Goal: Task Accomplishment & Management: Use online tool/utility

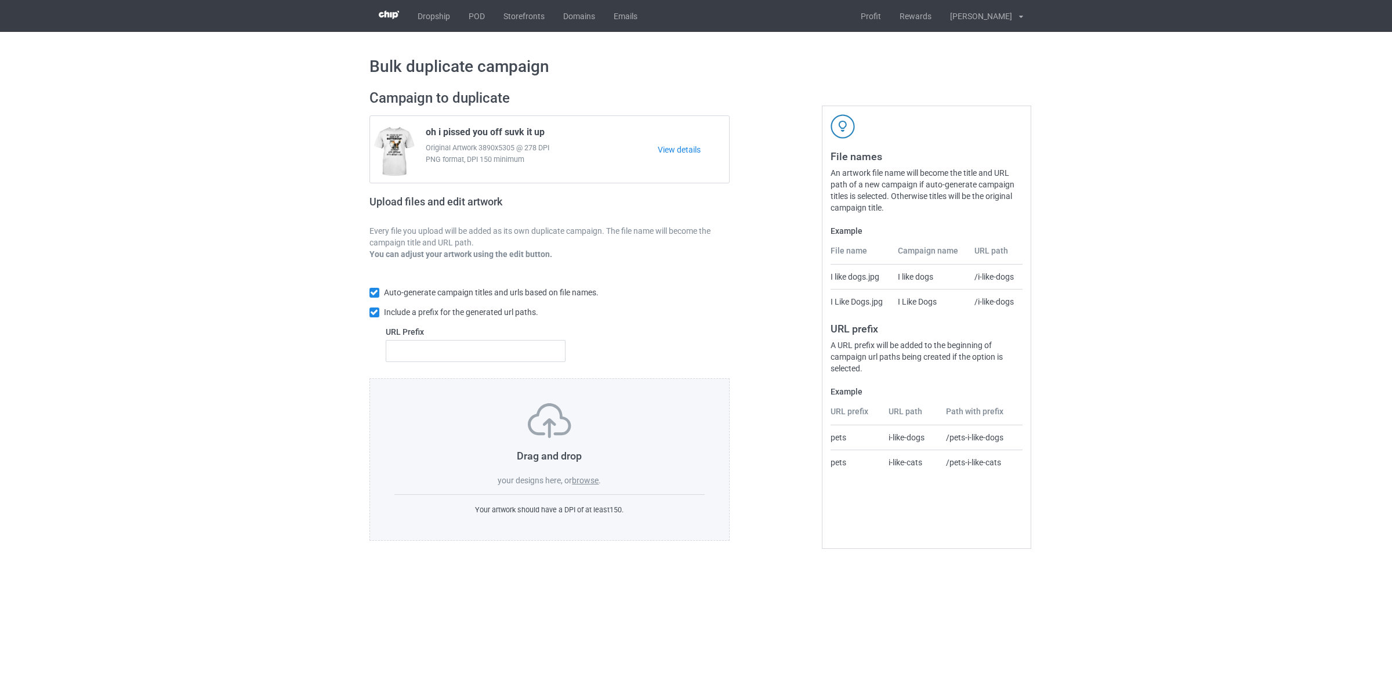
click at [580, 480] on label "browse" at bounding box center [585, 480] width 27 height 9
click at [0, 0] on input "browse" at bounding box center [0, 0] width 0 height 0
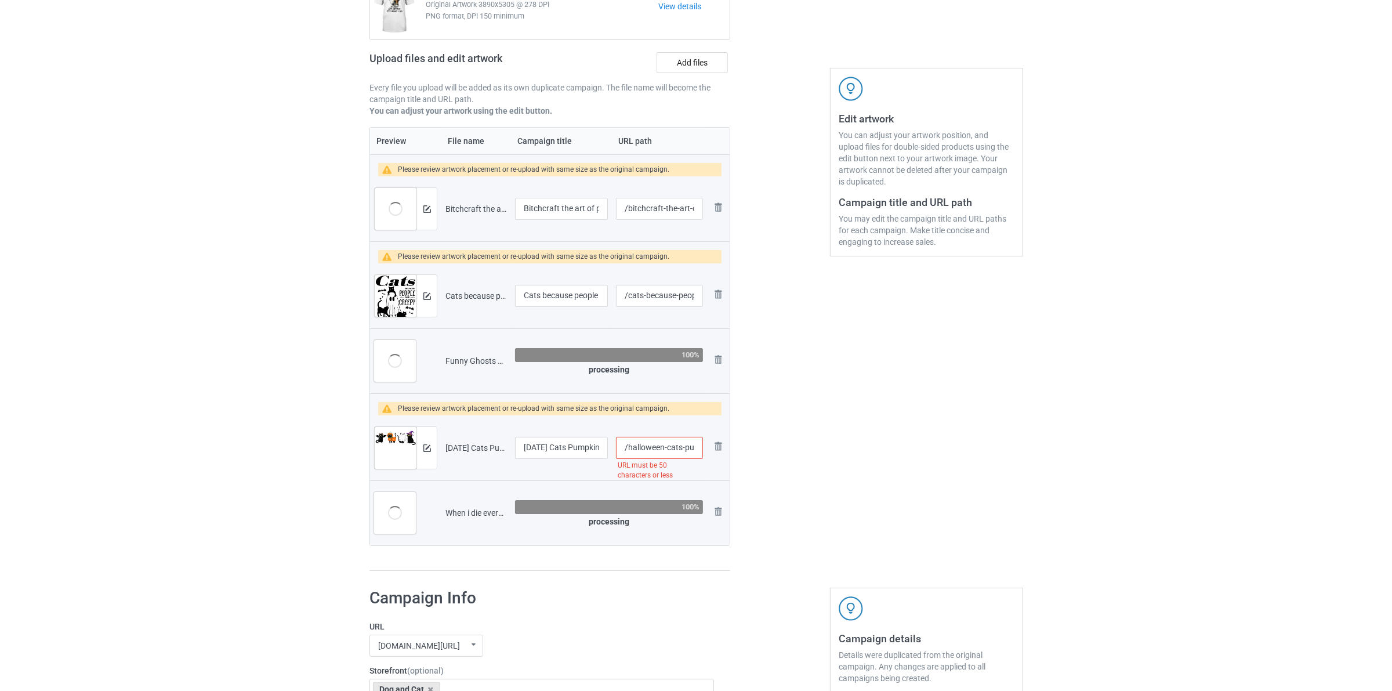
scroll to position [145, 0]
click at [422, 209] on img at bounding box center [422, 208] width 8 height 8
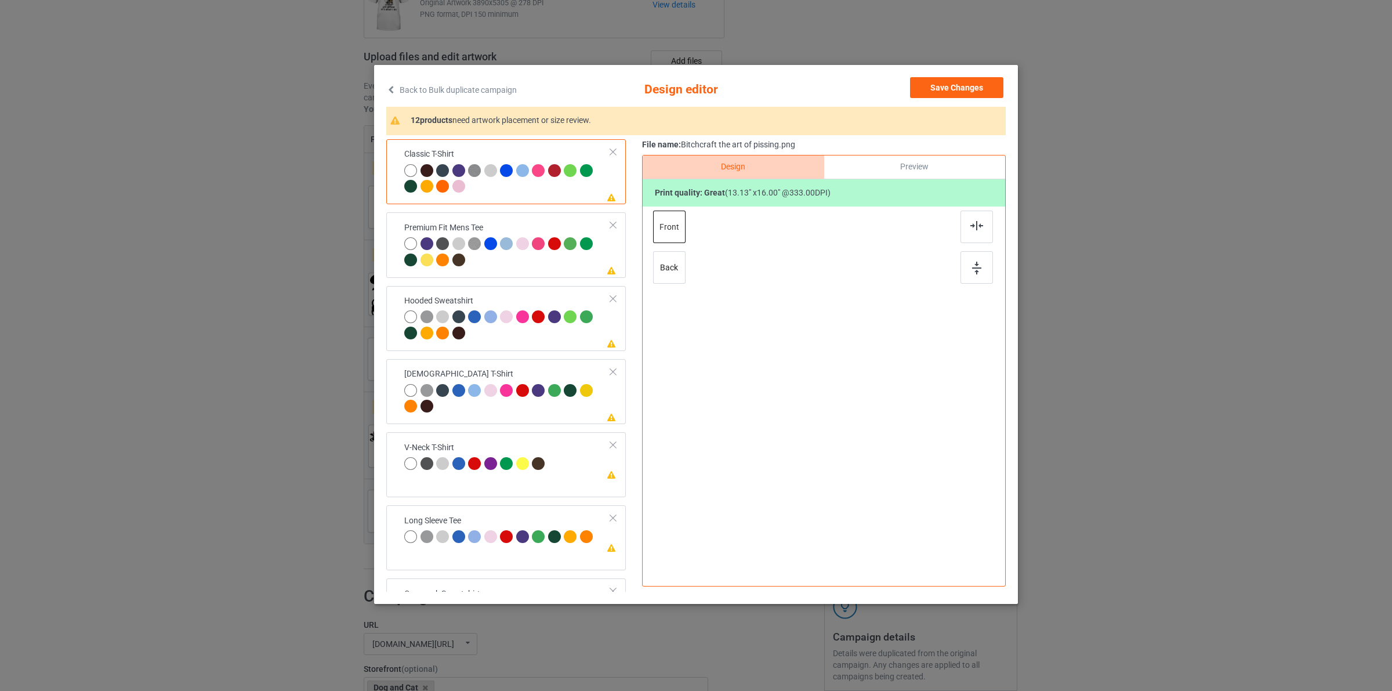
scroll to position [422, 0]
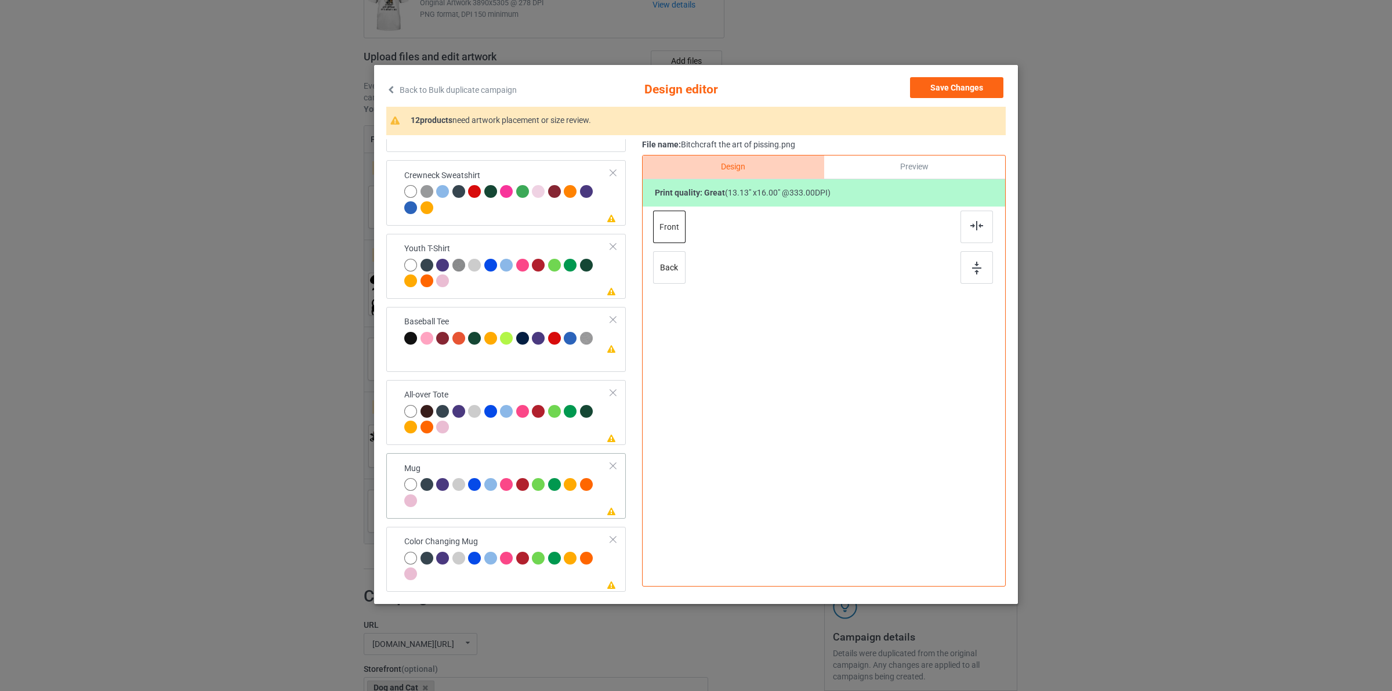
click at [534, 499] on div at bounding box center [507, 494] width 206 height 32
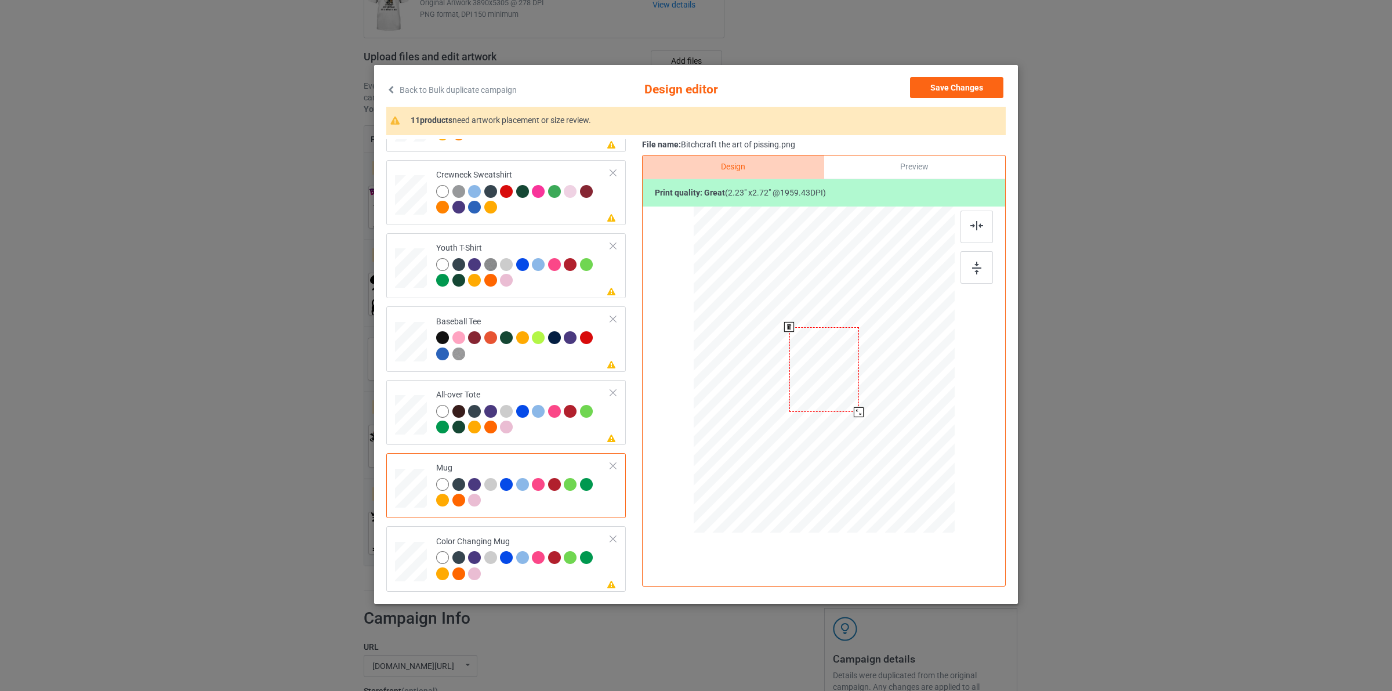
drag, startPoint x: 903, startPoint y: 463, endPoint x: 877, endPoint y: 382, distance: 85.1
click at [877, 382] on div at bounding box center [824, 369] width 261 height 108
drag, startPoint x: 821, startPoint y: 375, endPoint x: 893, endPoint y: 378, distance: 72.0
click at [893, 378] on div at bounding box center [896, 372] width 70 height 85
click at [939, 89] on button "Save Changes" at bounding box center [956, 87] width 93 height 21
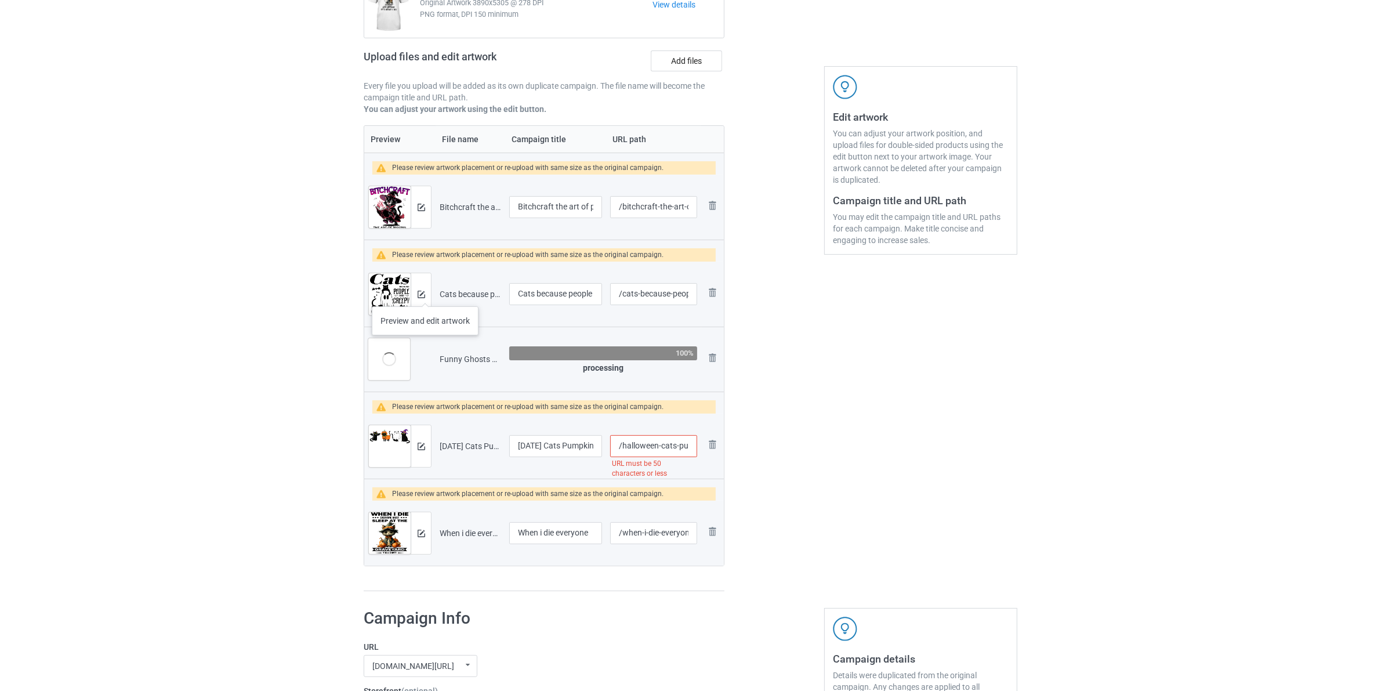
click at [425, 295] on div at bounding box center [421, 294] width 20 height 42
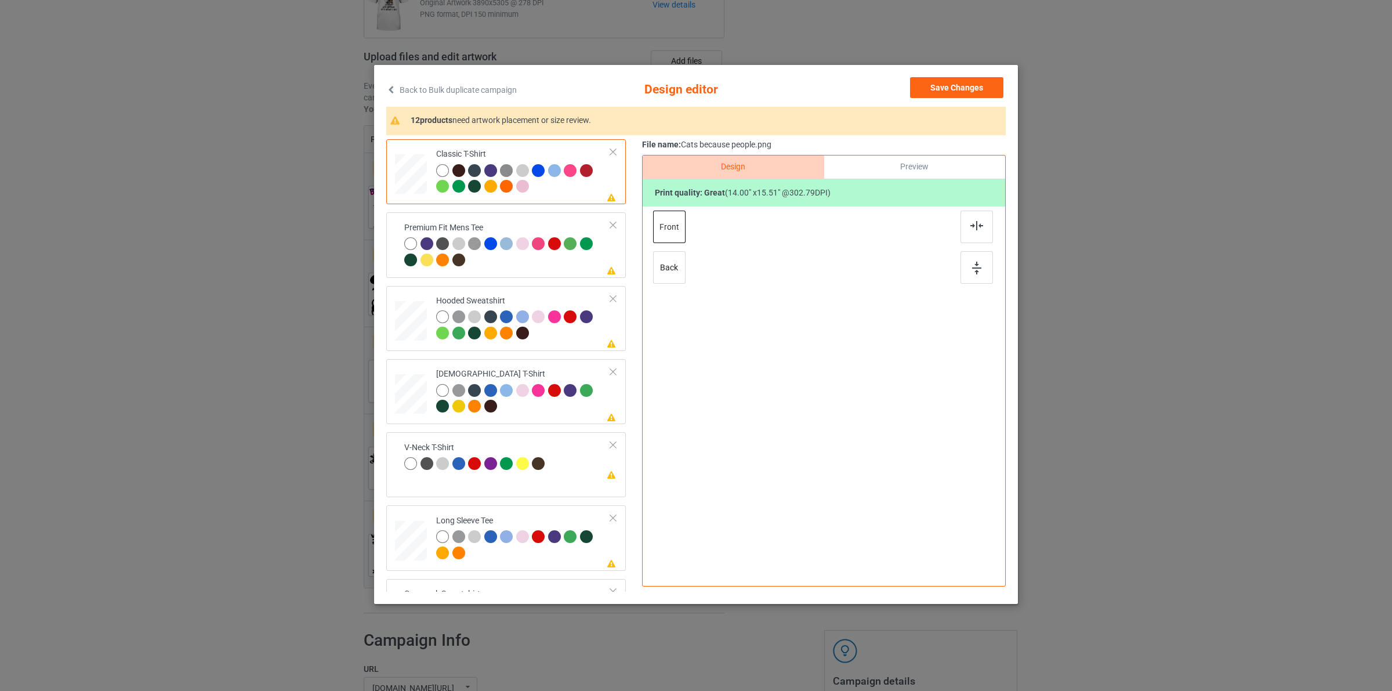
scroll to position [422, 0]
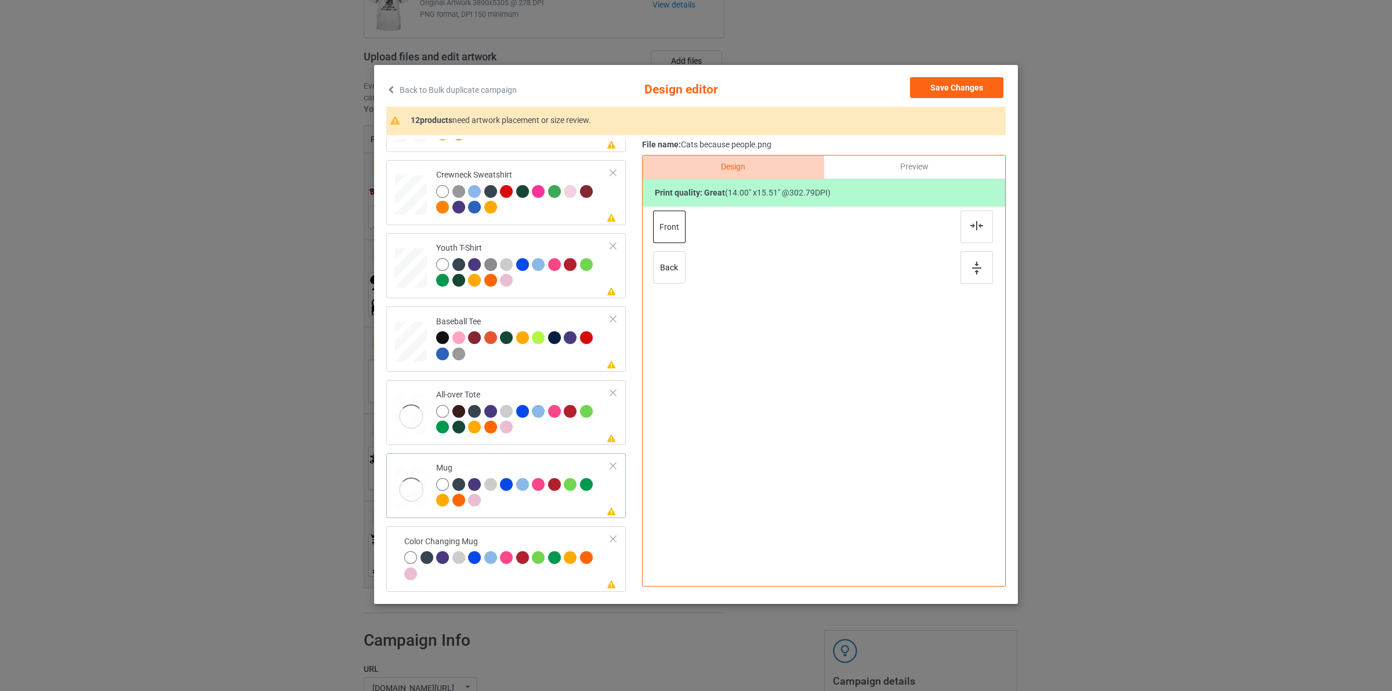
drag, startPoint x: 517, startPoint y: 503, endPoint x: 543, endPoint y: 502, distance: 25.5
click at [517, 503] on div at bounding box center [523, 494] width 175 height 32
click at [867, 398] on div at bounding box center [824, 369] width 261 height 108
drag, startPoint x: 836, startPoint y: 384, endPoint x: 908, endPoint y: 387, distance: 72.0
click at [908, 387] on div at bounding box center [896, 372] width 71 height 78
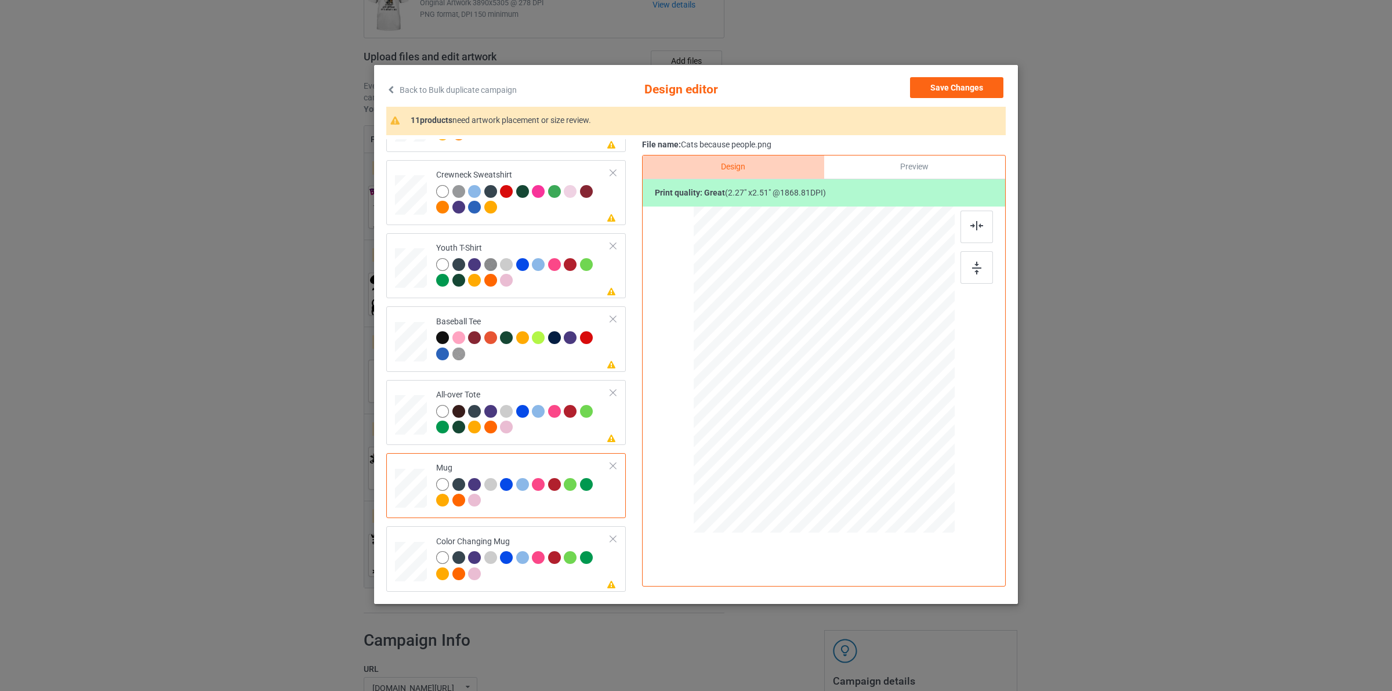
click at [947, 73] on div "Back to Bulk duplicate campaign Design editor Save Changes 11 products need art…" at bounding box center [696, 334] width 644 height 539
click at [952, 82] on button "Save Changes" at bounding box center [956, 87] width 93 height 21
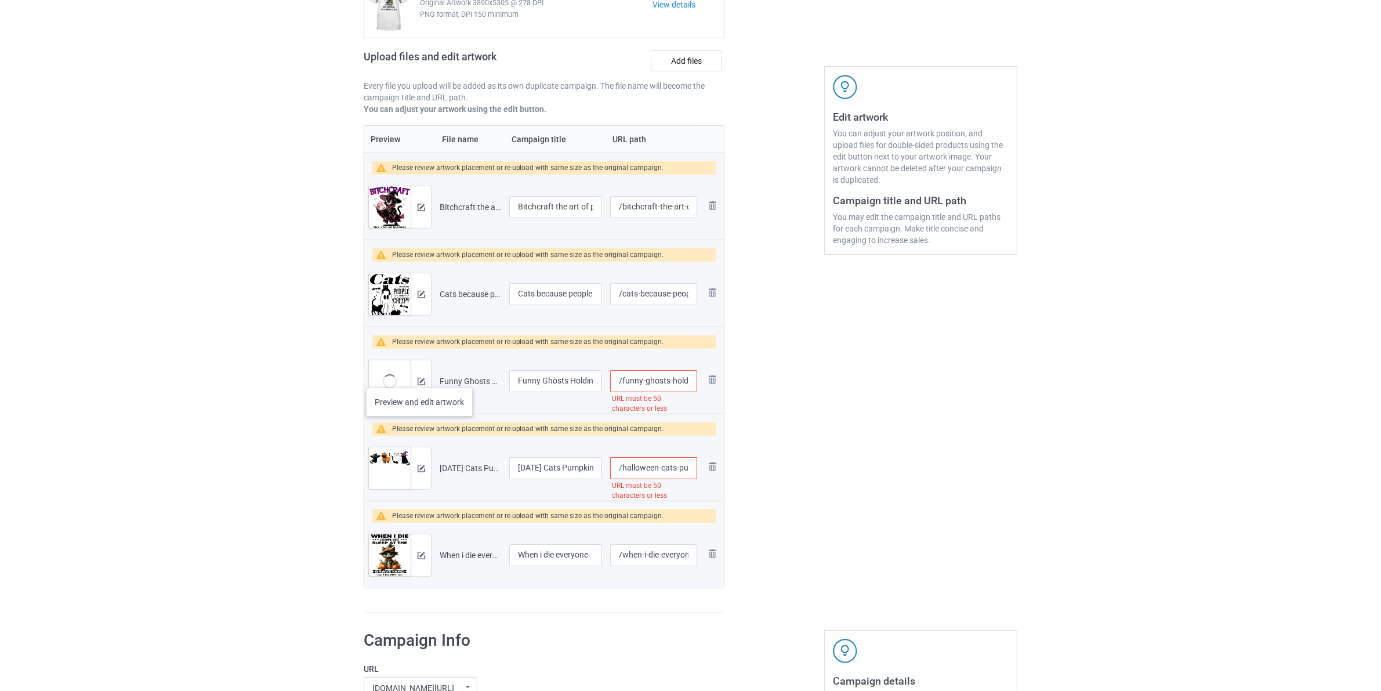
click at [419, 376] on div at bounding box center [421, 381] width 20 height 42
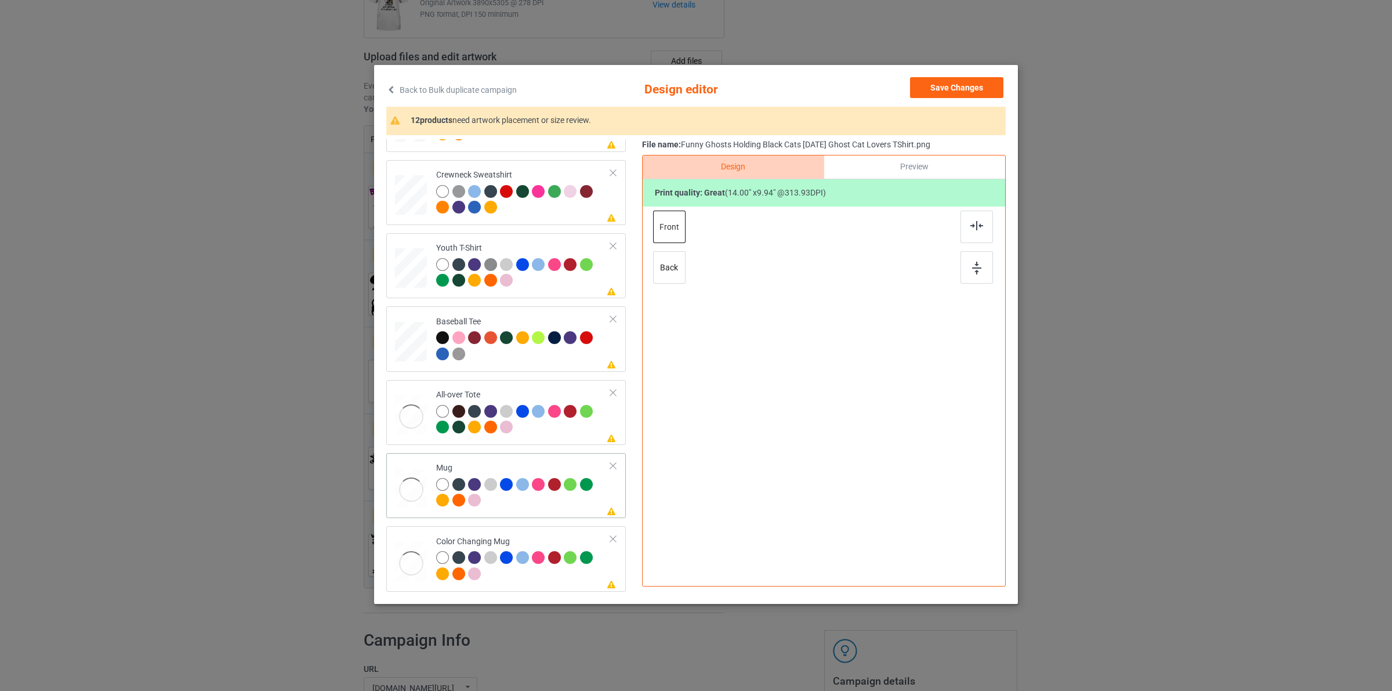
click at [541, 478] on div at bounding box center [540, 486] width 16 height 16
drag, startPoint x: 900, startPoint y: 423, endPoint x: 864, endPoint y: 384, distance: 53.4
click at [864, 384] on div at bounding box center [824, 369] width 261 height 108
click at [910, 378] on div at bounding box center [895, 372] width 71 height 51
click at [960, 90] on button "Save Changes" at bounding box center [956, 87] width 93 height 21
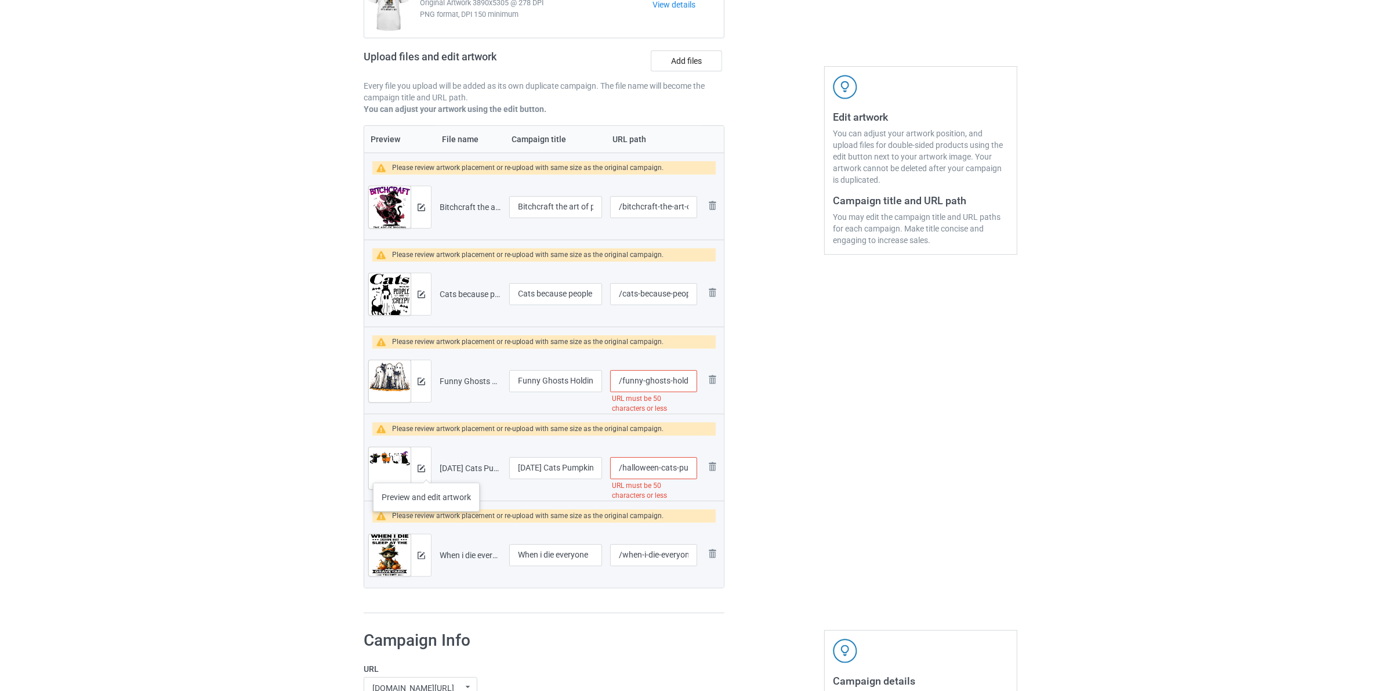
click at [423, 470] on div at bounding box center [421, 468] width 20 height 42
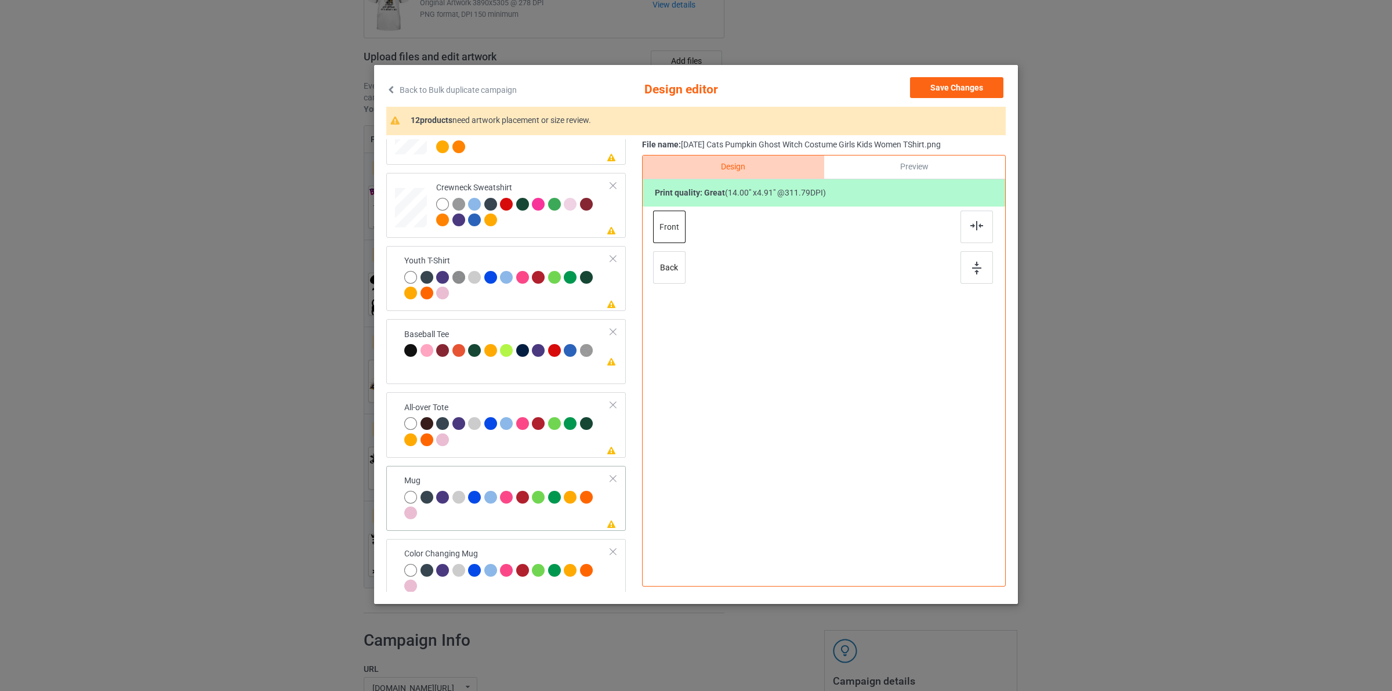
scroll to position [422, 0]
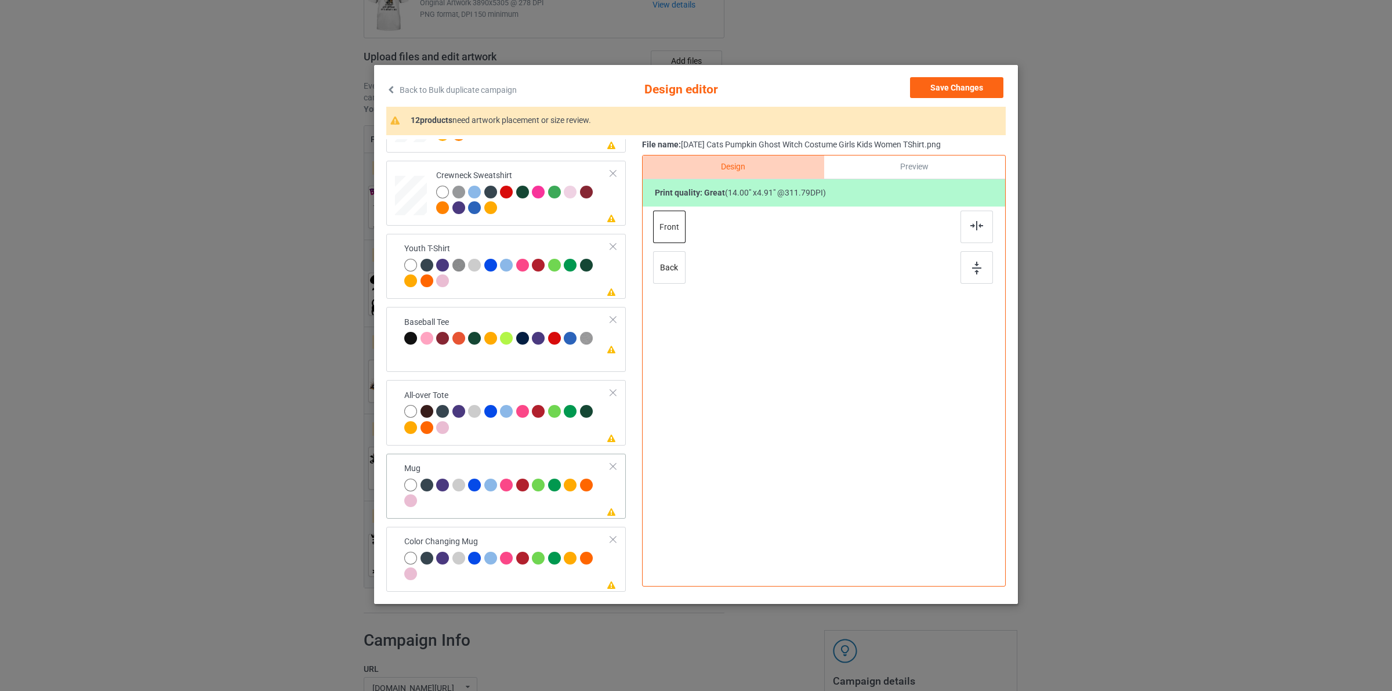
drag, startPoint x: 520, startPoint y: 497, endPoint x: 530, endPoint y: 495, distance: 9.4
click at [520, 497] on div at bounding box center [507, 495] width 206 height 32
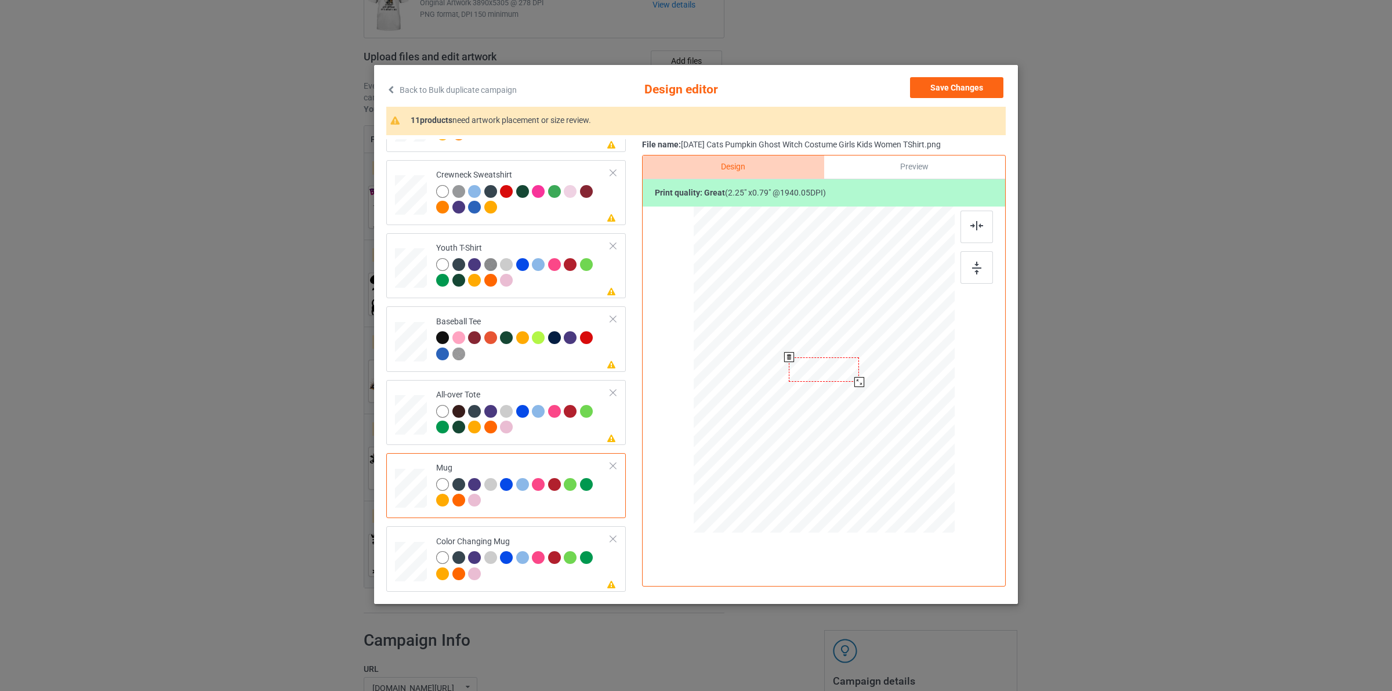
drag, startPoint x: 903, startPoint y: 394, endPoint x: 858, endPoint y: 383, distance: 45.4
click at [858, 383] on div at bounding box center [859, 382] width 10 height 10
drag, startPoint x: 893, startPoint y: 375, endPoint x: 908, endPoint y: 374, distance: 14.5
click at [908, 374] on div at bounding box center [896, 372] width 70 height 24
drag, startPoint x: 952, startPoint y: 87, endPoint x: 576, endPoint y: 247, distance: 408.9
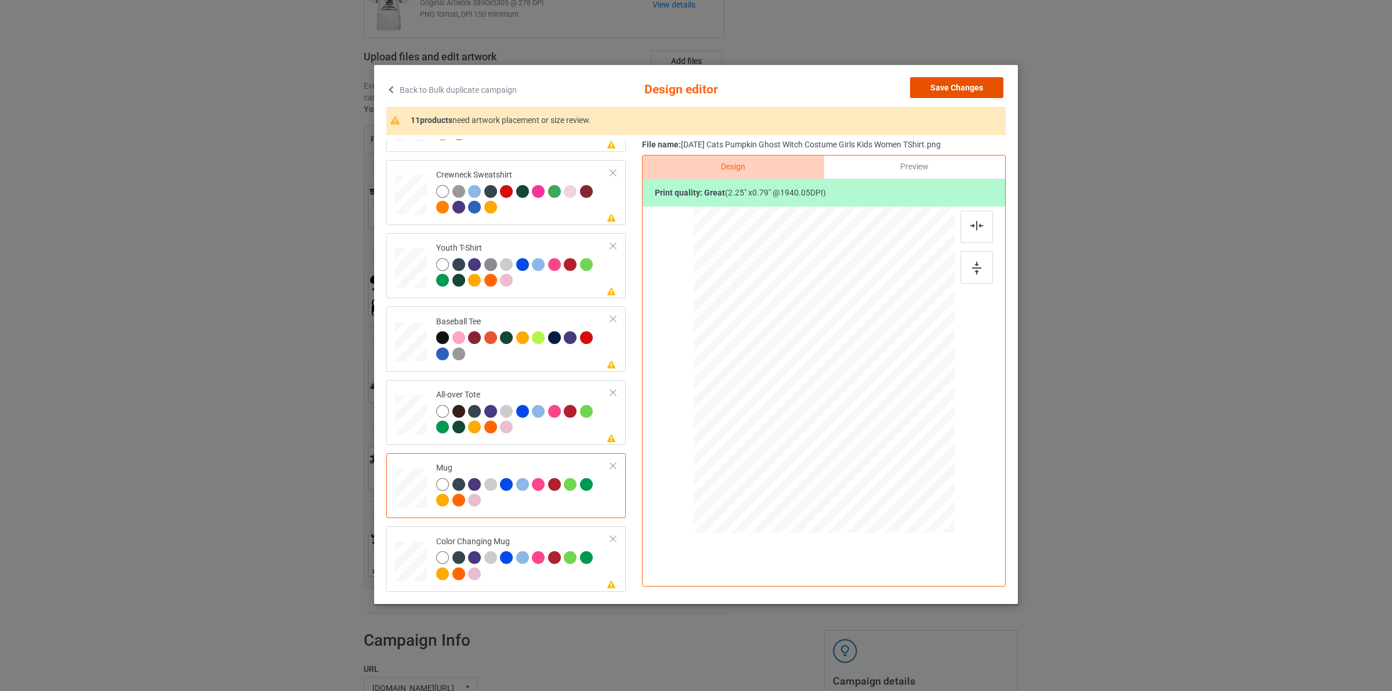
click at [952, 88] on button "Save Changes" at bounding box center [956, 87] width 93 height 21
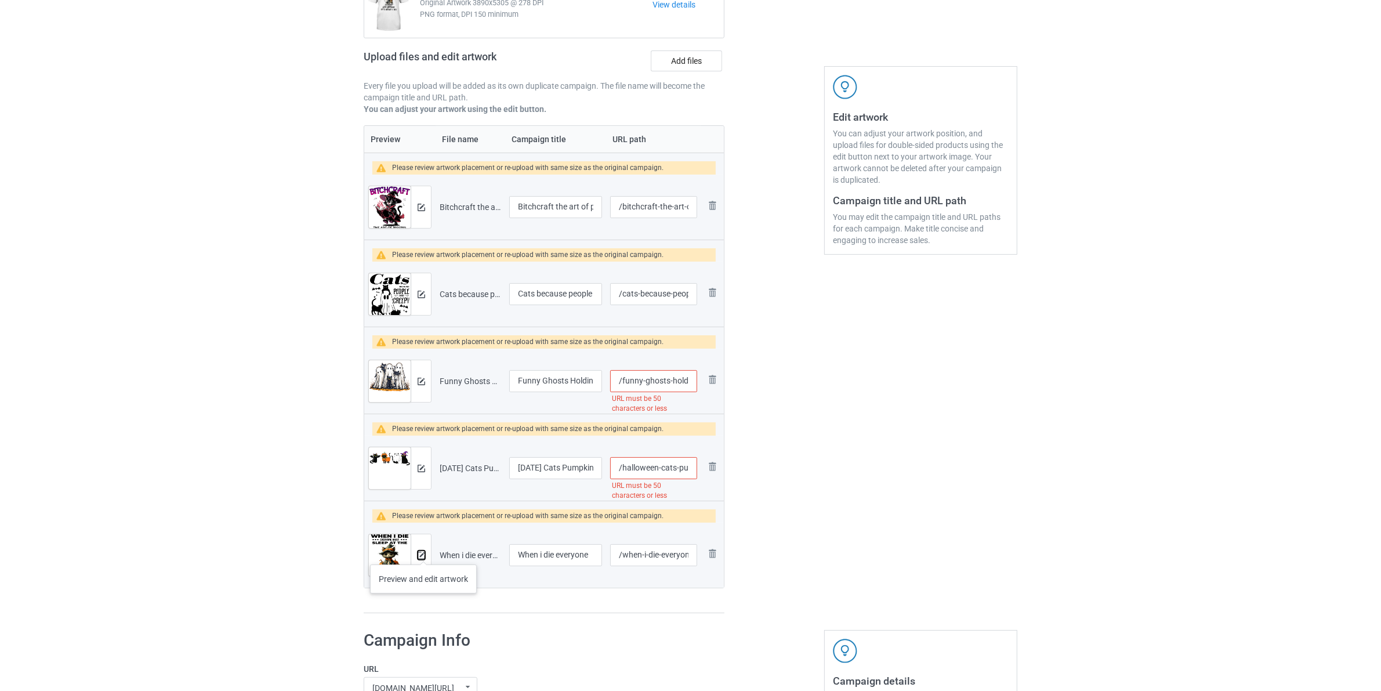
click at [423, 553] on img at bounding box center [422, 556] width 8 height 8
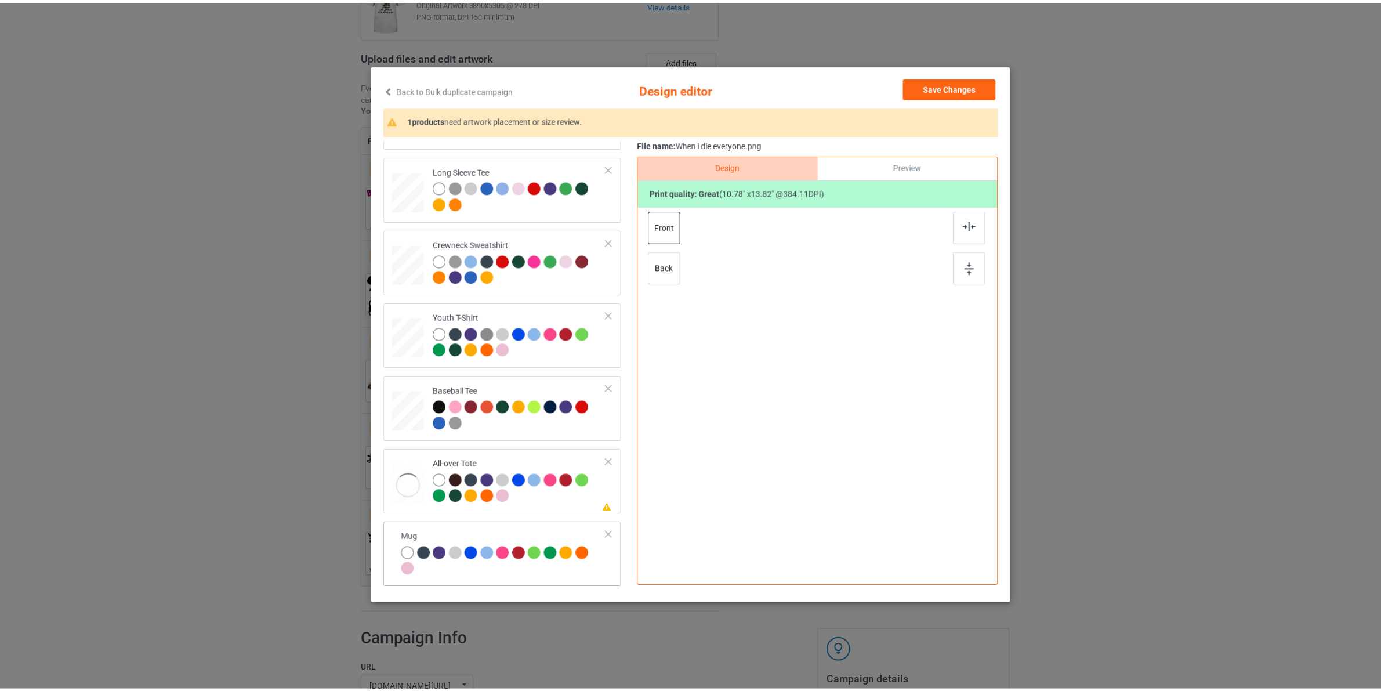
scroll to position [422, 0]
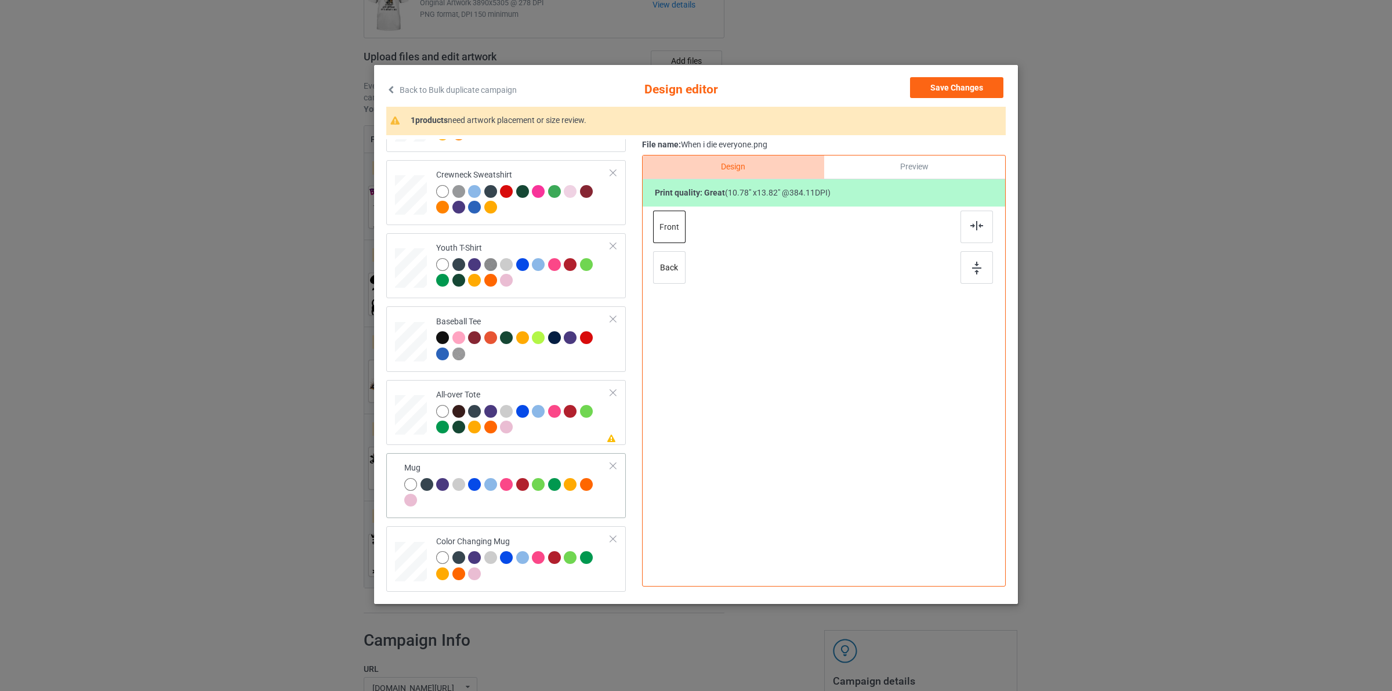
click at [535, 491] on div at bounding box center [540, 486] width 16 height 16
click at [962, 100] on div "Save Changes" at bounding box center [958, 90] width 96 height 26
click at [949, 60] on div "Back to Bulk duplicate campaign Design editor Save Changes 1 products need artw…" at bounding box center [696, 345] width 1392 height 691
click at [951, 85] on button "Save Changes" at bounding box center [956, 87] width 93 height 21
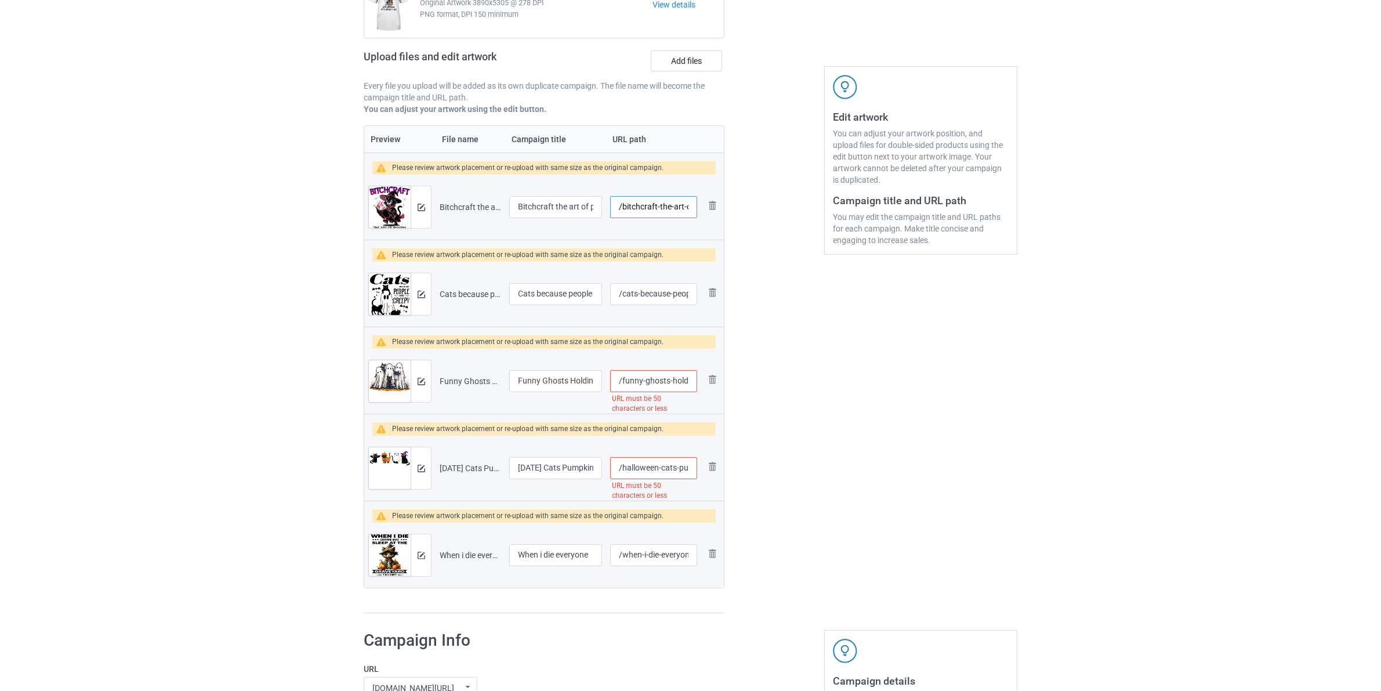
click at [624, 212] on input "/bitchcraft-the-art-of-pissing" at bounding box center [653, 207] width 87 height 22
drag, startPoint x: 660, startPoint y: 206, endPoint x: 622, endPoint y: 206, distance: 37.1
click at [622, 206] on input "/cats-2508-bitchcraft-the-art-of-pissing" at bounding box center [653, 207] width 87 height 22
click at [657, 208] on input "/cats-2508-bitchcraft-the-art-of-pissing" at bounding box center [653, 207] width 87 height 22
drag, startPoint x: 661, startPoint y: 208, endPoint x: 644, endPoint y: 209, distance: 17.4
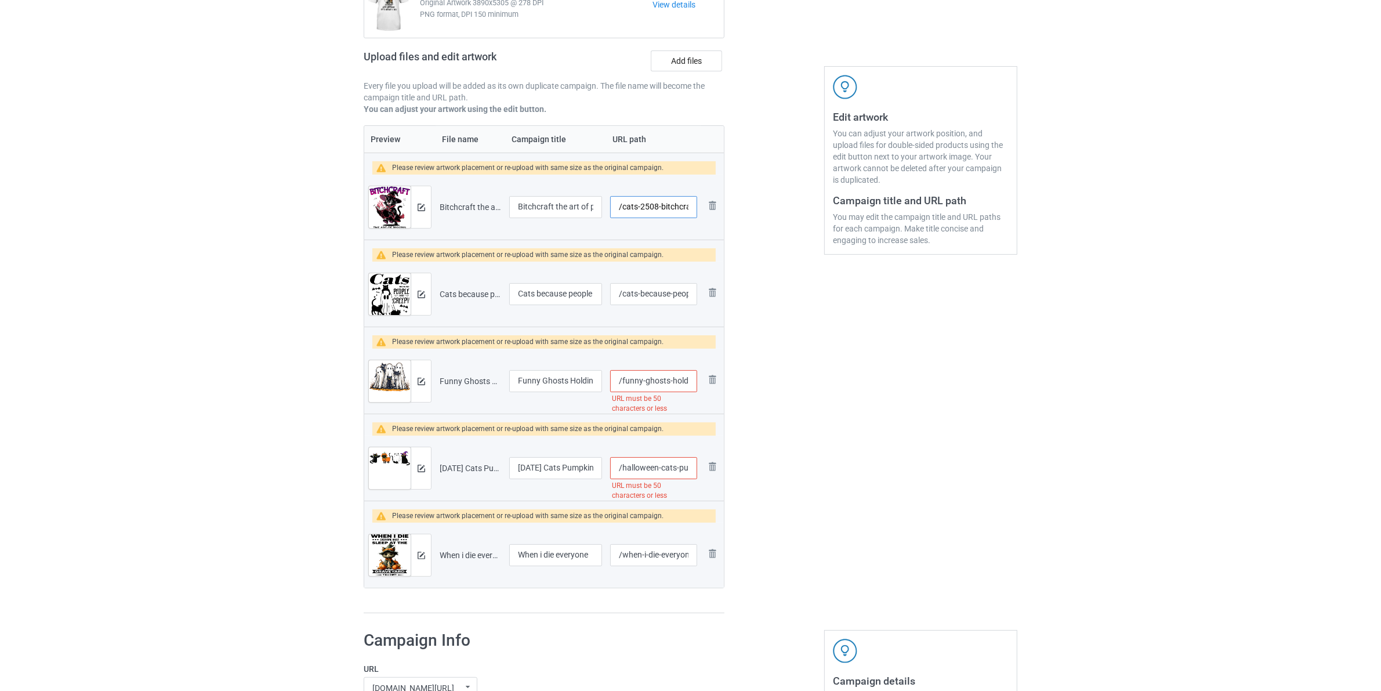
click at [644, 208] on input "/cats-2508-bitchcraft-the-art-of-pissing" at bounding box center [653, 207] width 87 height 22
click at [654, 209] on input "/cats-2508-bitchcraft-the-art-of-pissing" at bounding box center [653, 207] width 87 height 22
drag, startPoint x: 661, startPoint y: 209, endPoint x: 622, endPoint y: 209, distance: 38.9
click at [622, 209] on input "/cats-2508-bitchcraft-the-art-of-pissing" at bounding box center [653, 207] width 87 height 22
type input "/cats-2508-bitchcraft-the-art-of-pissing"
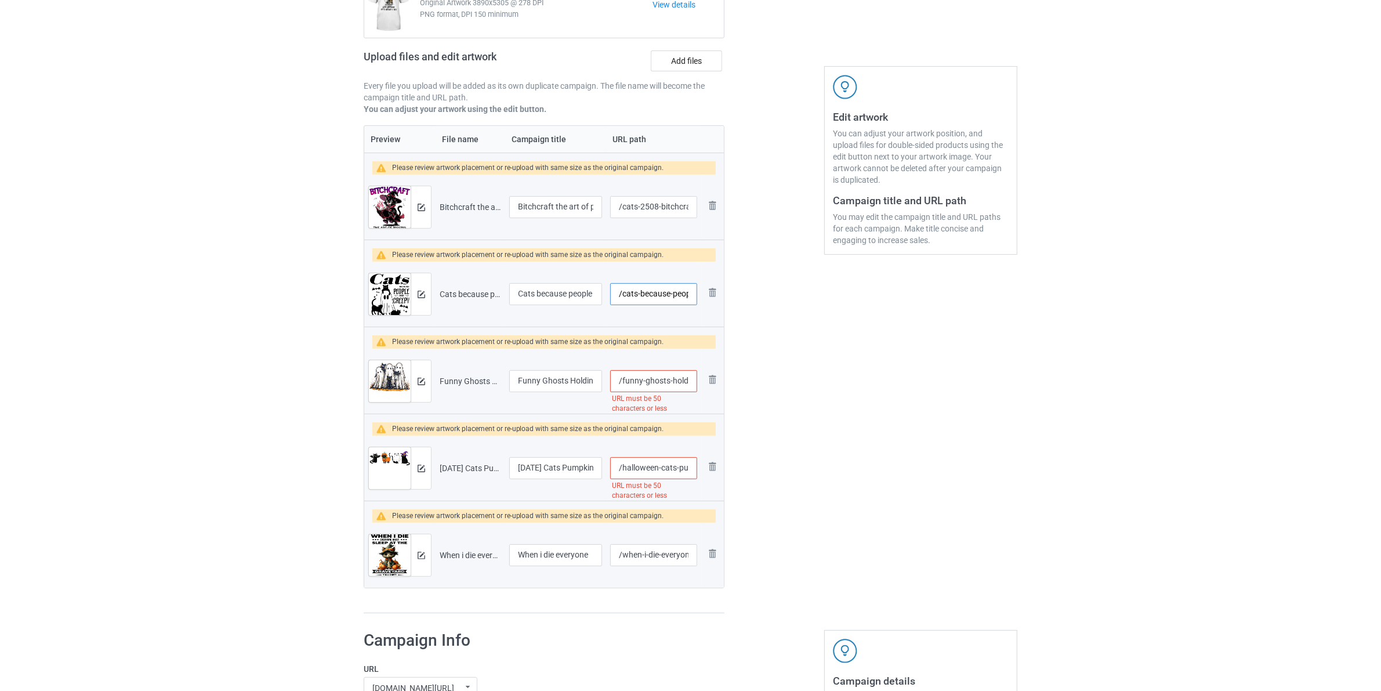
click at [622, 297] on input "/cats-because-people" at bounding box center [653, 294] width 87 height 22
click at [633, 297] on input "/cats-because-people" at bounding box center [653, 294] width 87 height 22
paste input "2508--"
type input "/cats-2508--because-people"
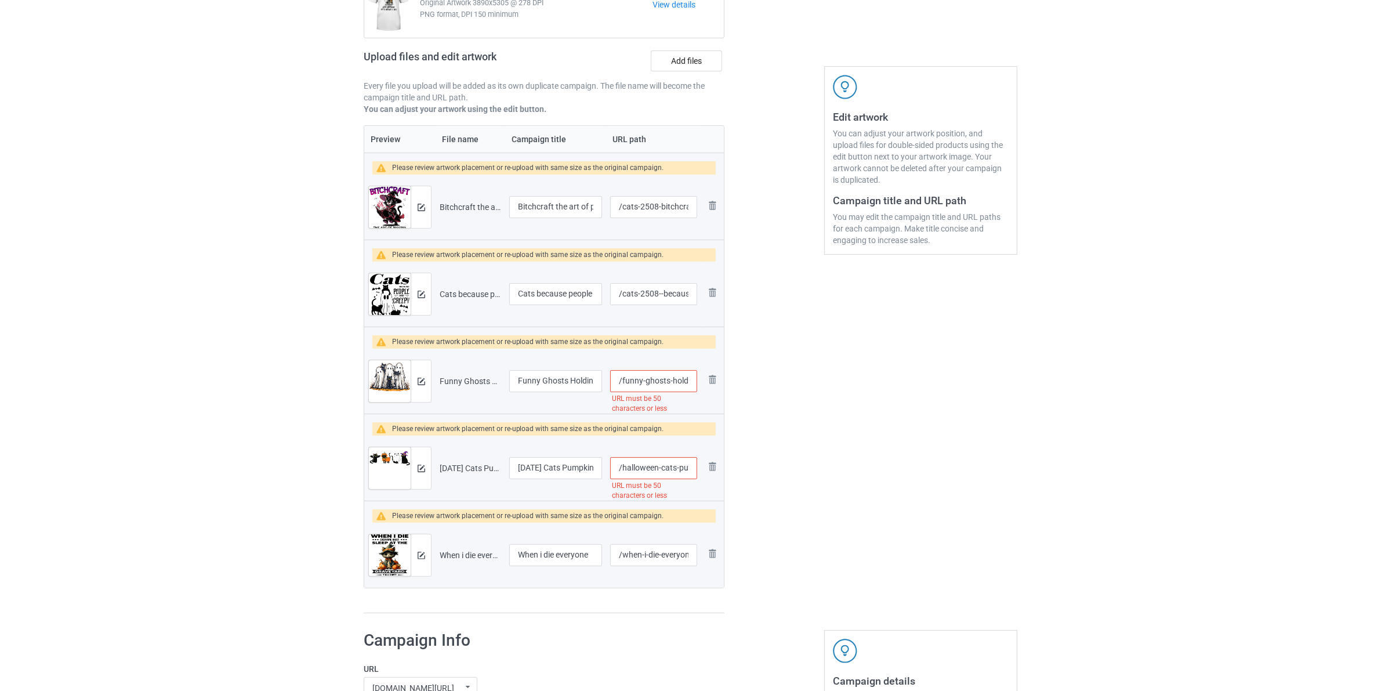
click at [627, 383] on input "/funny-ghosts-holding-black-cats-[DATE]-ghost-cat-lovers-tshirt" at bounding box center [653, 381] width 87 height 22
paste input "cats-2508-"
type input "/cats-2508--ghosts-holding-black-cats-[DATE]-ghost-cat-lovers-tshirt"
click at [621, 473] on input "/halloween-cats-pumpkin-ghost-witch-costume-girls-kids-women-tshirt" at bounding box center [653, 468] width 87 height 22
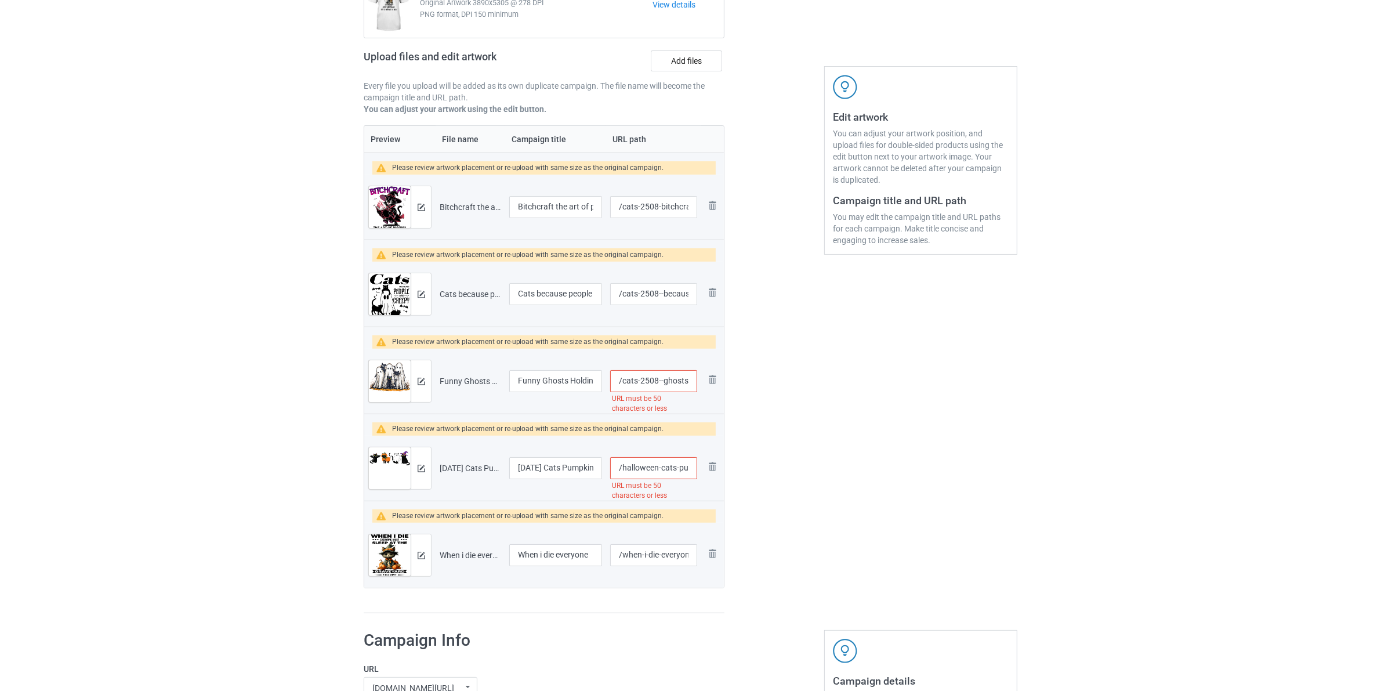
click at [622, 473] on input "/halloween-cats-pumpkin-ghost-witch-costume-girls-kids-women-tshirt" at bounding box center [653, 468] width 87 height 22
paste input "cats-2508-"
type input "/cats-2508-[DATE]-cats-pumpkin-ghost-witch-costume-girls-kids-women-tshirt"
click at [624, 558] on input "/when-i-die-everyone" at bounding box center [653, 555] width 87 height 22
paste input "cats-2508-"
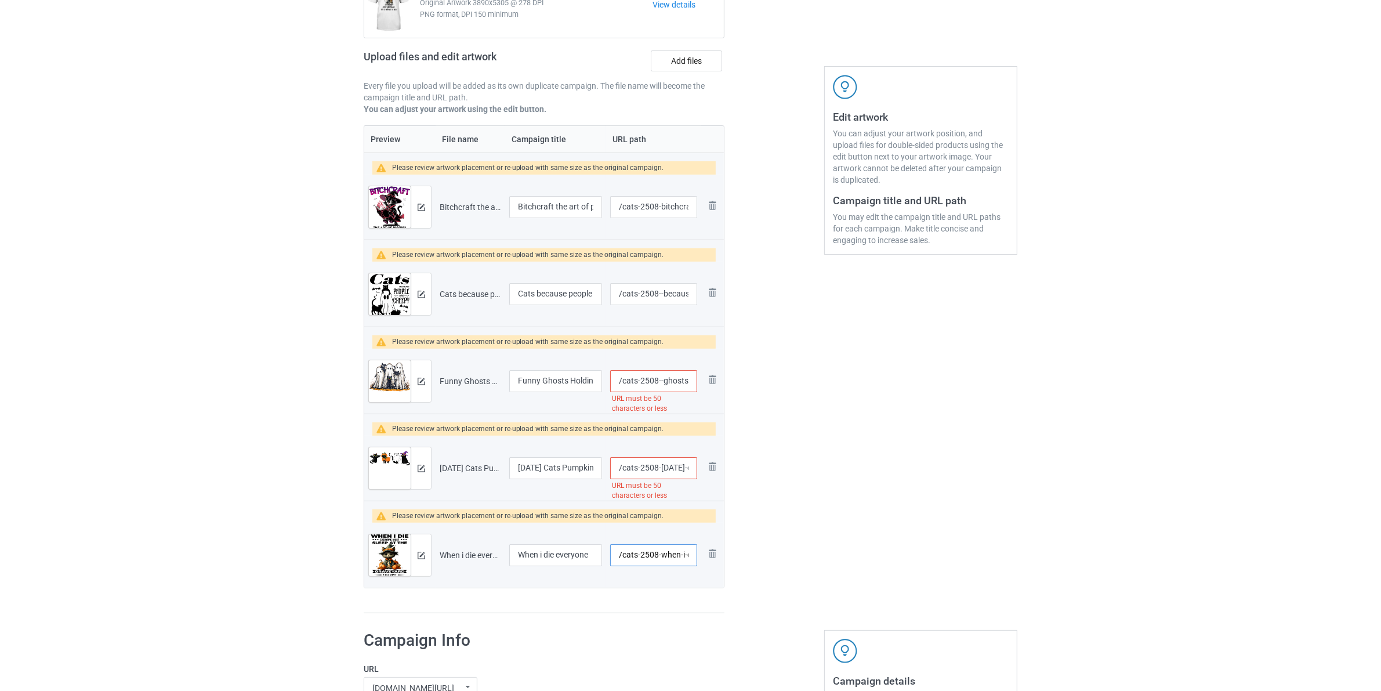
type input "/cats-2508-when-i-die-everyone"
drag, startPoint x: 709, startPoint y: 390, endPoint x: 784, endPoint y: 413, distance: 77.6
click at [781, 412] on div "Campaign to duplicate oh i pissed you off suvk it up Original Artwork 3890x5305…" at bounding box center [691, 279] width 670 height 686
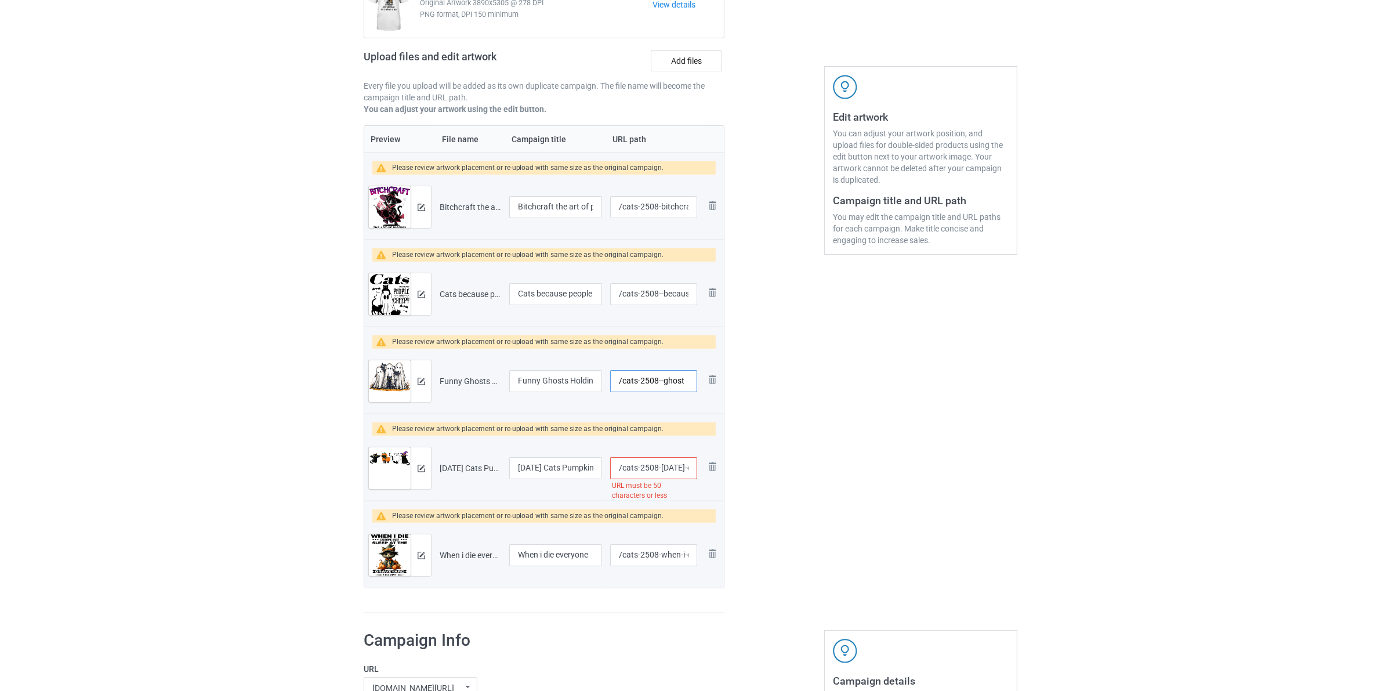
type input "/cats-2508--ghost"
drag, startPoint x: 702, startPoint y: 477, endPoint x: 879, endPoint y: 486, distance: 177.1
click at [787, 502] on div "Campaign to duplicate oh i pissed you off suvk it up Original Artwork 3890x5305…" at bounding box center [691, 279] width 670 height 686
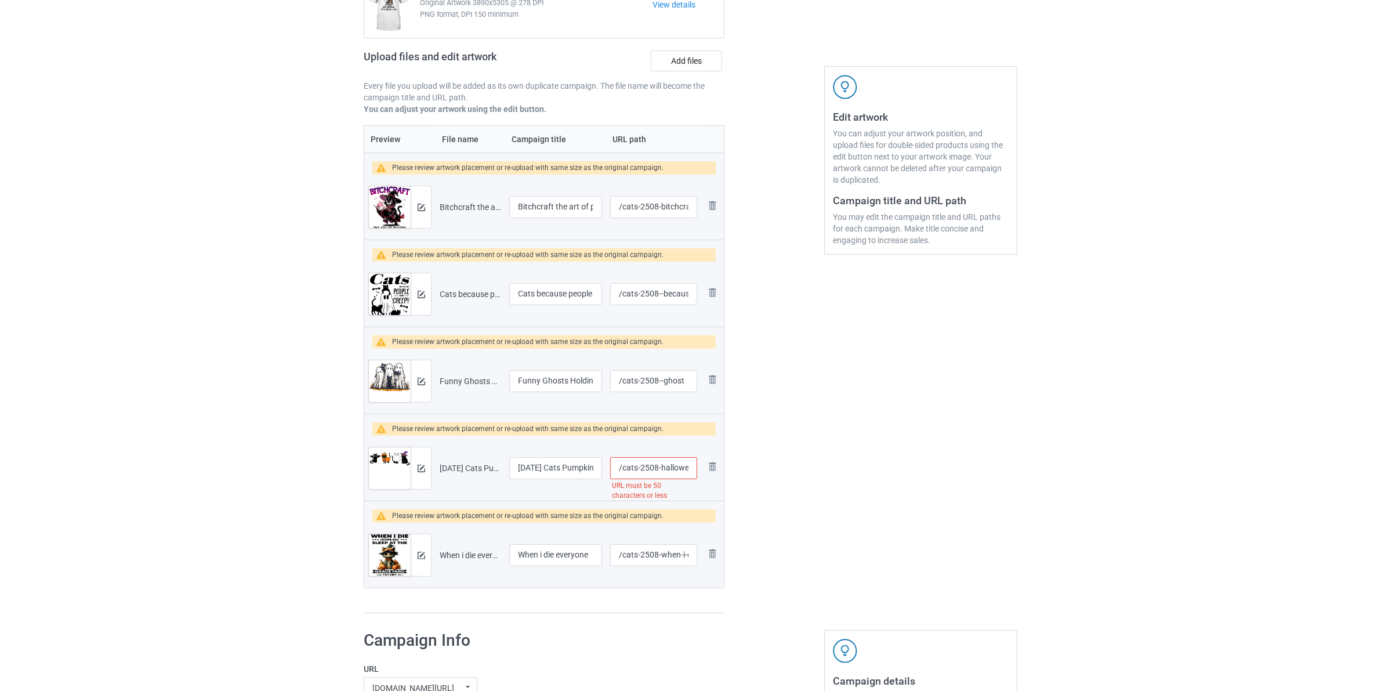
type input "/cats-2508-hallowe"
click at [935, 454] on div "Edit artwork You can adjust your artwork position, and upload files for double-…" at bounding box center [920, 279] width 209 height 686
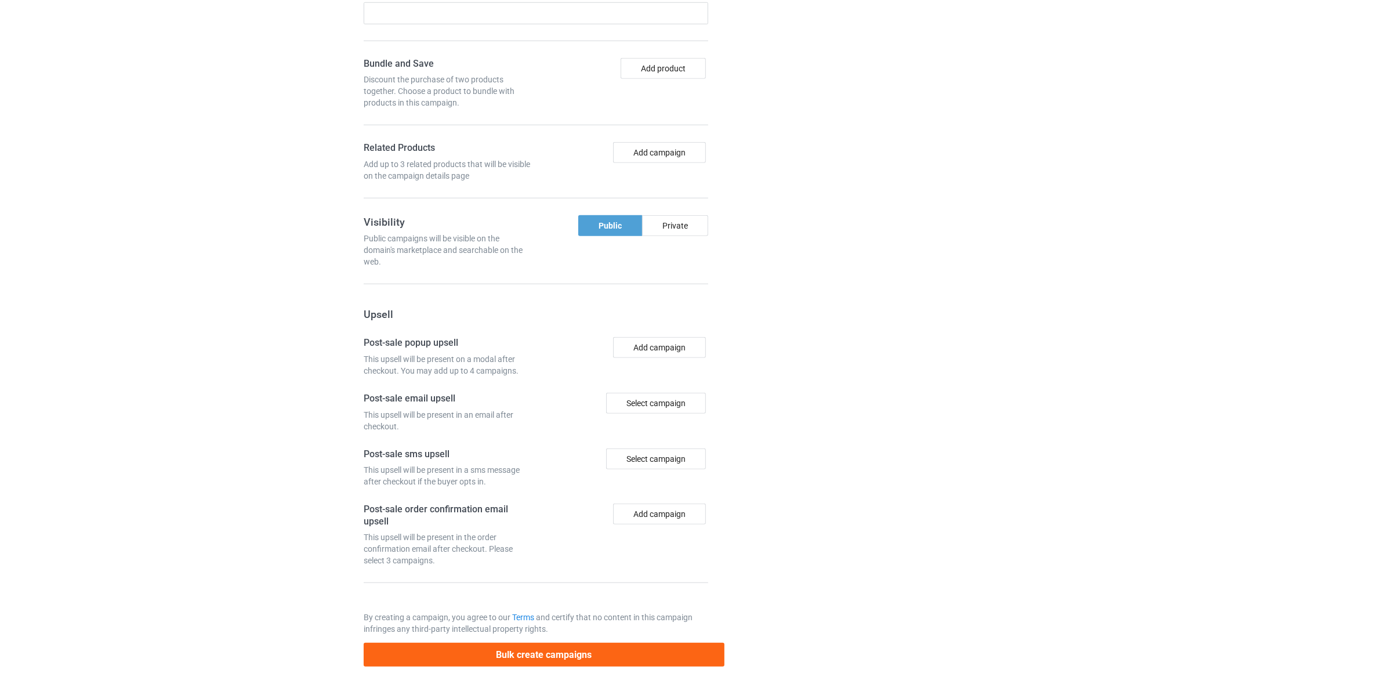
scroll to position [1161, 0]
click at [543, 653] on button "Bulk create campaigns" at bounding box center [544, 655] width 361 height 24
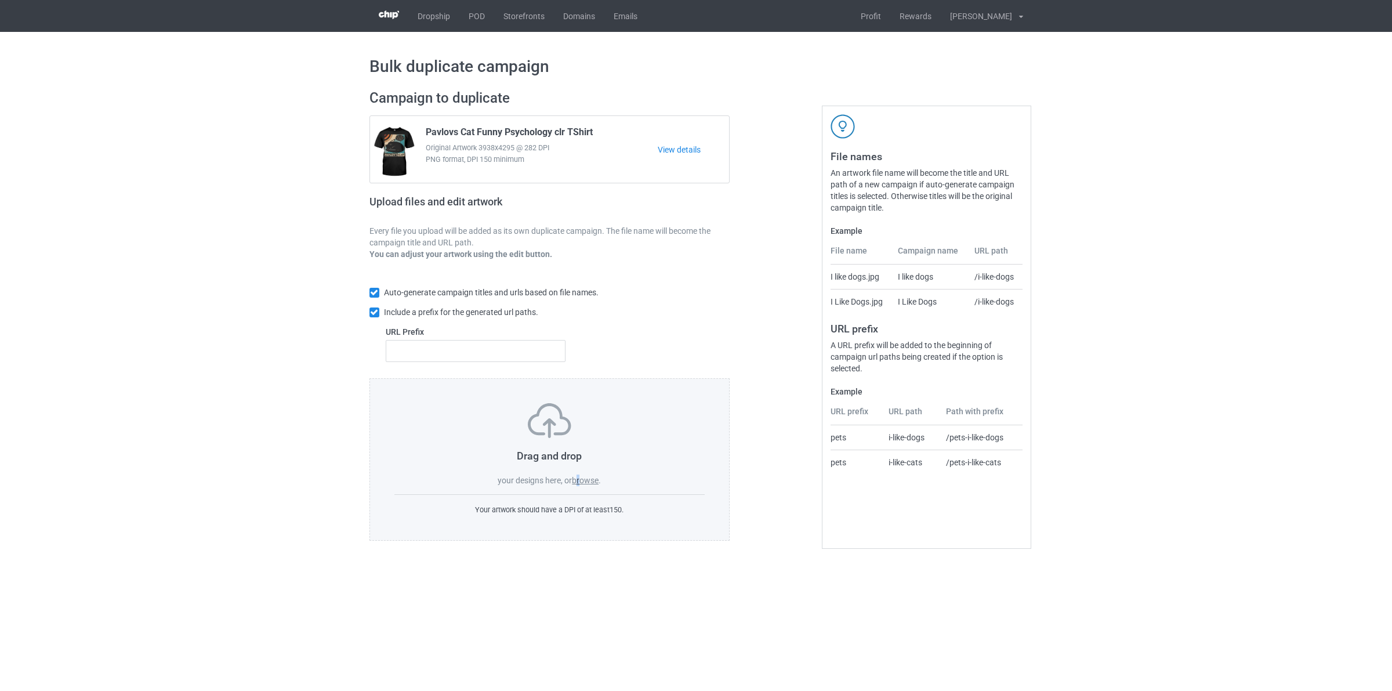
drag, startPoint x: 579, startPoint y: 476, endPoint x: 585, endPoint y: 485, distance: 10.9
click at [580, 477] on label "browse" at bounding box center [585, 480] width 27 height 9
click at [587, 481] on label "browse" at bounding box center [585, 480] width 27 height 9
click at [0, 0] on input "browse" at bounding box center [0, 0] width 0 height 0
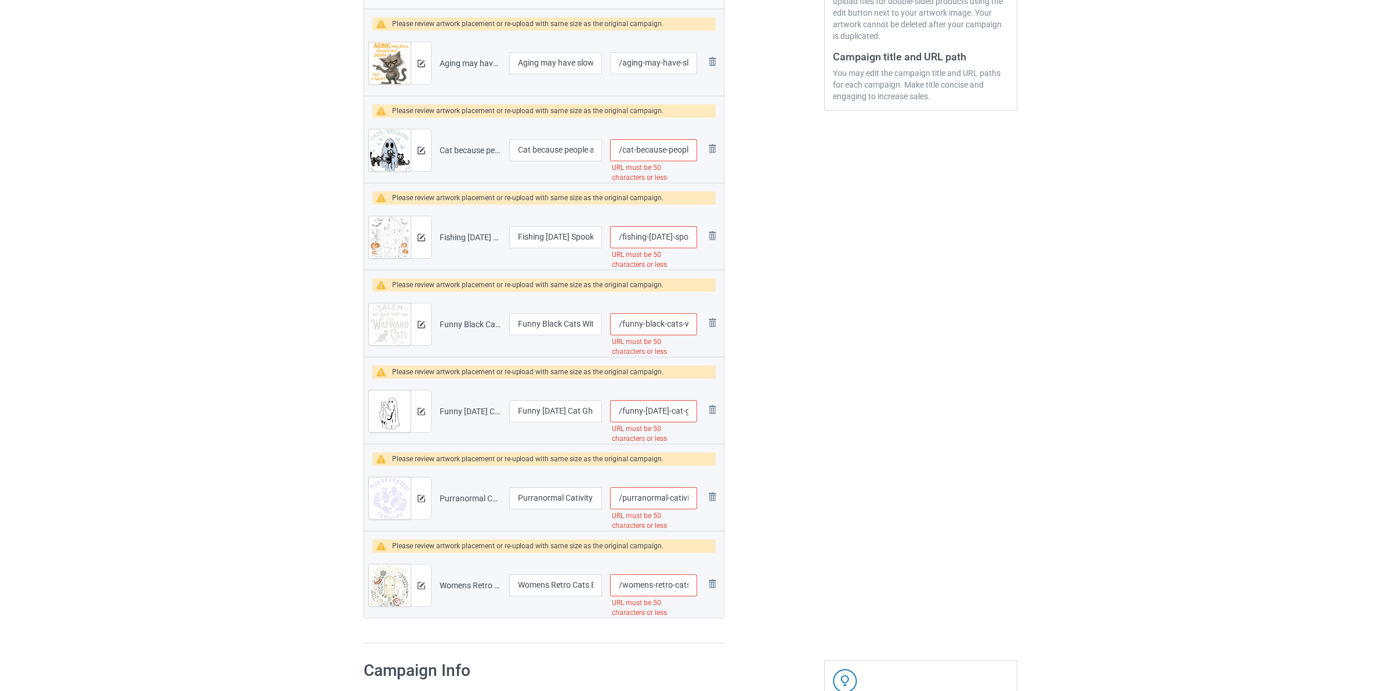
scroll to position [290, 0]
click at [622, 60] on input "/aging-may-have-slowed-me-down" at bounding box center [653, 62] width 87 height 22
paste input "cats-2508-"
type input "/cats-2508-aging-may-have-slowed-me-down"
click at [625, 146] on input "/cat-because-people-are-creepy-funny-ghost-boo-halloween-tshirt" at bounding box center [653, 149] width 87 height 22
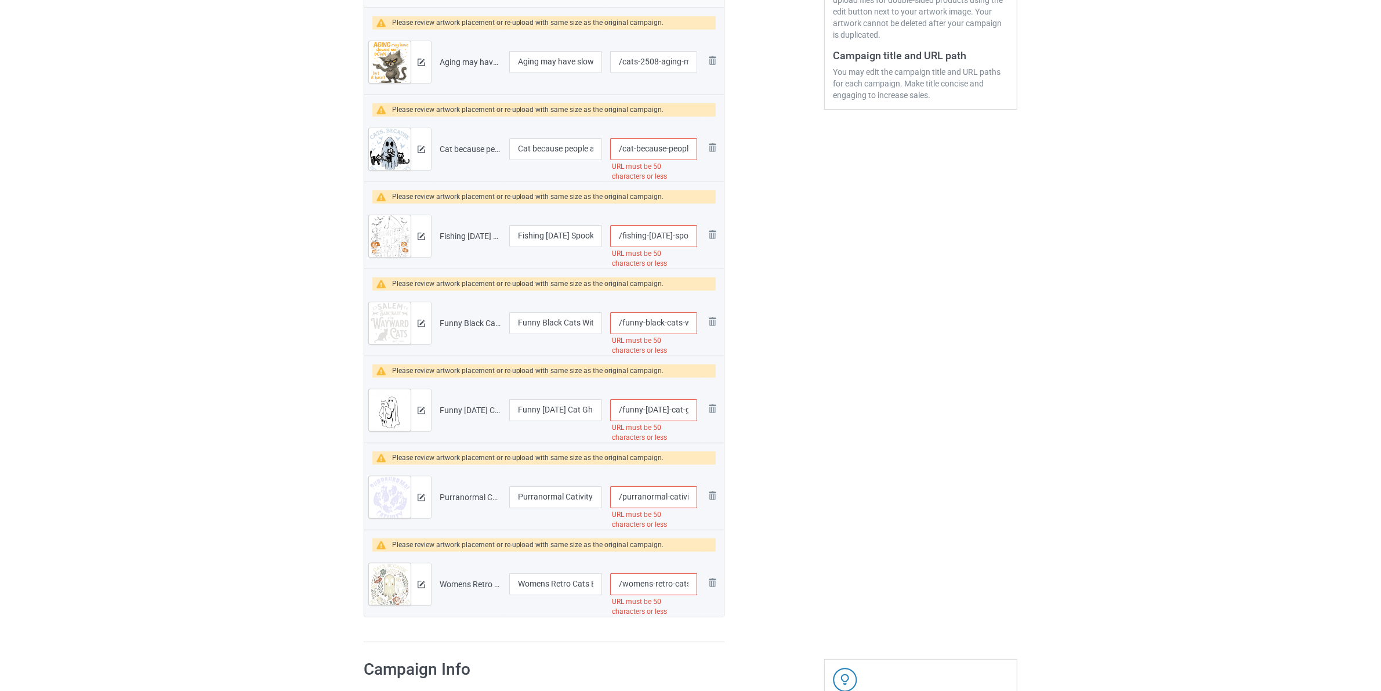
click at [626, 150] on input "/cat-because-people-are-creepy-funny-ghost-boo-halloween-tshirt" at bounding box center [653, 149] width 87 height 22
paste input "s-2508-"
type input "/cats-2508--because-people-are-creepy-funny-ghost-boo-halloween-tshirt"
click at [622, 239] on input "/fishing-halloween-spooky-fisherman-fish-trick-or-treat-tshirt-2" at bounding box center [653, 236] width 87 height 22
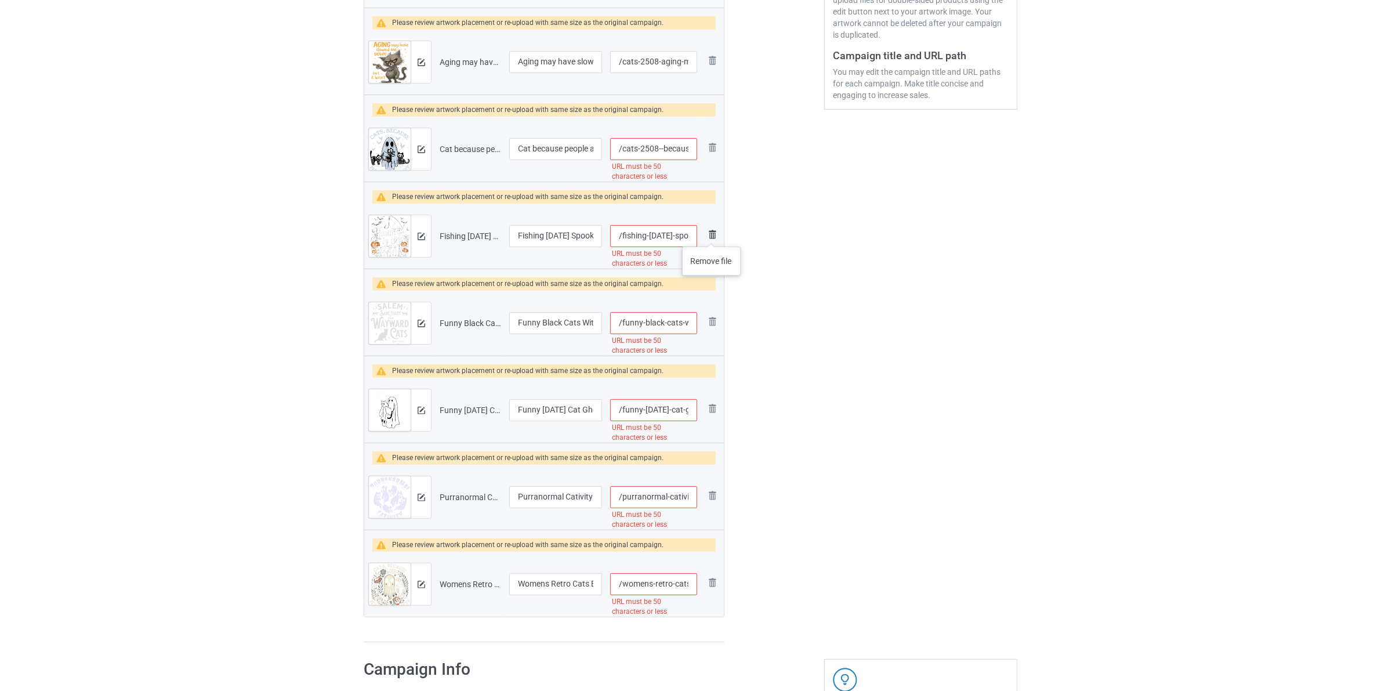
click at [712, 235] on img at bounding box center [712, 234] width 14 height 14
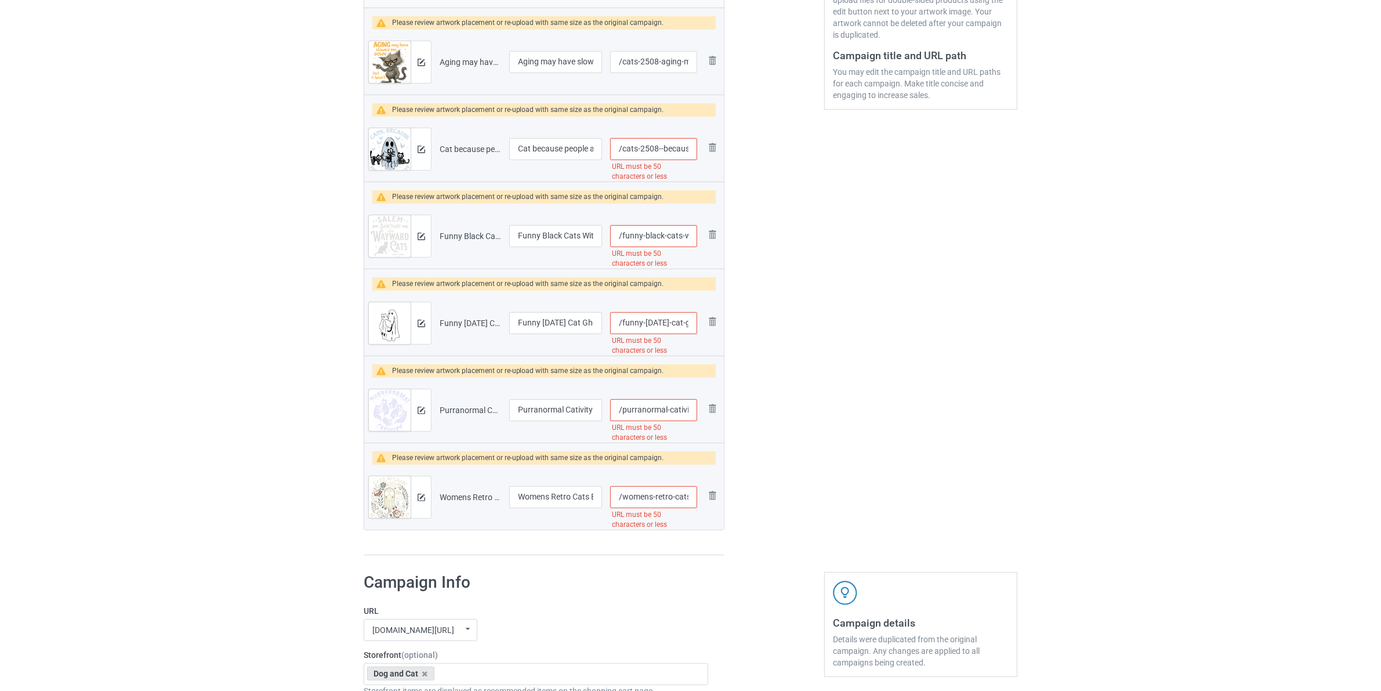
click at [626, 240] on input "/funny-black-cats-witch-salem-sanctuary-for-wayward-halloween-tshirt" at bounding box center [653, 236] width 87 height 22
paste input "cats-2508-"
type input "/cats-2508--black-cats-witch-salem-sanctuary-for-wayward-halloween-tshirt"
click at [622, 325] on input "/funny-halloween-cat-ghost-forget-candy-give-me-cat-halloween-tshirt-for-men-wo…" at bounding box center [653, 323] width 87 height 22
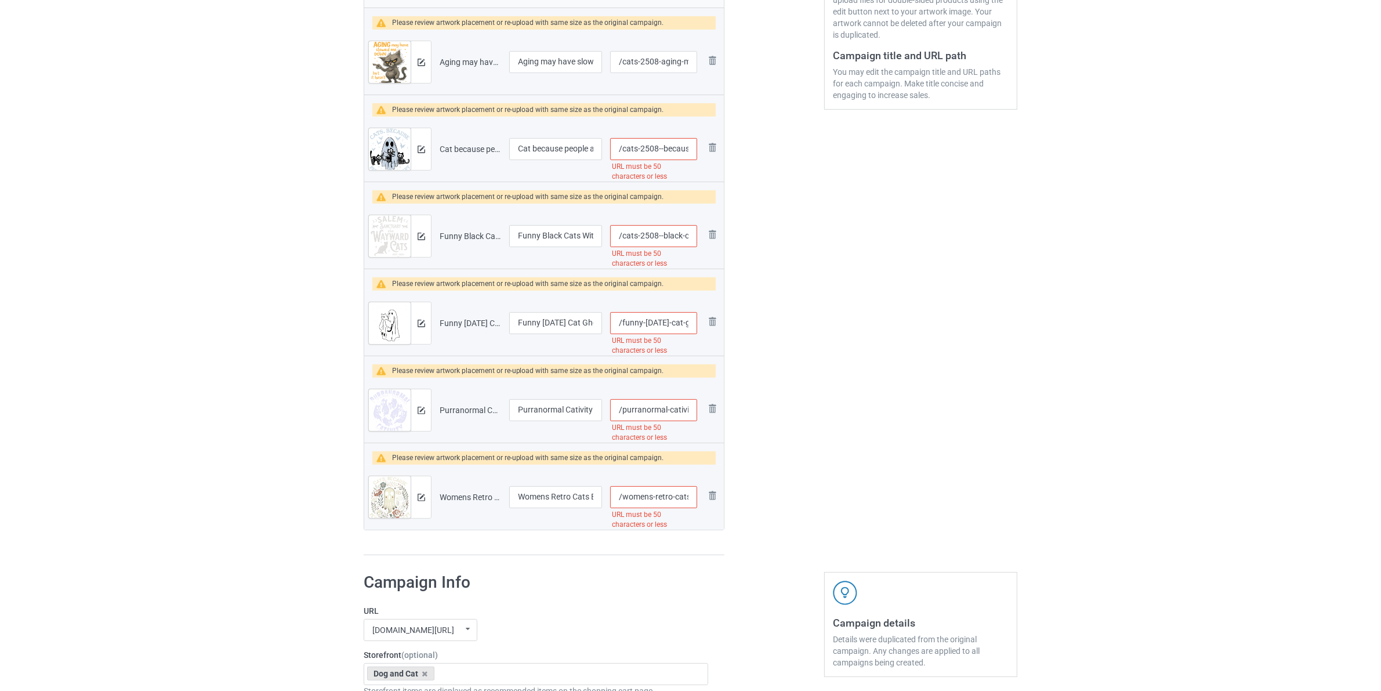
click at [622, 325] on input "/funny-halloween-cat-ghost-forget-candy-give-me-cat-halloween-tshirt-for-men-wo…" at bounding box center [653, 323] width 87 height 22
paste input "cats-2508-"
type input "/cats-2508--halloween-cat-ghost-forget-candy-give-me-cat-halloween-tshirt-for-m…"
click at [621, 407] on input "/purranormal-cativity-funny-ghost-cats-halloween-gift-tshirt" at bounding box center [653, 410] width 87 height 22
click at [619, 414] on input "/purranormal-cativity-funny-ghost-cats-halloween-gift-tshirt" at bounding box center [653, 410] width 87 height 22
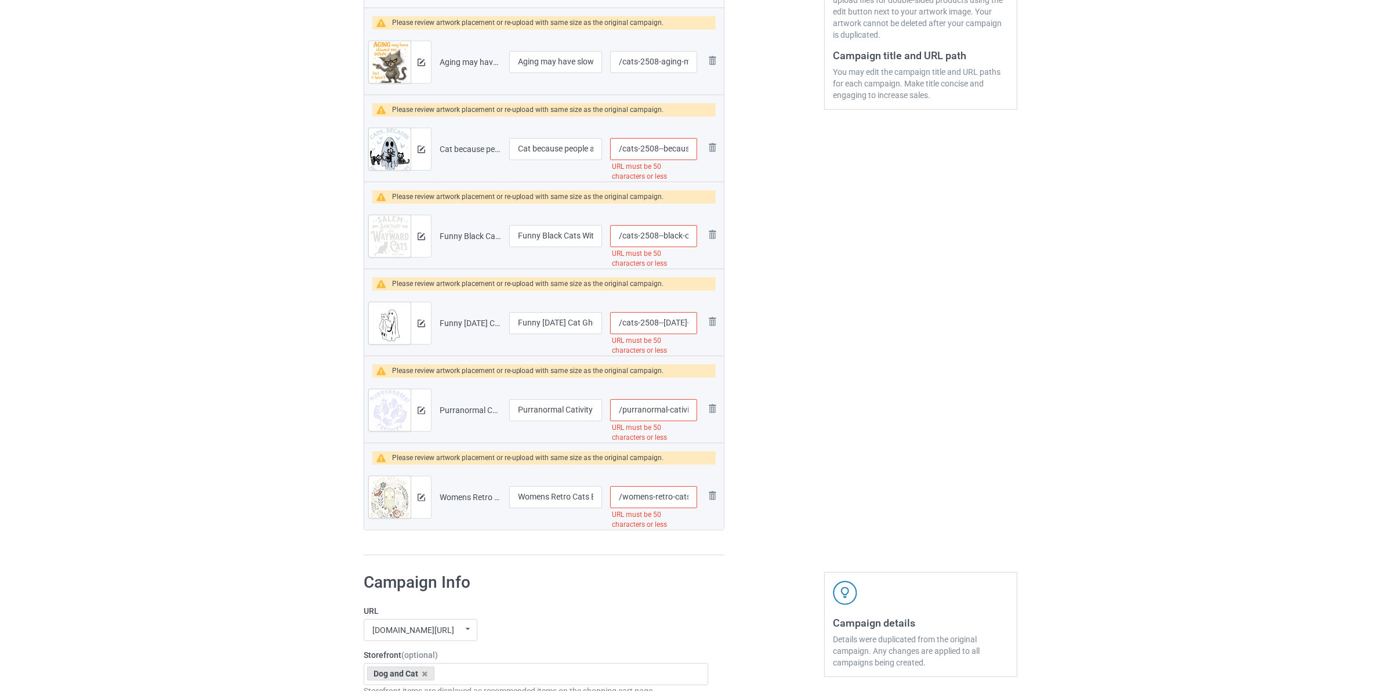
click at [622, 414] on input "/purranormal-cativity-funny-ghost-cats-halloween-gift-tshirt" at bounding box center [653, 410] width 87 height 22
paste input "cats-2508-"
type input "/cats-2508-purranormal-cativity-funny-ghost-cats-halloween-gift-tshirt"
click at [624, 499] on input "/womens-retro-cats-because-people-are-creepy-shirt-halloween-vneck-tshirt" at bounding box center [653, 497] width 87 height 22
paste input "cats-2508-"
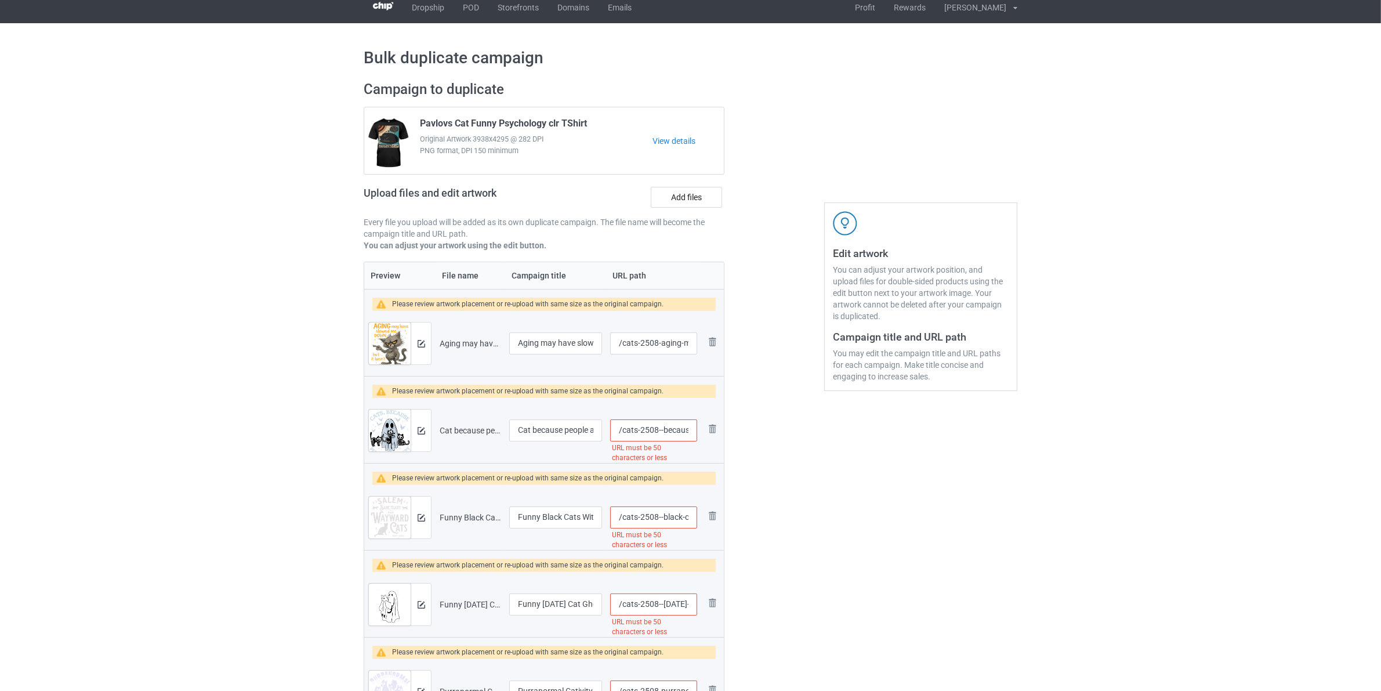
scroll to position [0, 0]
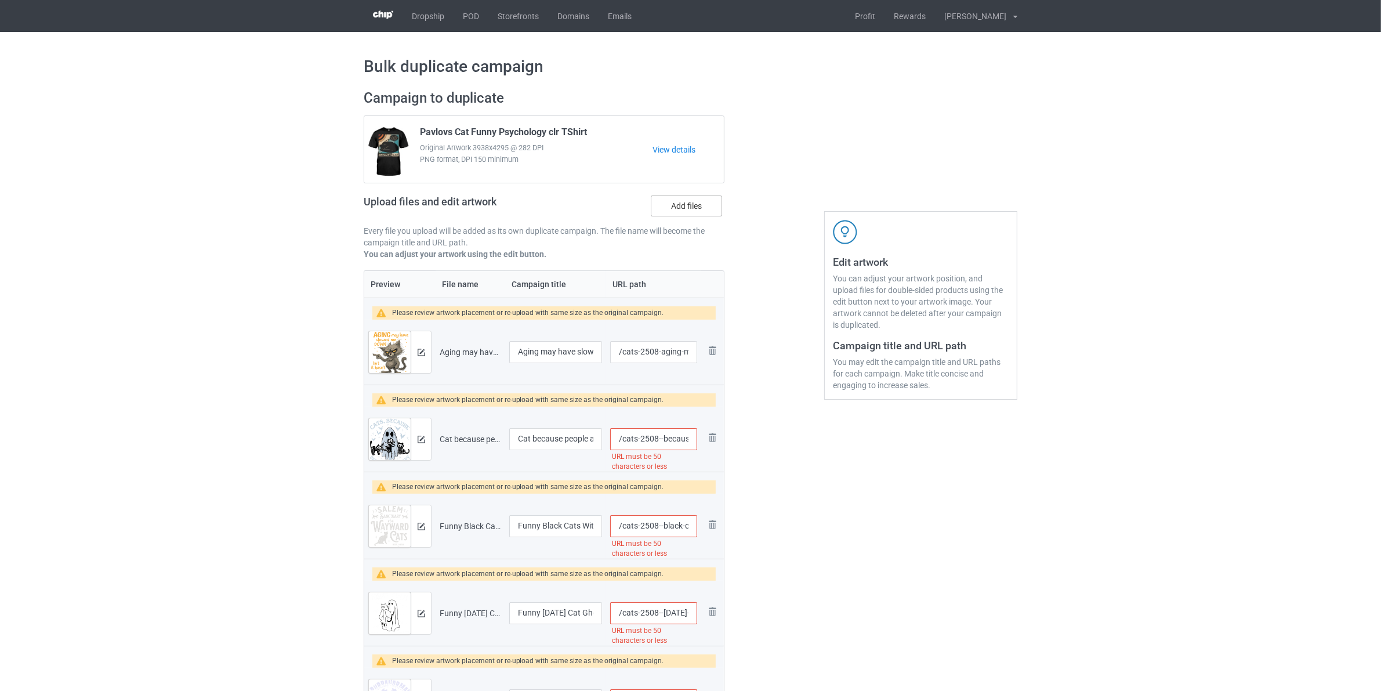
click at [682, 204] on label "Add files" at bounding box center [686, 205] width 71 height 21
click at [0, 0] on input "Add files" at bounding box center [0, 0] width 0 height 0
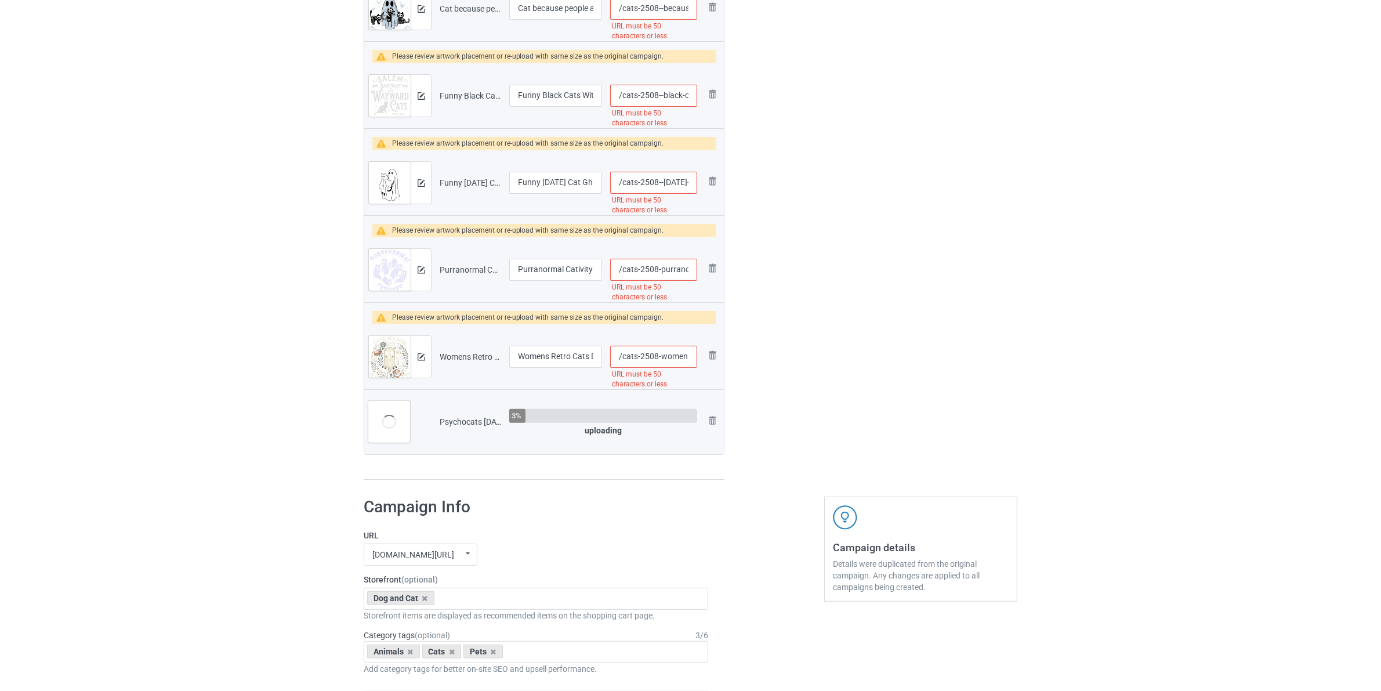
scroll to position [435, 0]
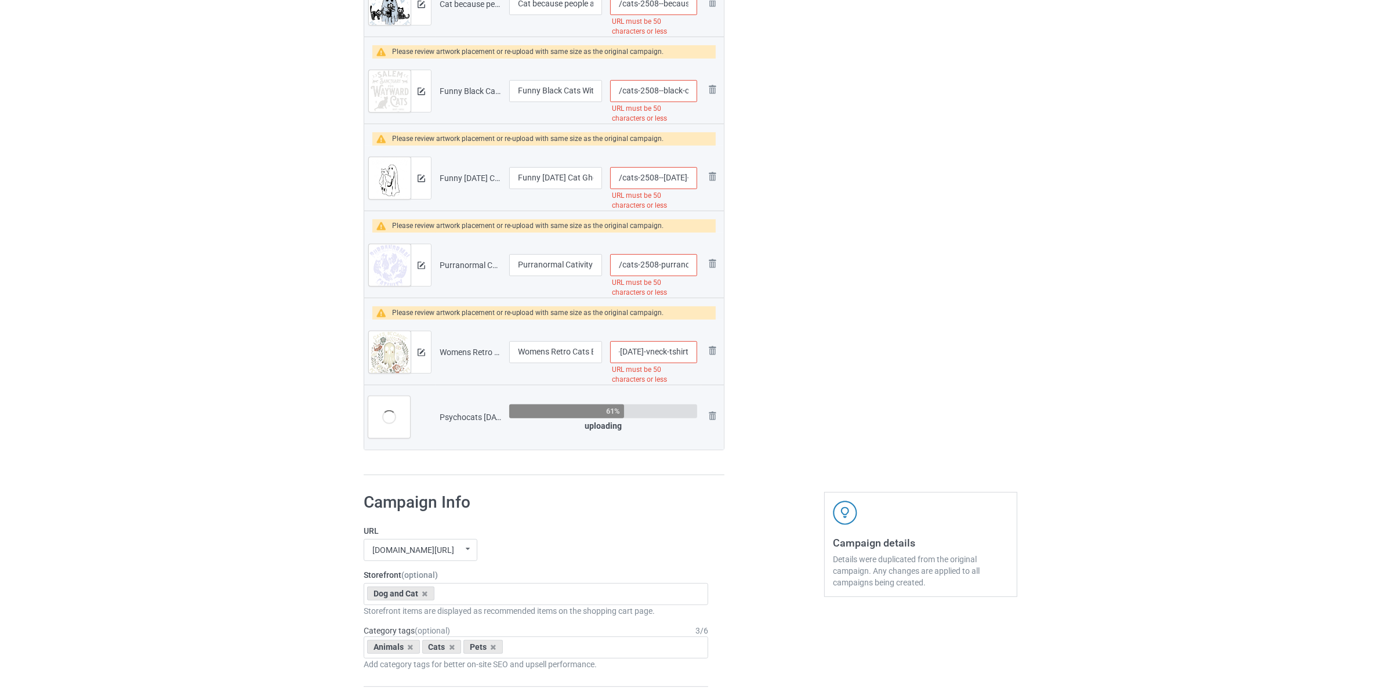
drag, startPoint x: 694, startPoint y: 350, endPoint x: 767, endPoint y: 353, distance: 73.1
click at [767, 352] on div "Campaign to duplicate Pavlovs Cat Funny Psychology clr TShirt Original Artwork …" at bounding box center [691, 65] width 670 height 838
type input "/cats-2508-womens"
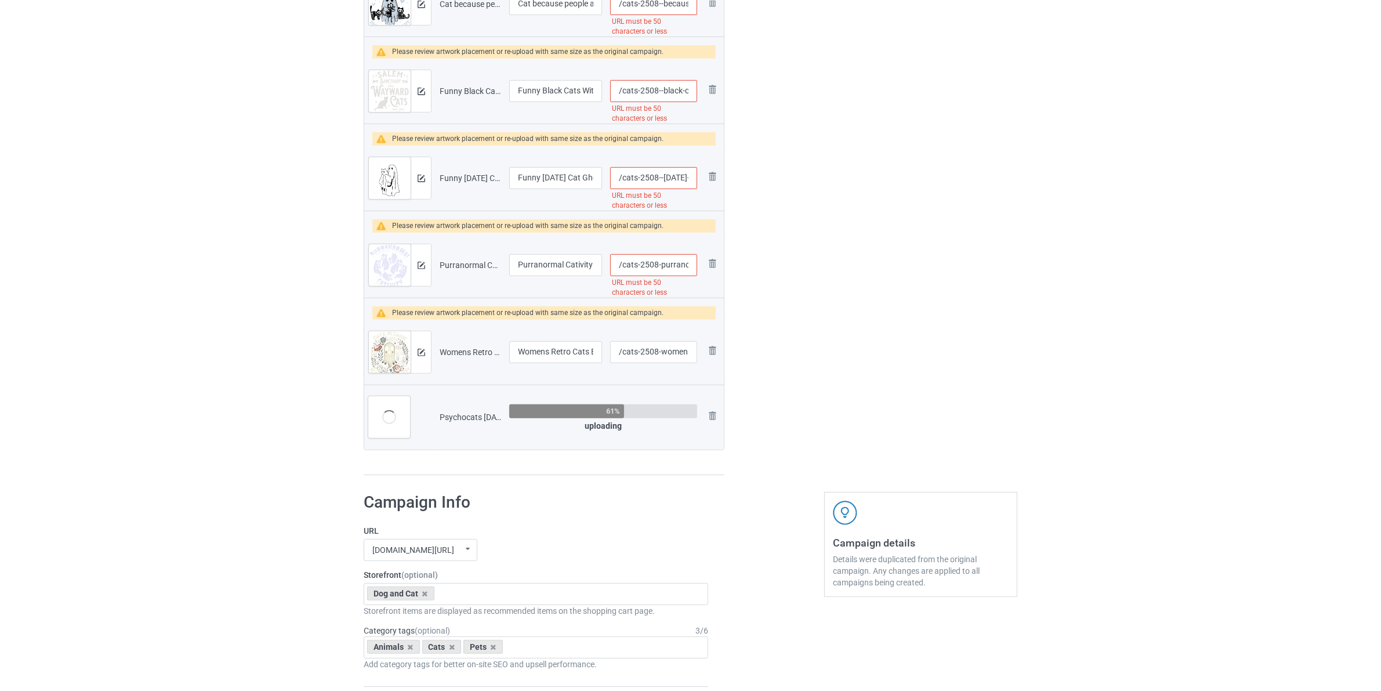
drag, startPoint x: 690, startPoint y: 263, endPoint x: 746, endPoint y: 253, distance: 56.5
click at [741, 257] on div "Campaign to duplicate Pavlovs Cat Funny Psychology clr TShirt Original Artwork …" at bounding box center [691, 65] width 670 height 838
type input "/cats-2508-purranor"
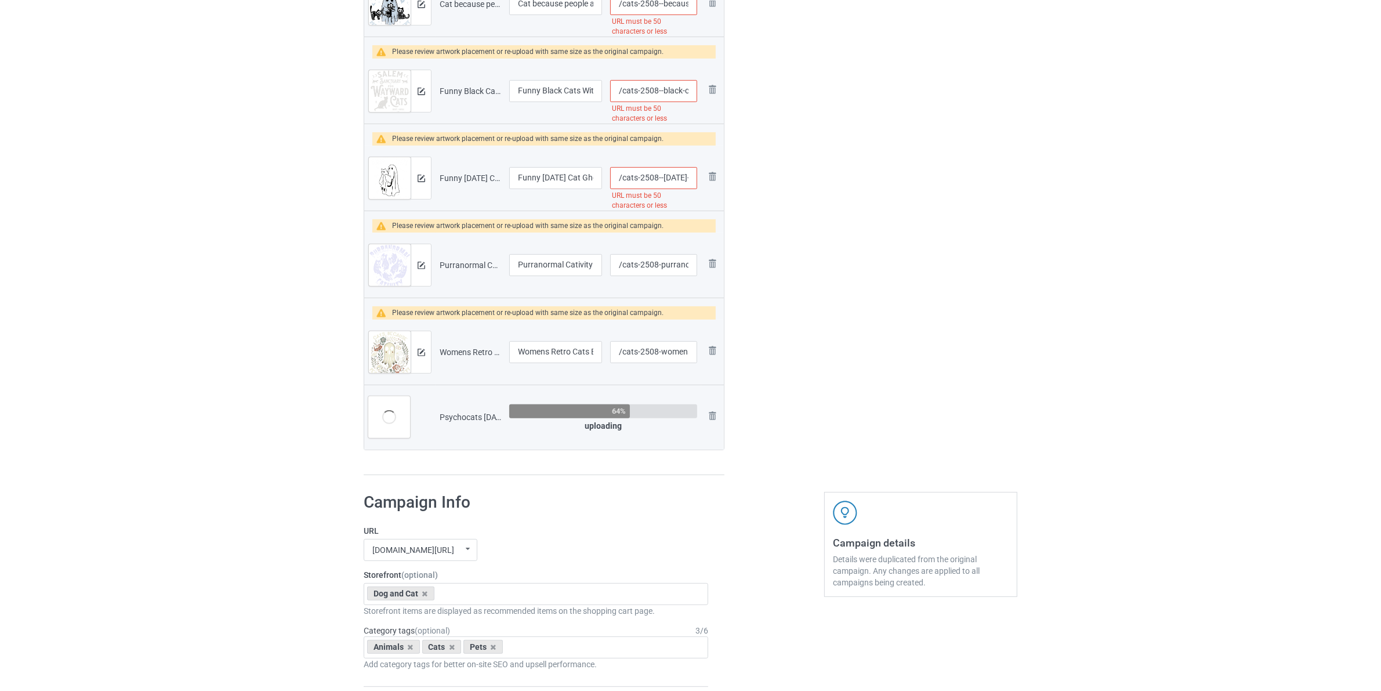
drag, startPoint x: 690, startPoint y: 174, endPoint x: 766, endPoint y: 172, distance: 76.0
click at [758, 177] on div "Campaign to duplicate Pavlovs Cat Funny Psychology clr TShirt Original Artwork …" at bounding box center [691, 65] width 670 height 838
type input "/cats-2508--hallowe"
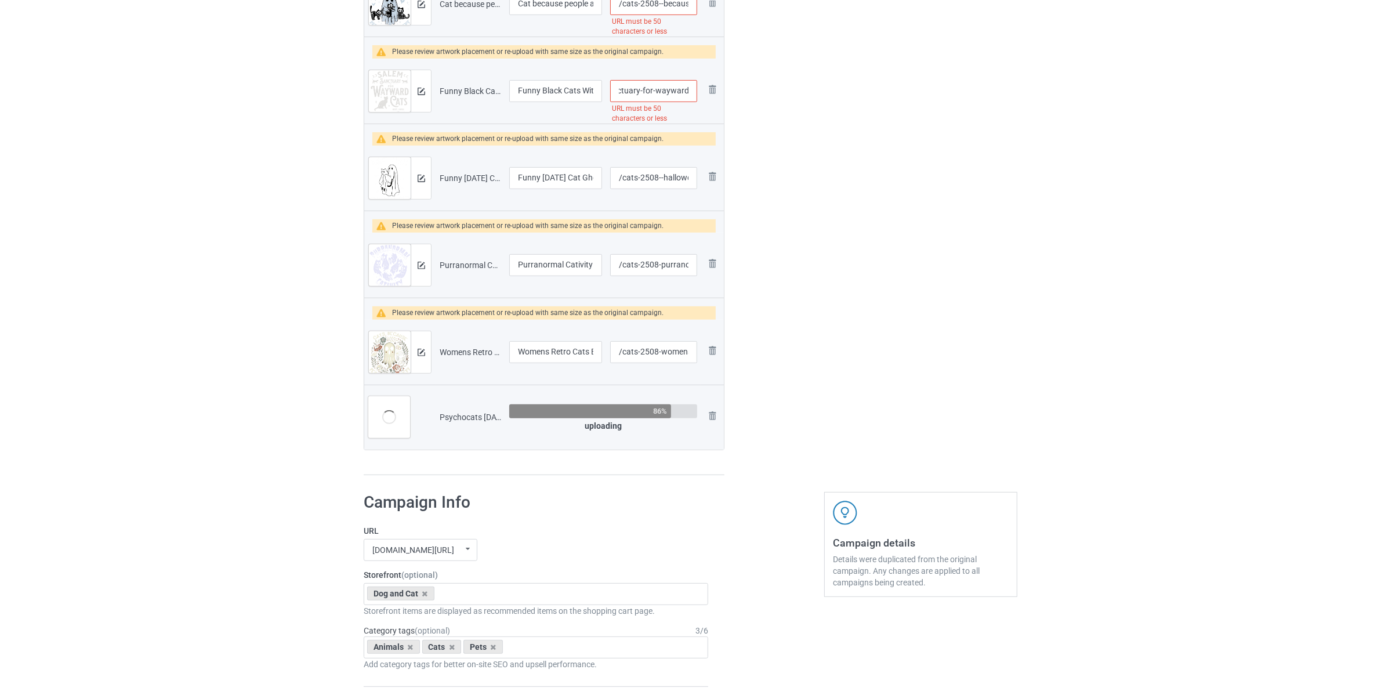
drag, startPoint x: 687, startPoint y: 90, endPoint x: 821, endPoint y: 117, distance: 136.5
click at [787, 112] on div "Campaign to duplicate Pavlovs Cat Funny Psychology clr TShirt Original Artwork …" at bounding box center [691, 65] width 670 height 838
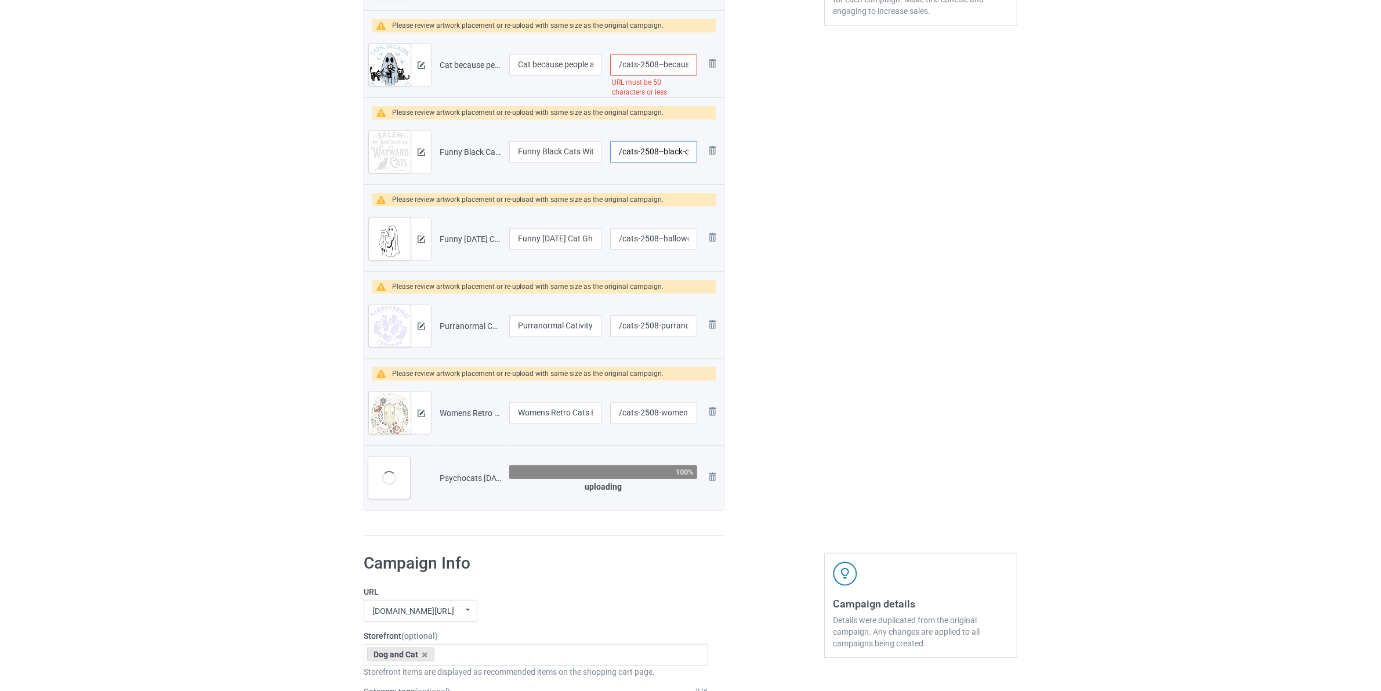
scroll to position [290, 0]
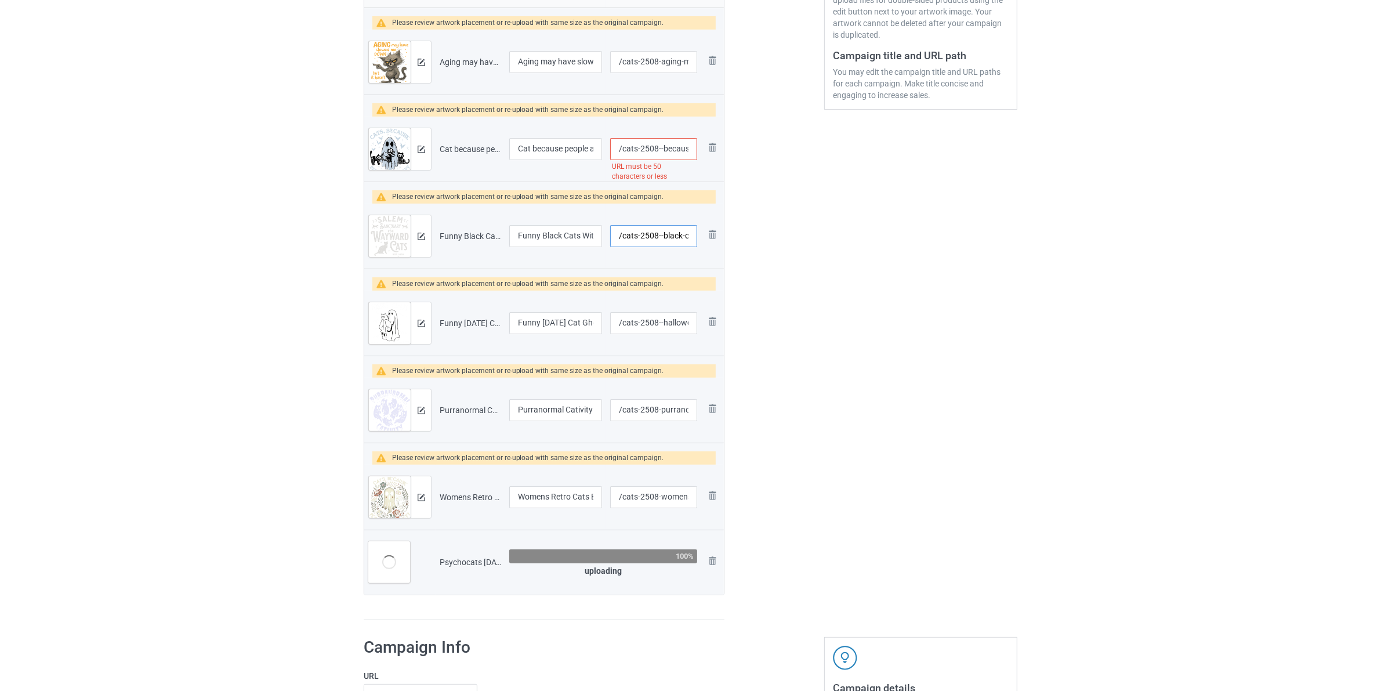
type input "/cats-2508--black-c"
drag, startPoint x: 689, startPoint y: 148, endPoint x: 821, endPoint y: 157, distance: 132.5
click at [785, 161] on div "Campaign to duplicate Pavlovs Cat Funny Psychology clr TShirt Original Artwork …" at bounding box center [691, 210] width 670 height 838
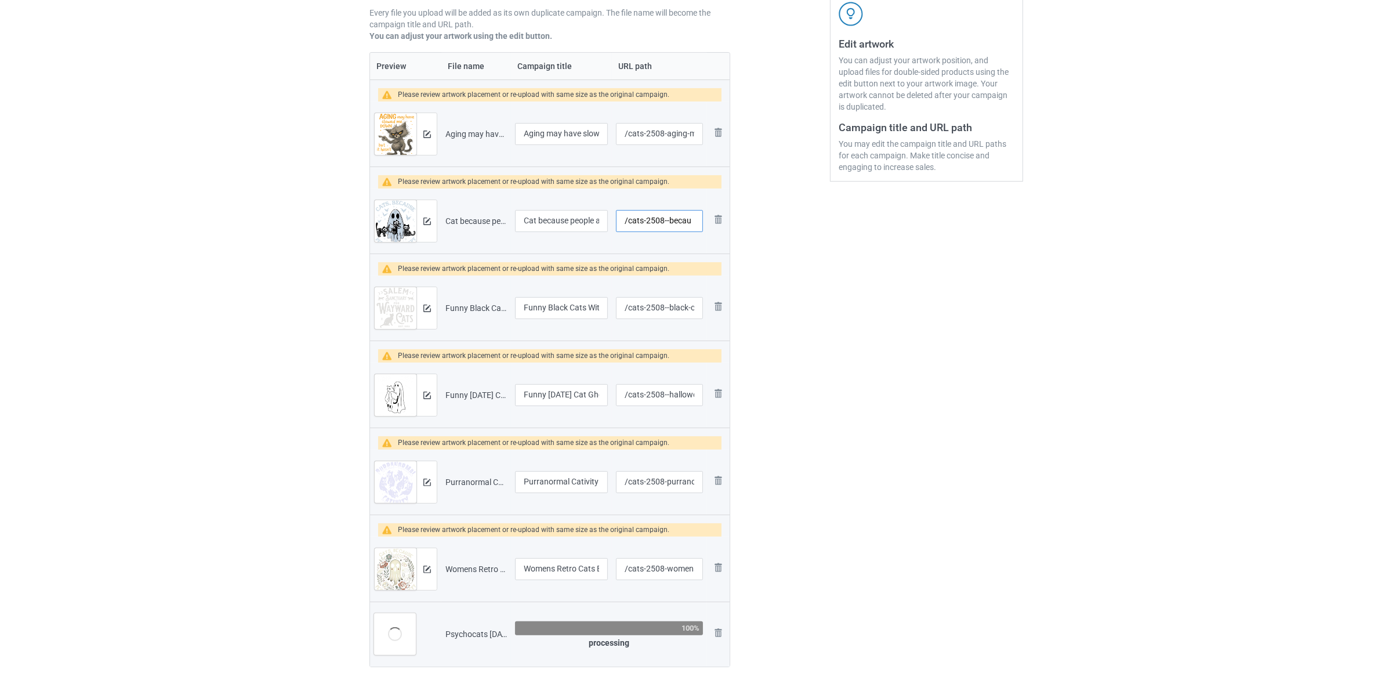
scroll to position [218, 0]
click at [424, 137] on img at bounding box center [422, 135] width 8 height 8
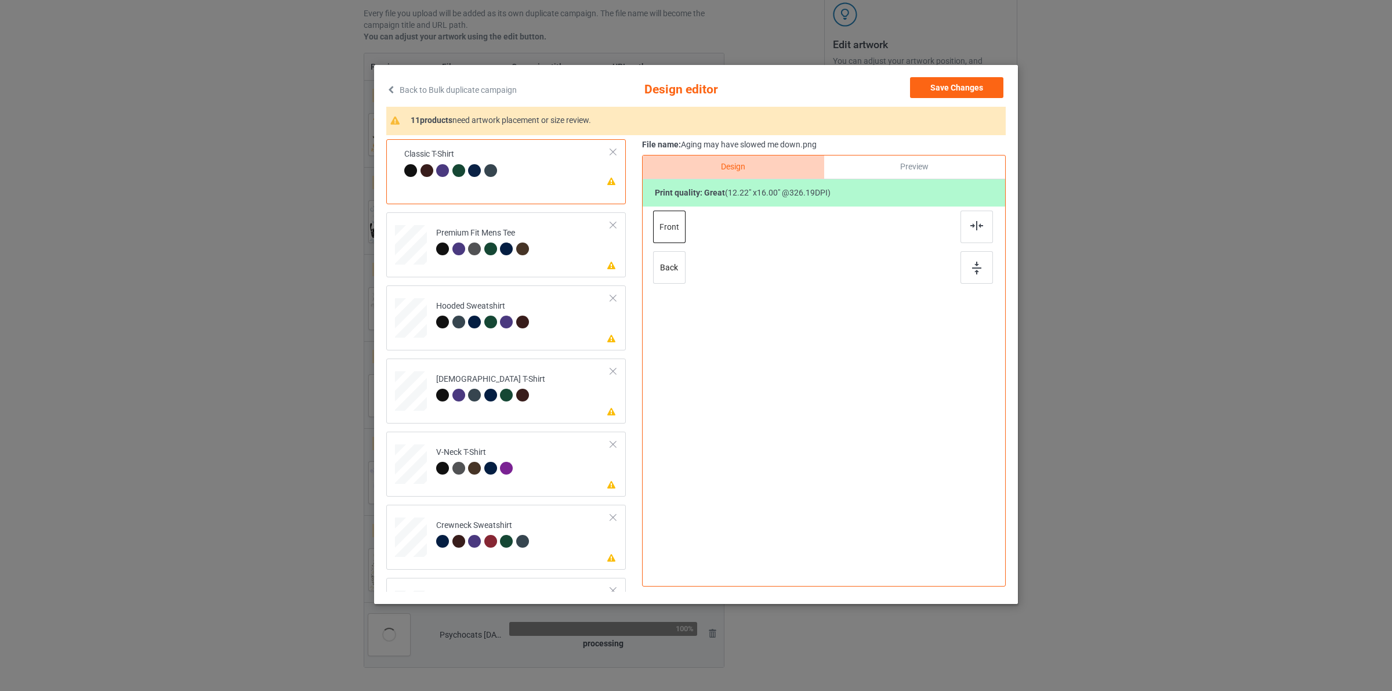
scroll to position [343, 0]
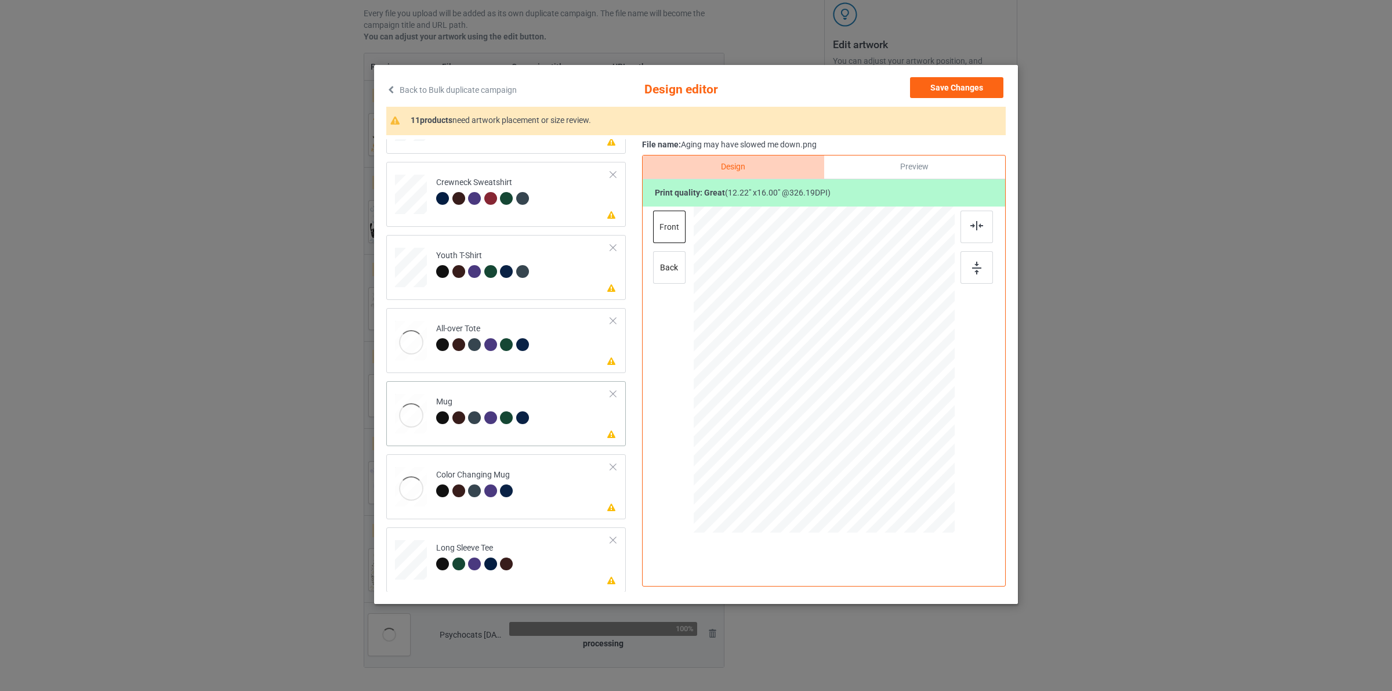
click at [473, 416] on div at bounding box center [474, 417] width 13 height 13
drag, startPoint x: 900, startPoint y: 473, endPoint x: 881, endPoint y: 380, distance: 95.4
click at [881, 380] on div at bounding box center [824, 369] width 261 height 108
click at [858, 415] on div at bounding box center [858, 414] width 10 height 10
type input "/cats-2508--because-people-are-creepy-funny-ghost-boo-halloween-tshirt"
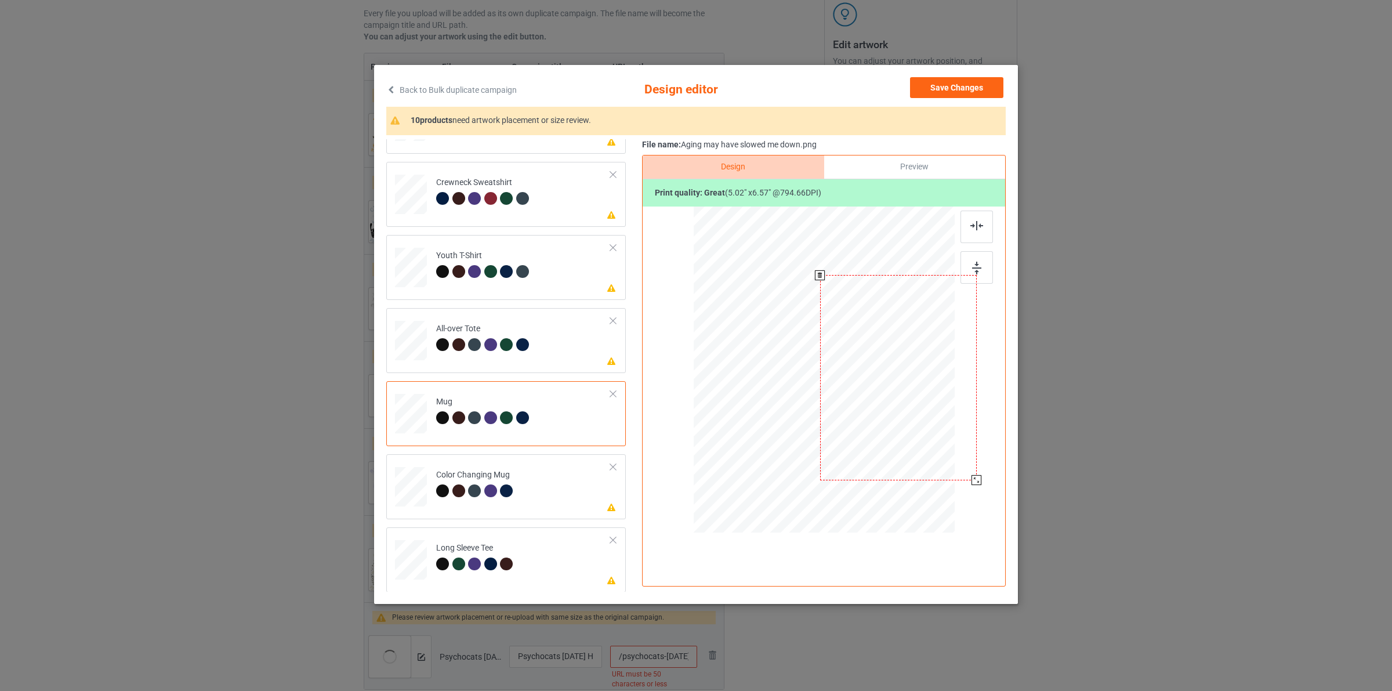
drag, startPoint x: 894, startPoint y: 383, endPoint x: 908, endPoint y: 390, distance: 15.6
click at [904, 389] on div at bounding box center [898, 377] width 157 height 205
drag, startPoint x: 976, startPoint y: 480, endPoint x: 936, endPoint y: 415, distance: 77.1
click at [936, 415] on div at bounding box center [824, 369] width 261 height 108
click at [908, 379] on div at bounding box center [895, 371] width 64 height 84
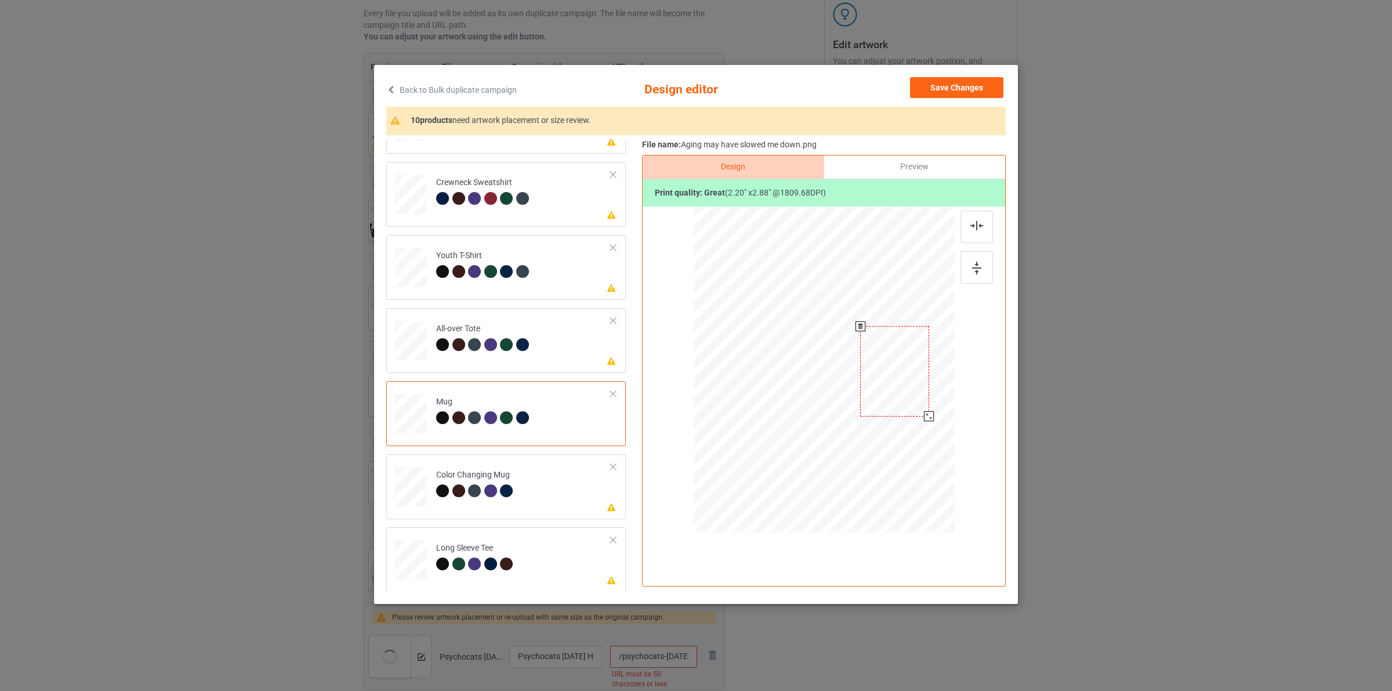
click at [933, 414] on div at bounding box center [929, 416] width 10 height 10
drag, startPoint x: 960, startPoint y: 82, endPoint x: 698, endPoint y: 143, distance: 269.3
click at [958, 82] on button "Save Changes" at bounding box center [956, 87] width 93 height 21
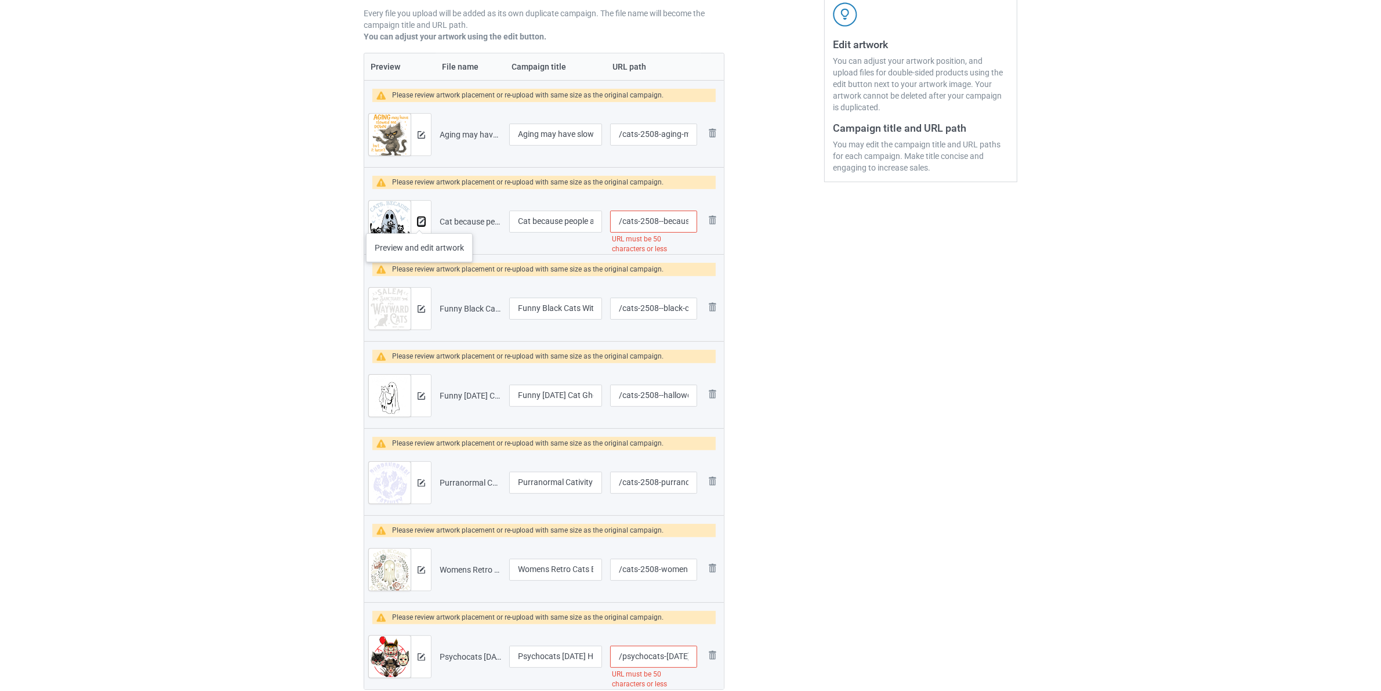
click at [419, 222] on img at bounding box center [422, 222] width 8 height 8
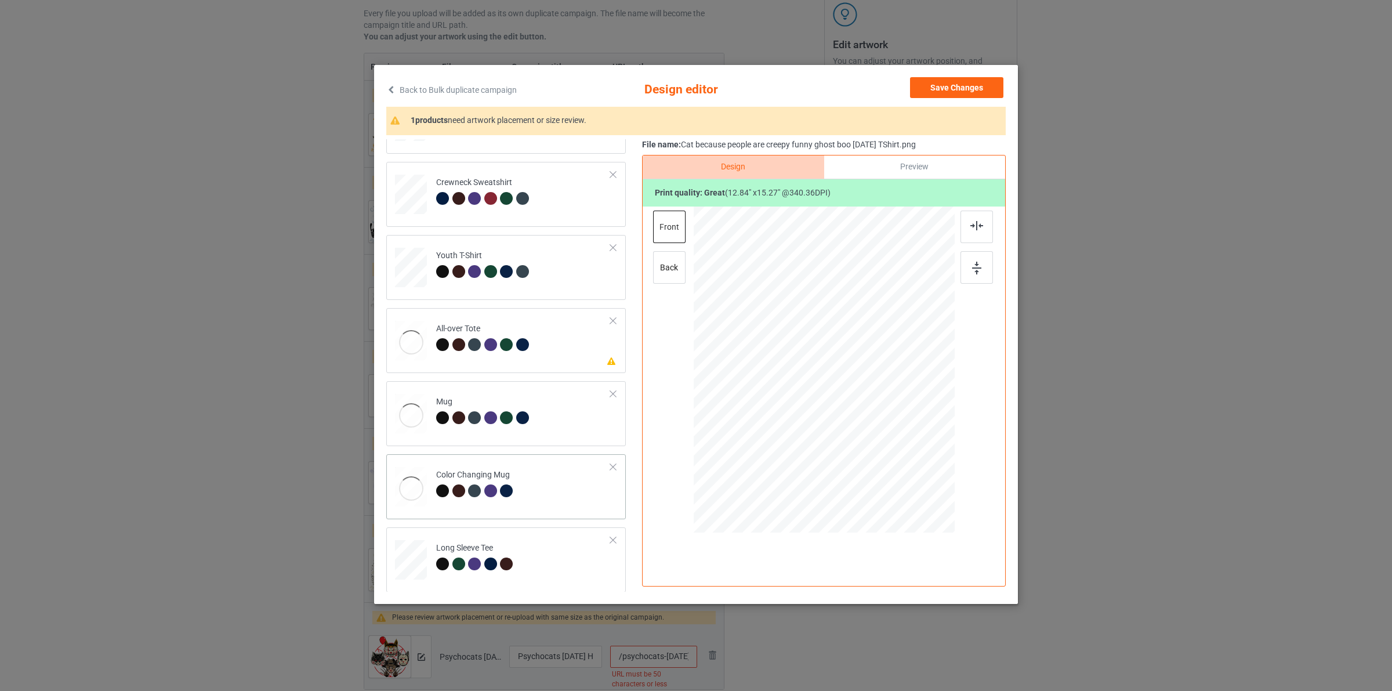
click at [544, 474] on td "Color Changing Mug" at bounding box center [523, 484] width 187 height 50
click at [955, 88] on button "Save Changes" at bounding box center [956, 87] width 93 height 21
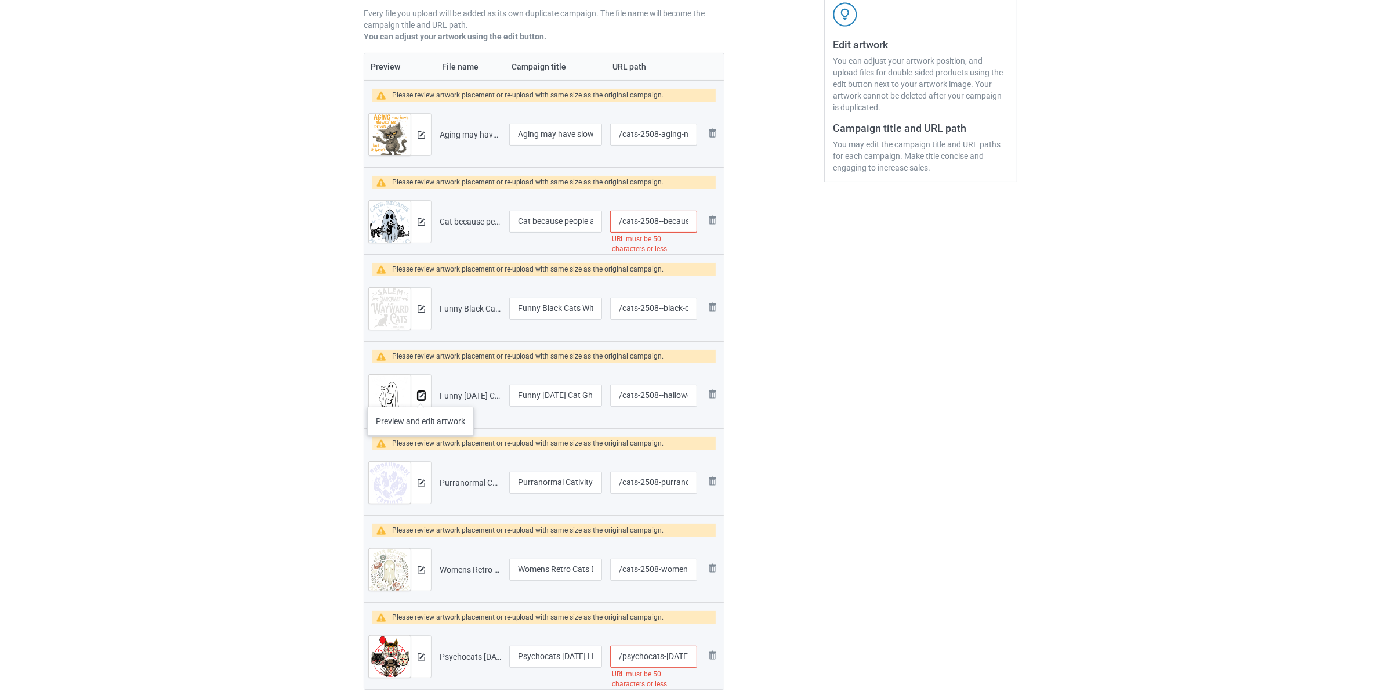
click at [421, 395] on img at bounding box center [422, 396] width 8 height 8
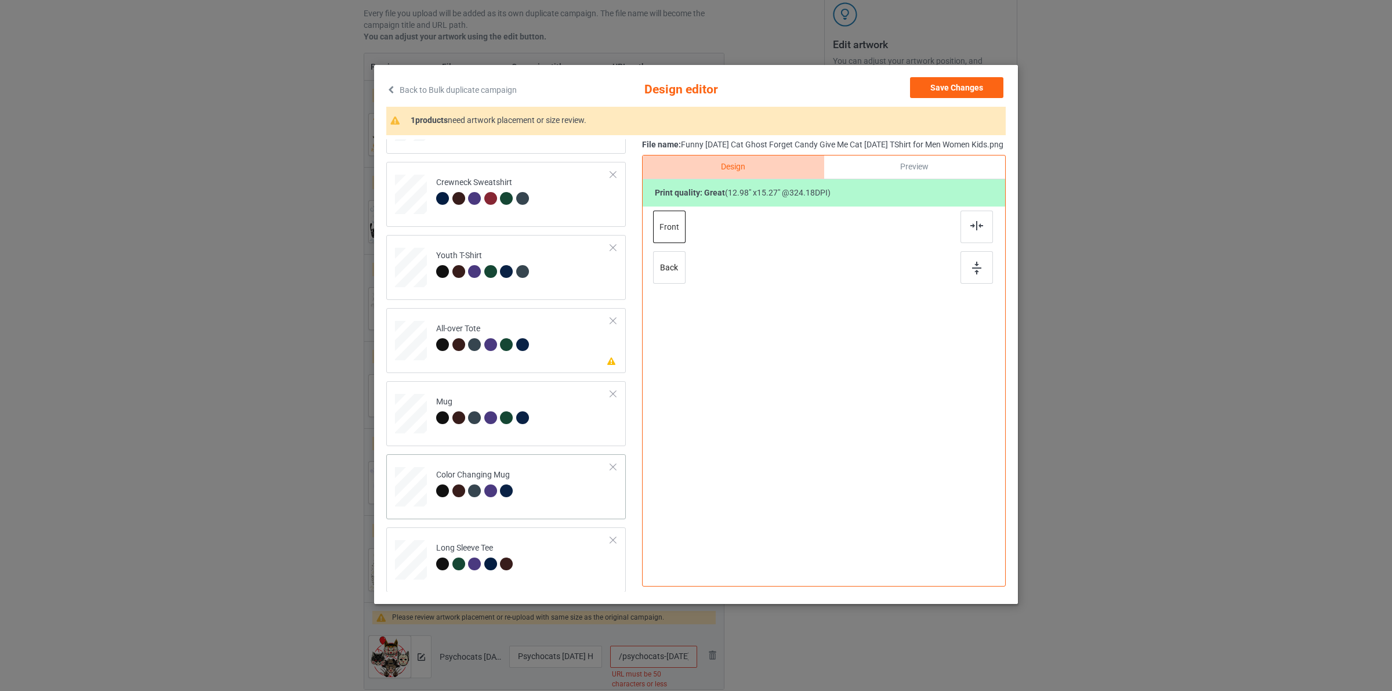
click at [502, 499] on div at bounding box center [508, 492] width 16 height 16
click at [957, 85] on button "Save Changes" at bounding box center [956, 87] width 93 height 21
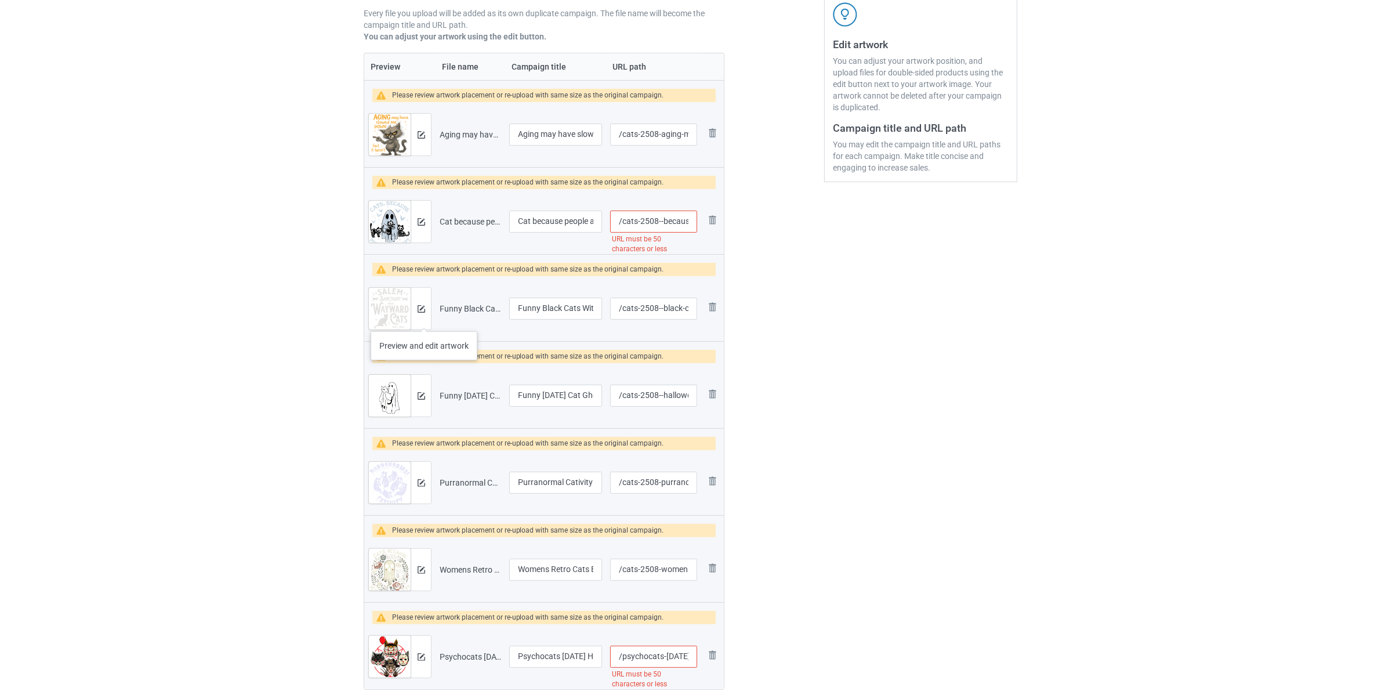
click at [424, 320] on div at bounding box center [421, 309] width 20 height 42
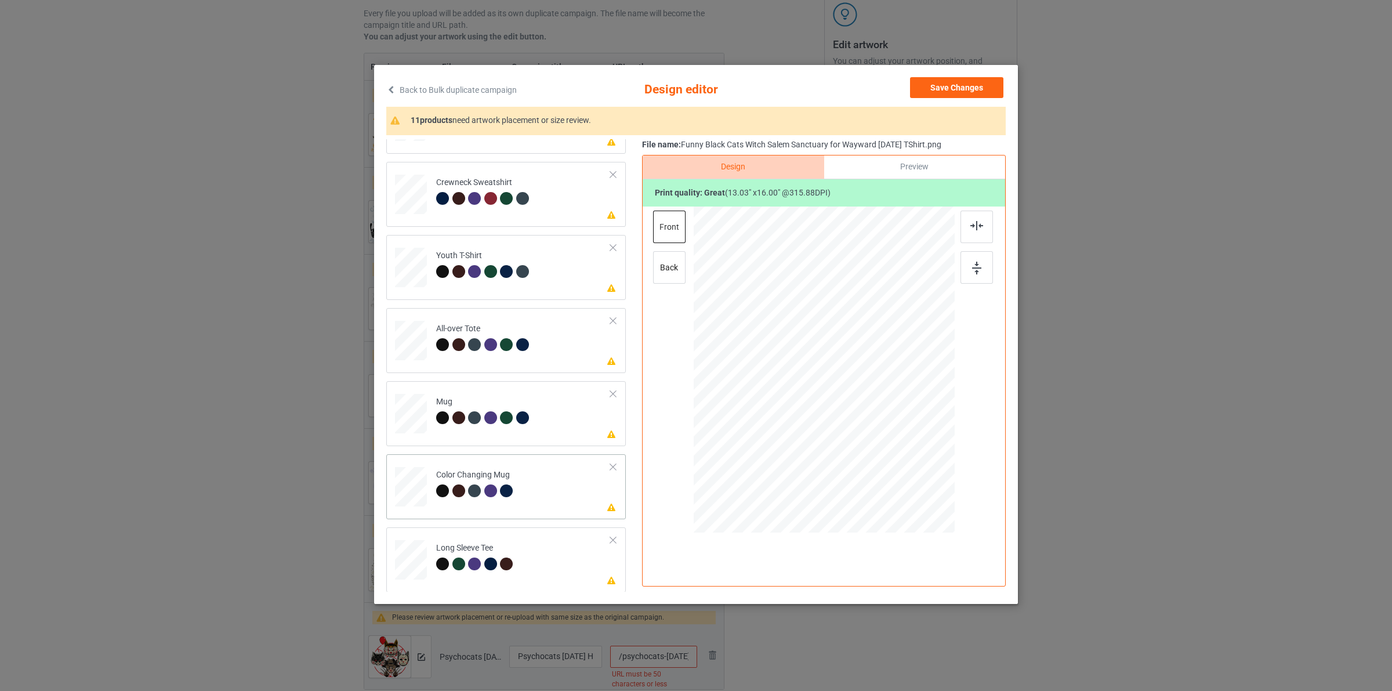
click at [500, 499] on div at bounding box center [508, 492] width 16 height 16
drag, startPoint x: 903, startPoint y: 465, endPoint x: 860, endPoint y: 393, distance: 83.0
click at [872, 396] on div at bounding box center [824, 369] width 261 height 108
drag, startPoint x: 845, startPoint y: 383, endPoint x: 945, endPoint y: 317, distance: 119.9
click at [917, 386] on div at bounding box center [895, 372] width 69 height 85
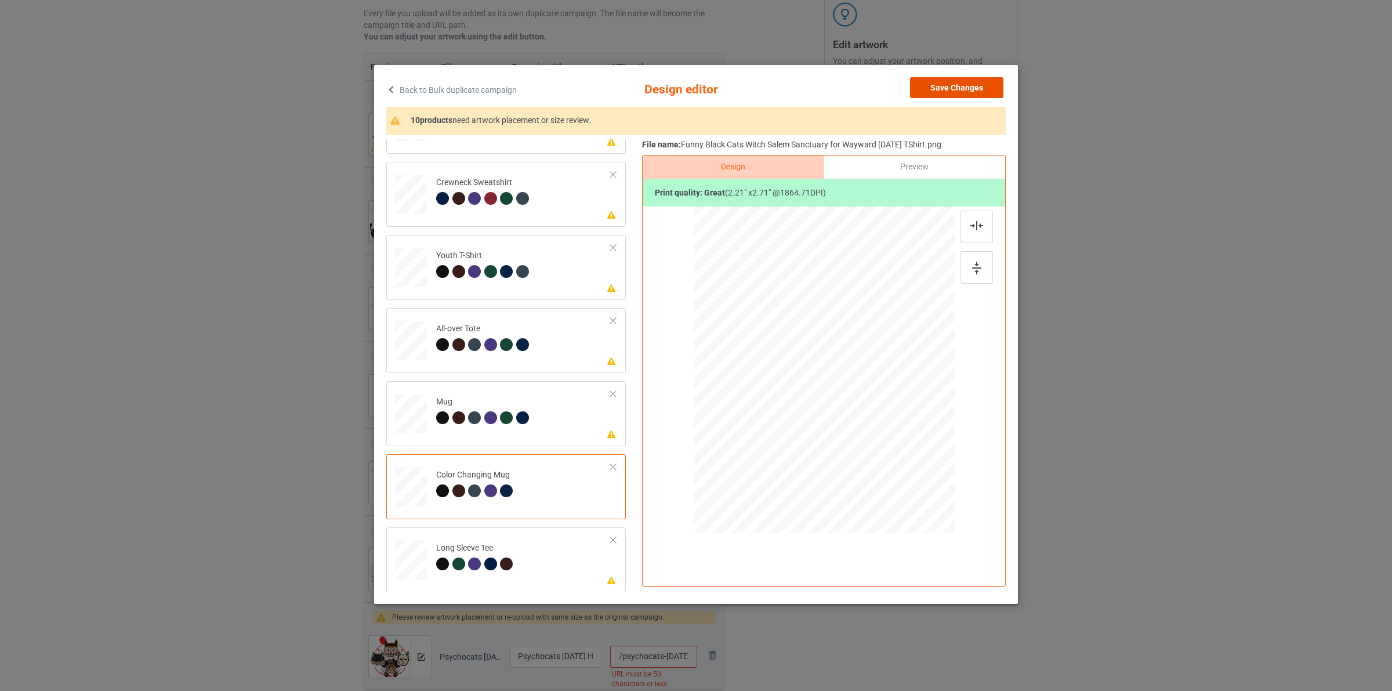
click at [958, 85] on button "Save Changes" at bounding box center [956, 87] width 93 height 21
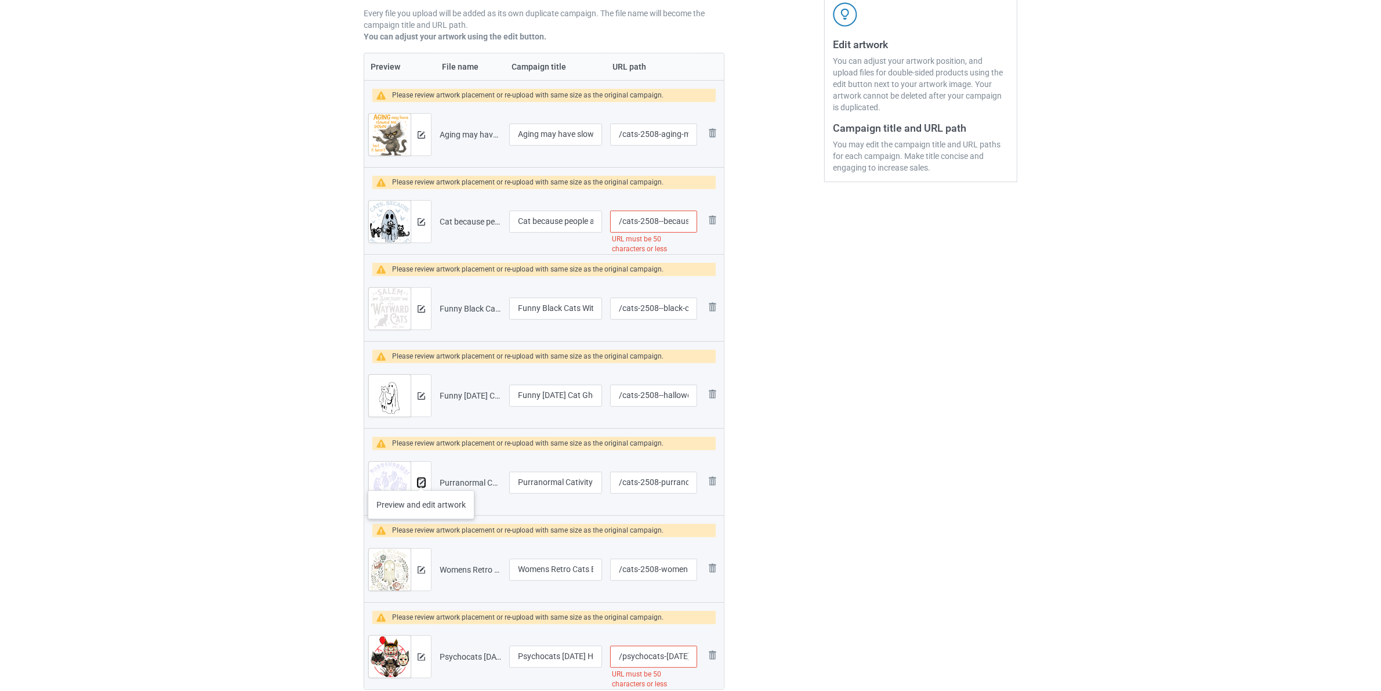
click at [421, 479] on button at bounding box center [422, 482] width 8 height 9
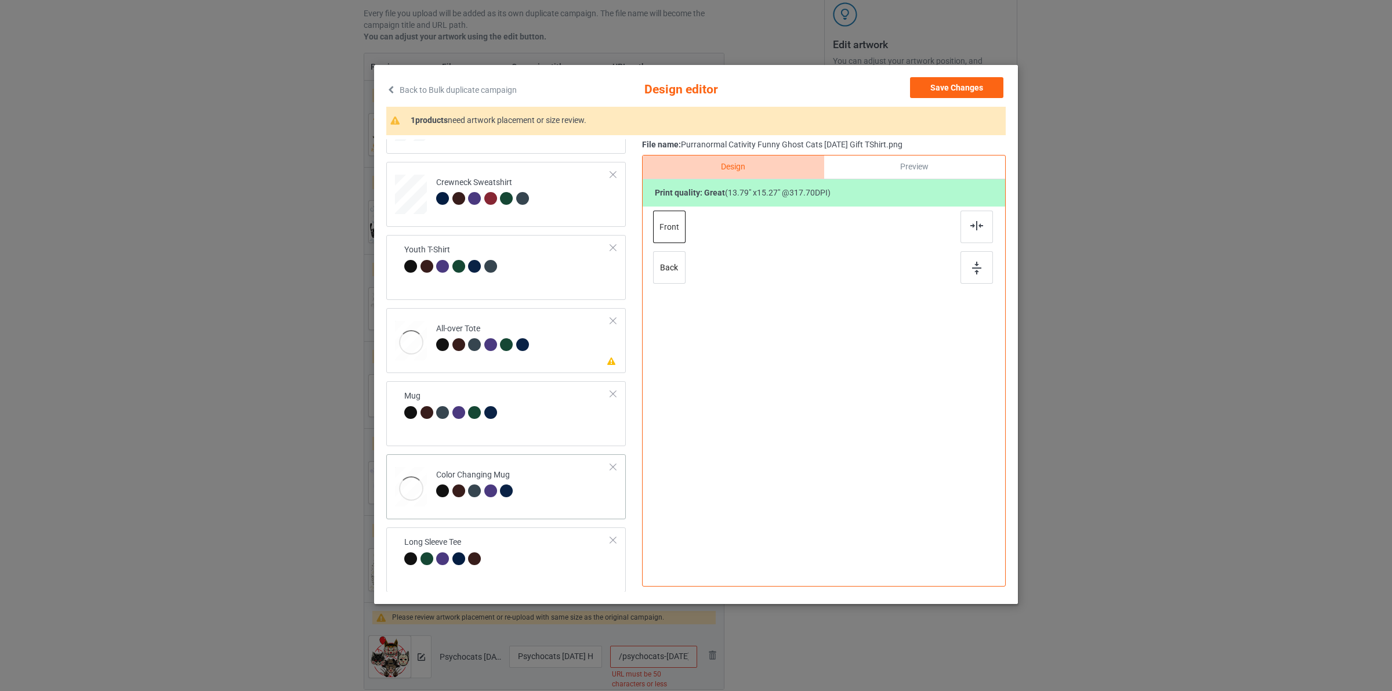
click at [515, 506] on td "Color Changing Mug" at bounding box center [523, 484] width 187 height 50
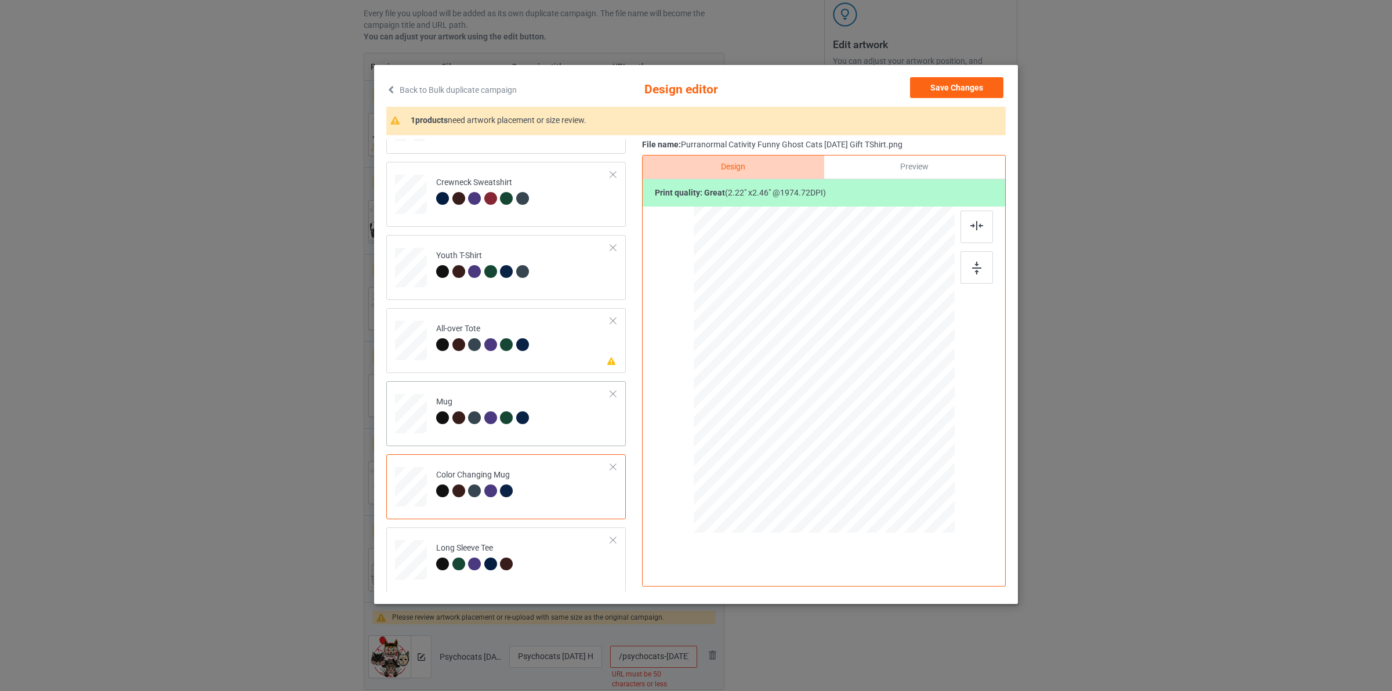
click at [522, 414] on div at bounding box center [522, 417] width 13 height 13
click at [957, 86] on button "Save Changes" at bounding box center [956, 87] width 93 height 21
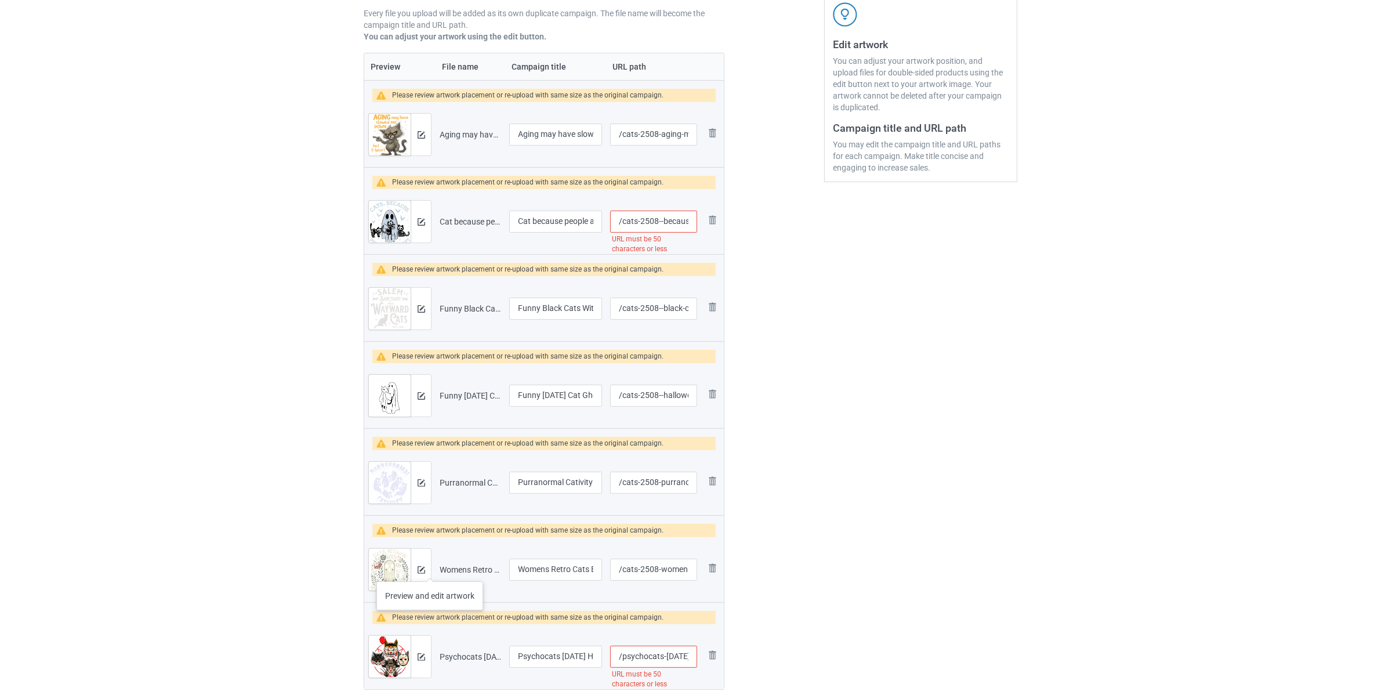
click at [430, 570] on div at bounding box center [421, 570] width 20 height 42
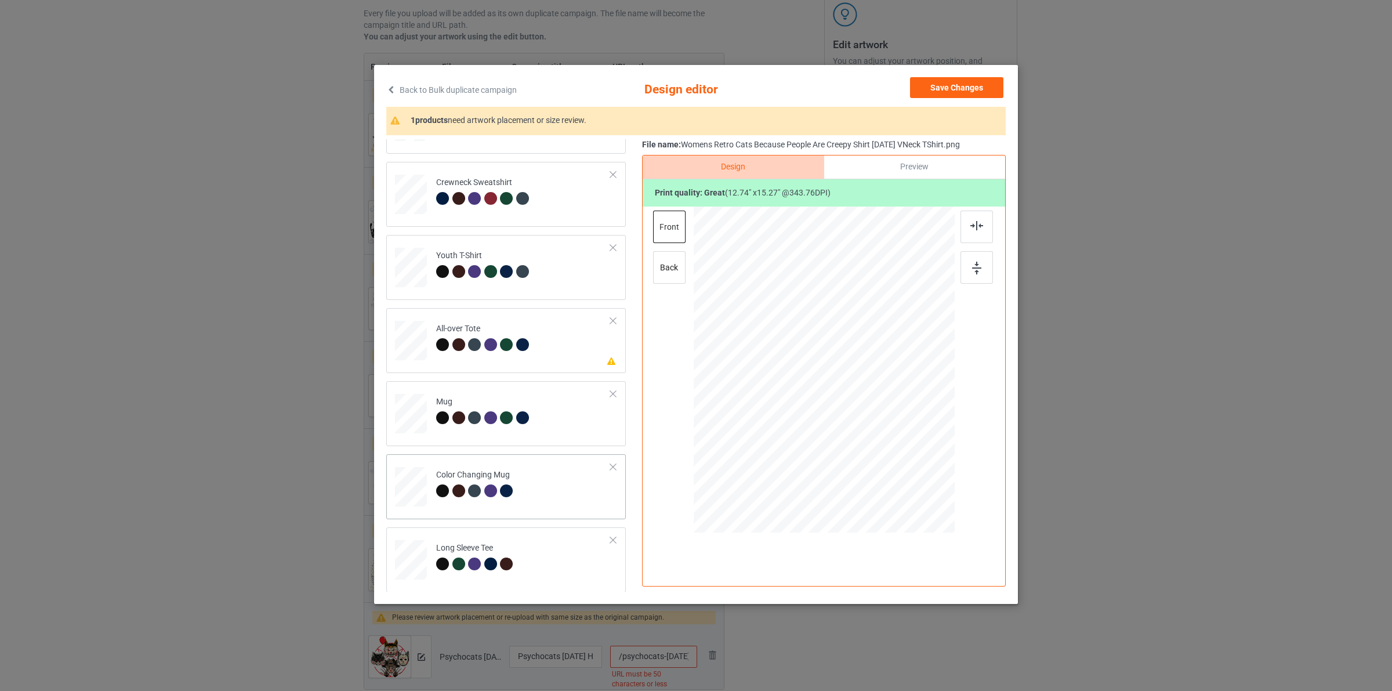
click at [517, 457] on div "Color Changing Mug" at bounding box center [506, 486] width 240 height 65
click at [955, 82] on button "Save Changes" at bounding box center [956, 87] width 93 height 21
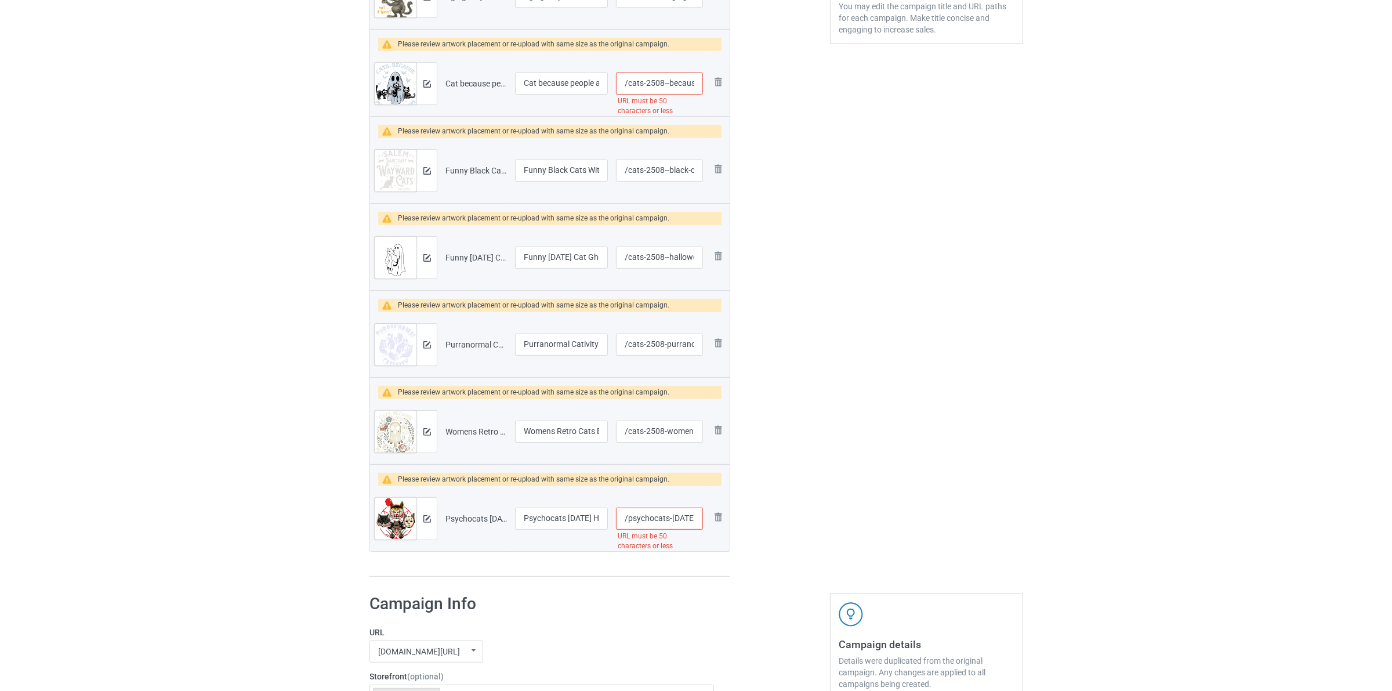
scroll to position [363, 0]
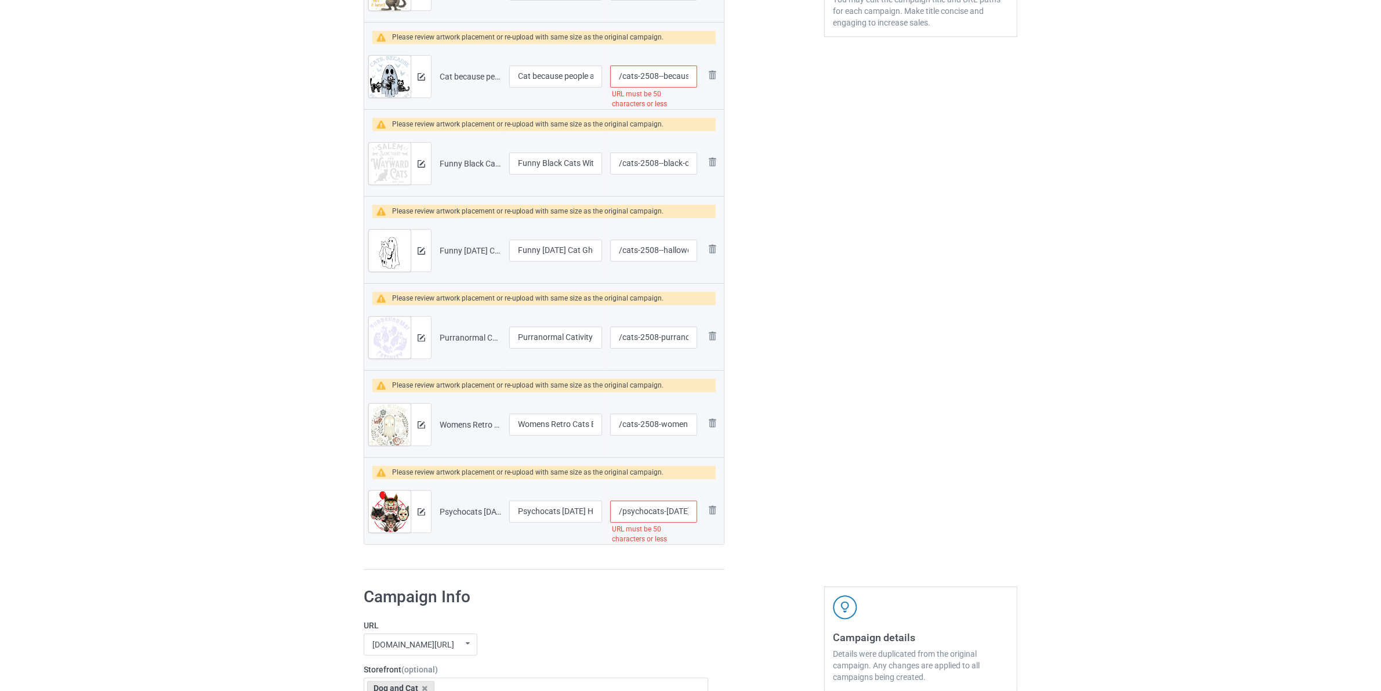
click at [423, 528] on div at bounding box center [421, 512] width 20 height 42
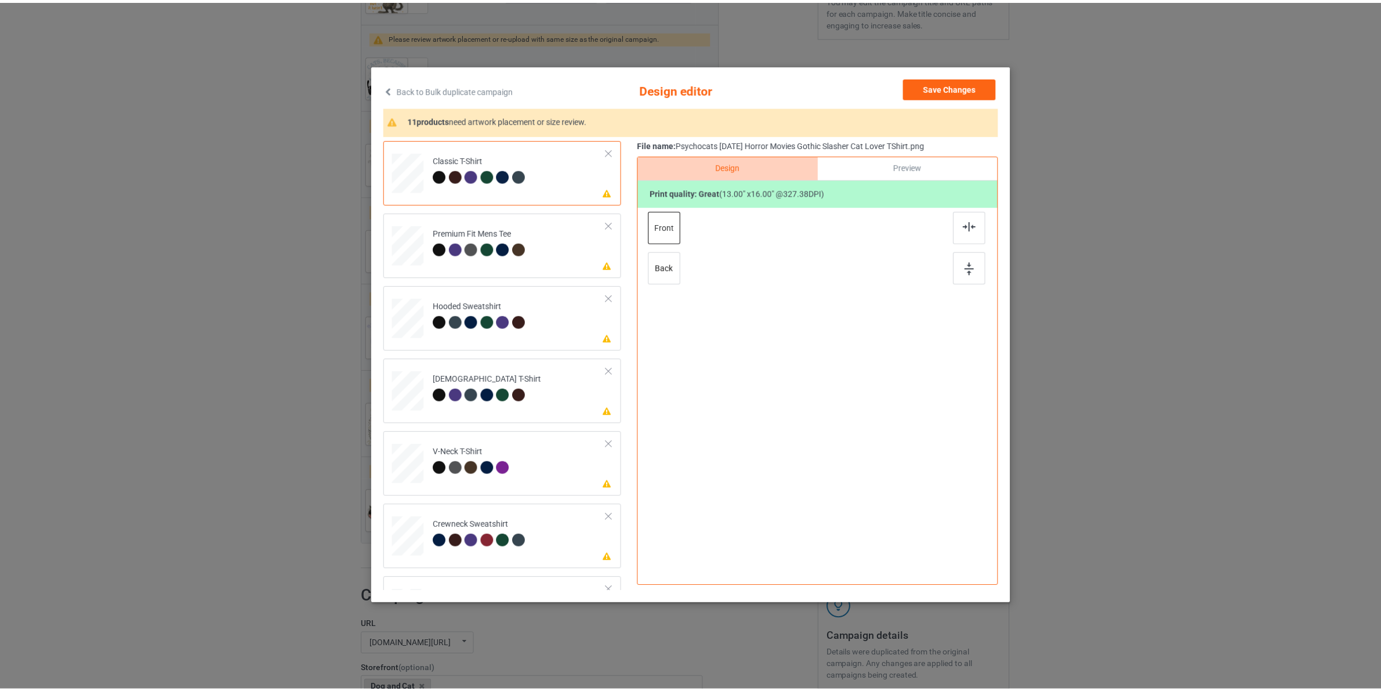
scroll to position [343, 0]
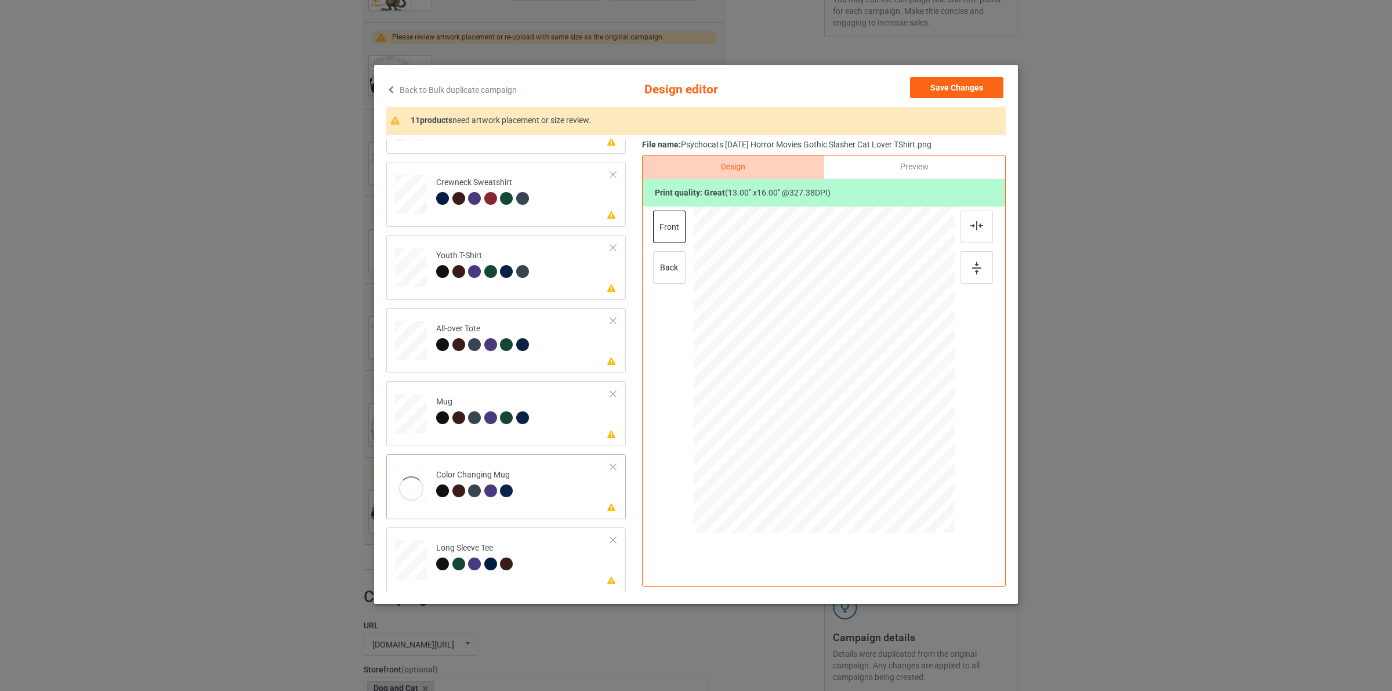
click at [511, 509] on td "Please review artwork placement Color Changing Mug" at bounding box center [523, 484] width 187 height 50
drag, startPoint x: 903, startPoint y: 461, endPoint x: 874, endPoint y: 387, distance: 79.5
click at [874, 387] on div at bounding box center [824, 369] width 261 height 108
drag, startPoint x: 828, startPoint y: 374, endPoint x: 900, endPoint y: 375, distance: 71.4
click at [900, 375] on div at bounding box center [895, 370] width 68 height 85
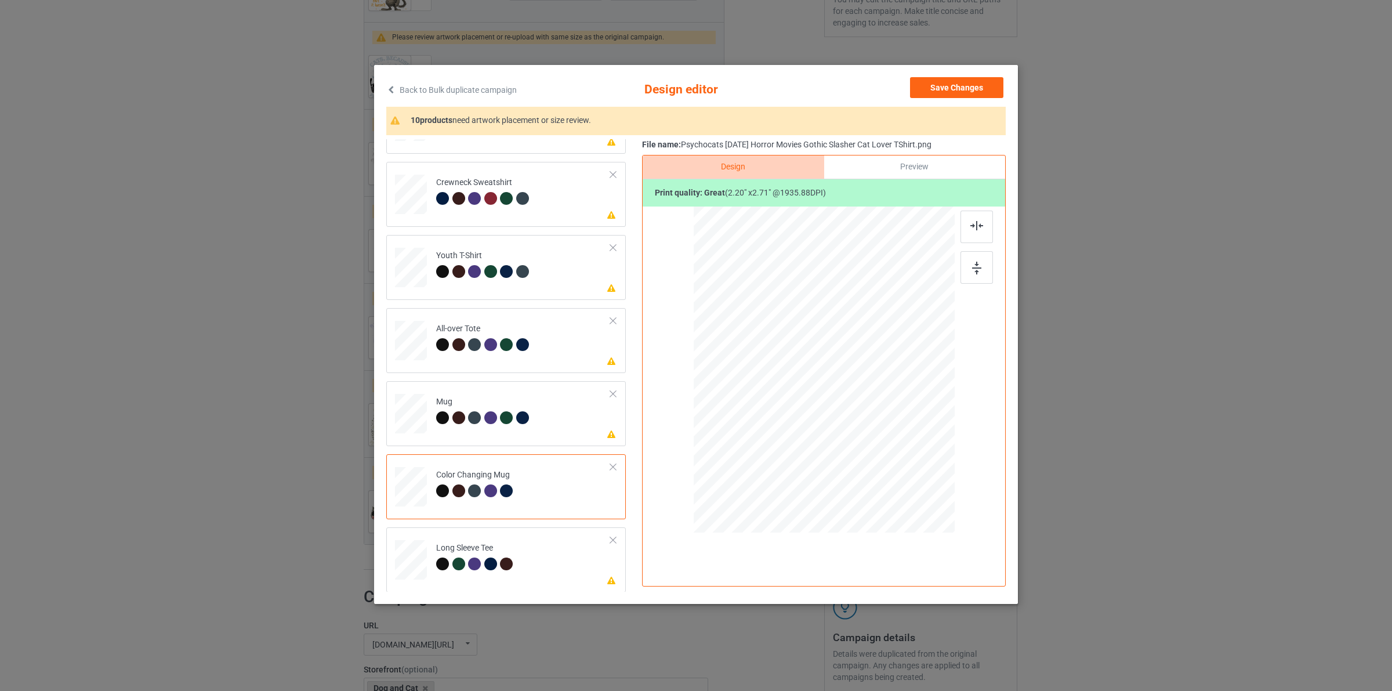
drag, startPoint x: 967, startPoint y: 76, endPoint x: 964, endPoint y: 82, distance: 6.5
click at [967, 77] on div "Back to Bulk duplicate campaign Design editor Save Changes 10 products need art…" at bounding box center [696, 334] width 644 height 539
click at [966, 85] on button "Save Changes" at bounding box center [956, 87] width 93 height 21
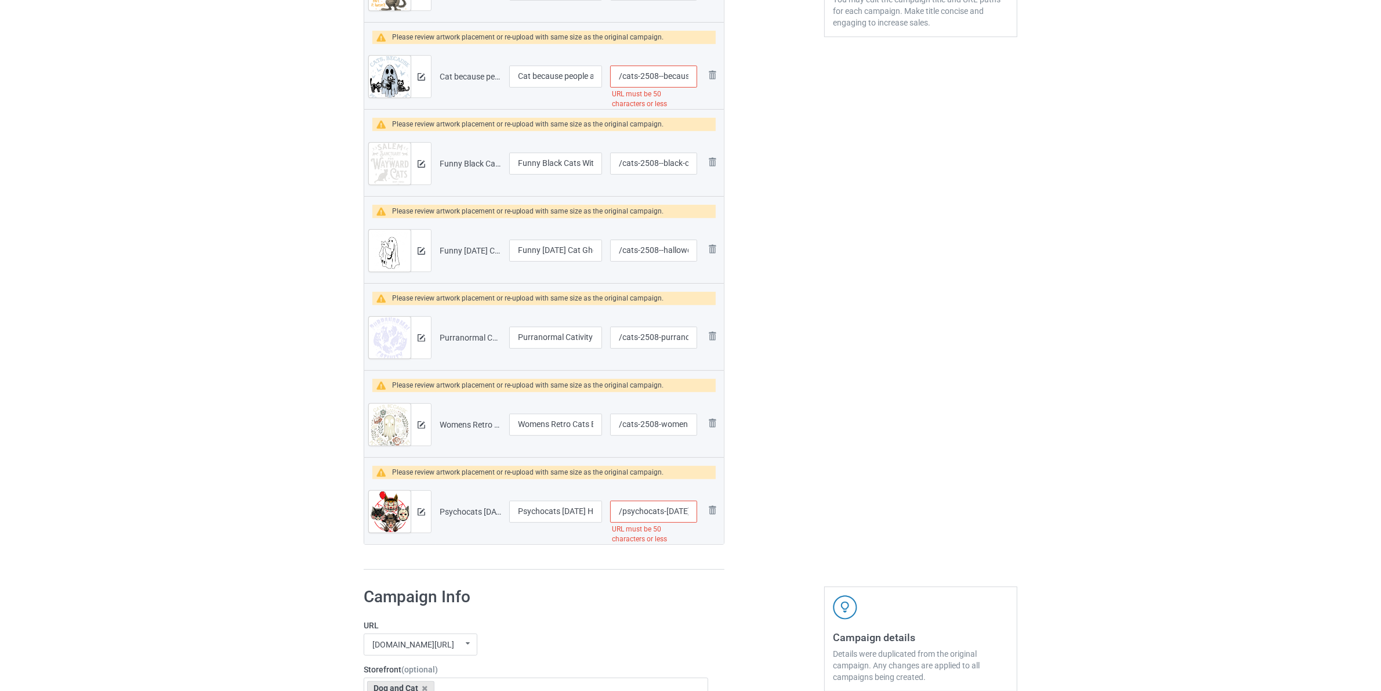
click at [622, 512] on input "/psychocats-halloween-horror-movies-gothic-slasher-cat-lover-tshirt" at bounding box center [653, 512] width 87 height 22
paste input "cats-2508-"
drag, startPoint x: 692, startPoint y: 515, endPoint x: 772, endPoint y: 531, distance: 81.8
click at [767, 531] on div "Campaign to duplicate Pavlovs Cat Funny Psychology clr TShirt Original Artwork …" at bounding box center [691, 149] width 670 height 860
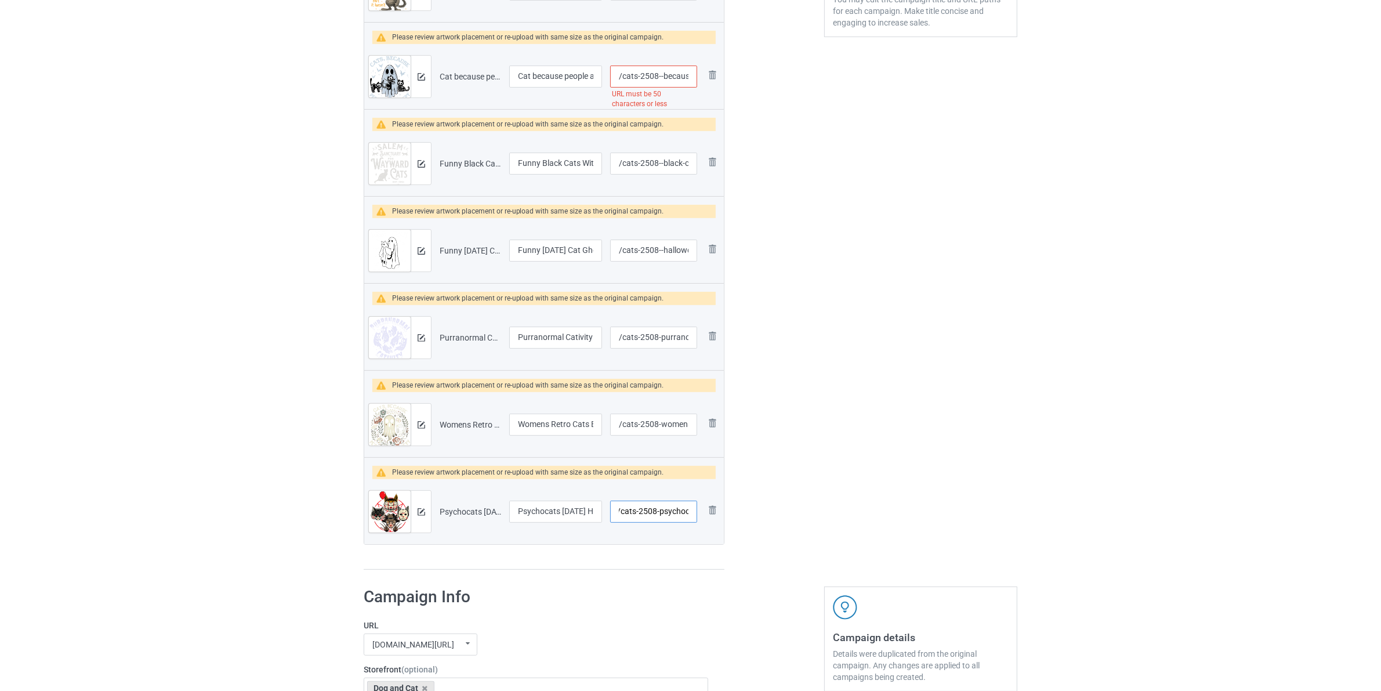
type input "/cats-2508-psychoc"
click at [923, 430] on div "Edit artwork You can adjust your artwork position, and upload files for double-…" at bounding box center [920, 149] width 209 height 860
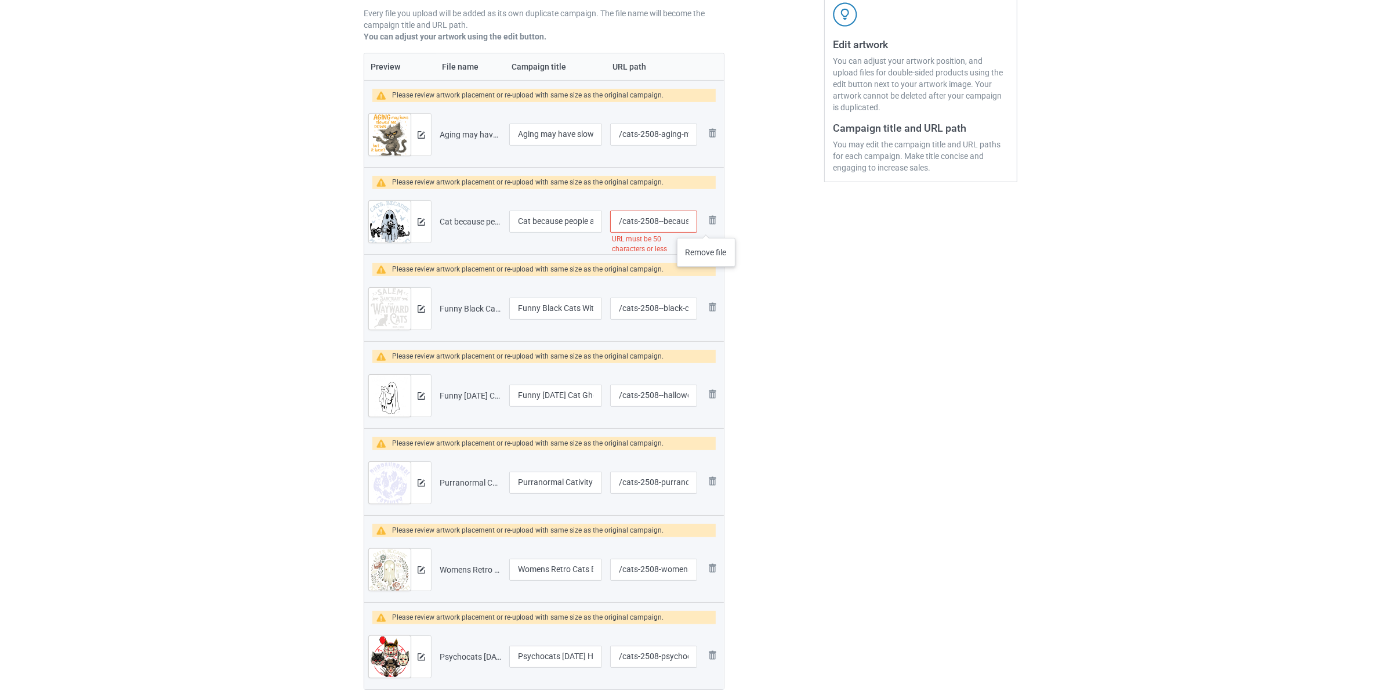
scroll to position [0, 192]
drag, startPoint x: 686, startPoint y: 222, endPoint x: 850, endPoint y: 274, distance: 172.3
click at [847, 273] on div "Campaign to duplicate Pavlovs Cat Funny Psychology clr TShirt Original Artwork …" at bounding box center [691, 294] width 670 height 860
type input "/cats-2508--becau"
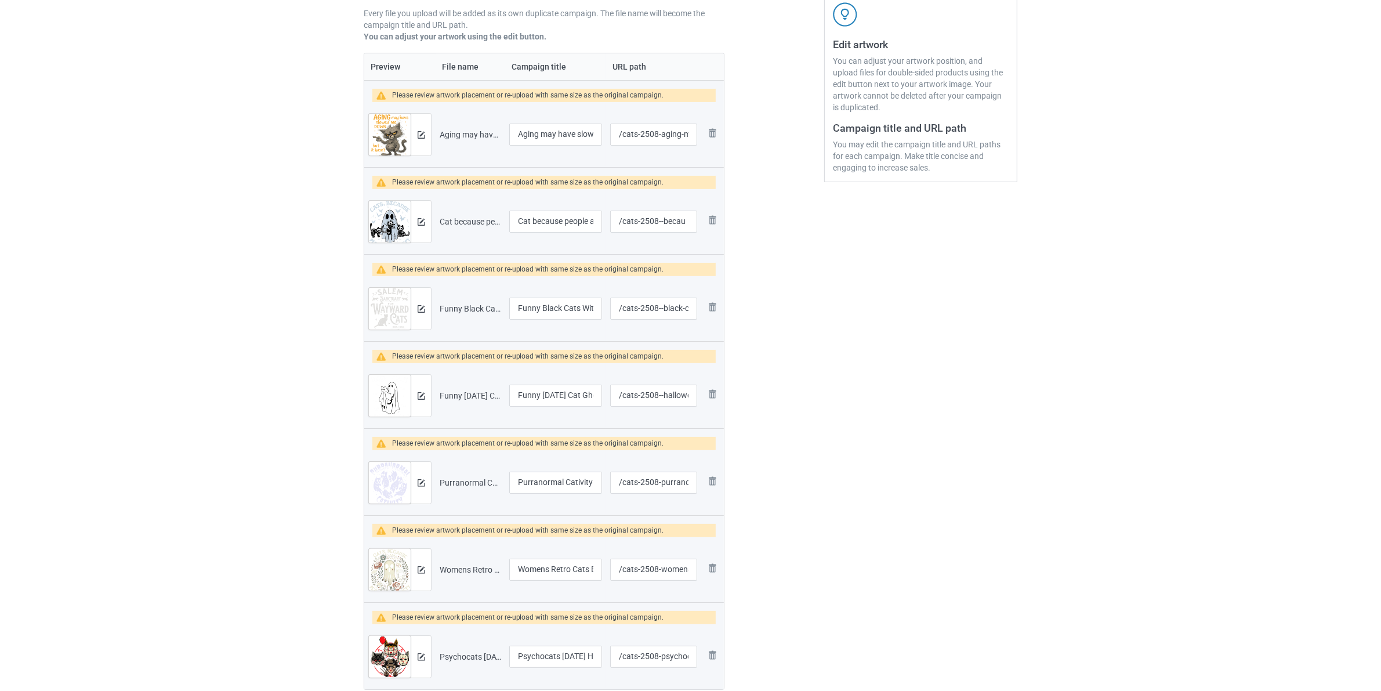
drag, startPoint x: 857, startPoint y: 282, endPoint x: 893, endPoint y: 322, distance: 54.2
click at [857, 282] on div "Edit artwork You can adjust your artwork position, and upload files for double-…" at bounding box center [920, 294] width 209 height 860
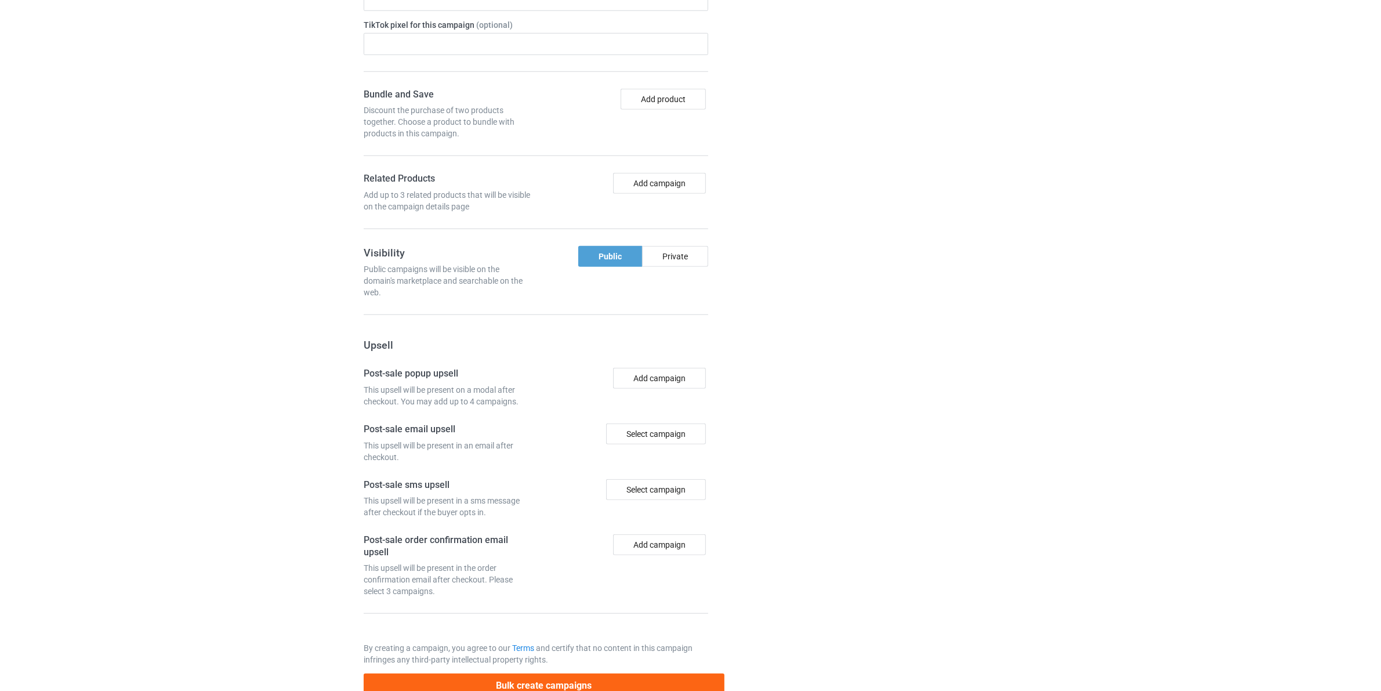
scroll to position [1335, 0]
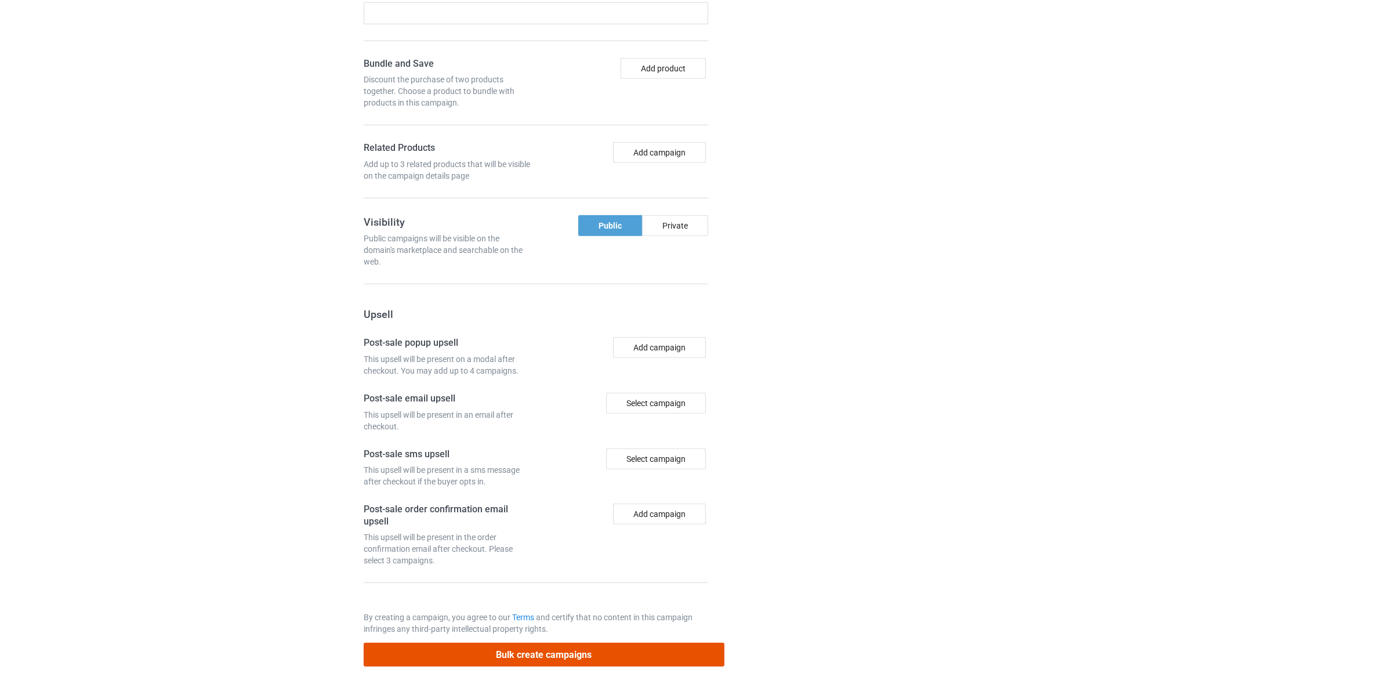
click at [535, 651] on button "Bulk create campaigns" at bounding box center [544, 655] width 361 height 24
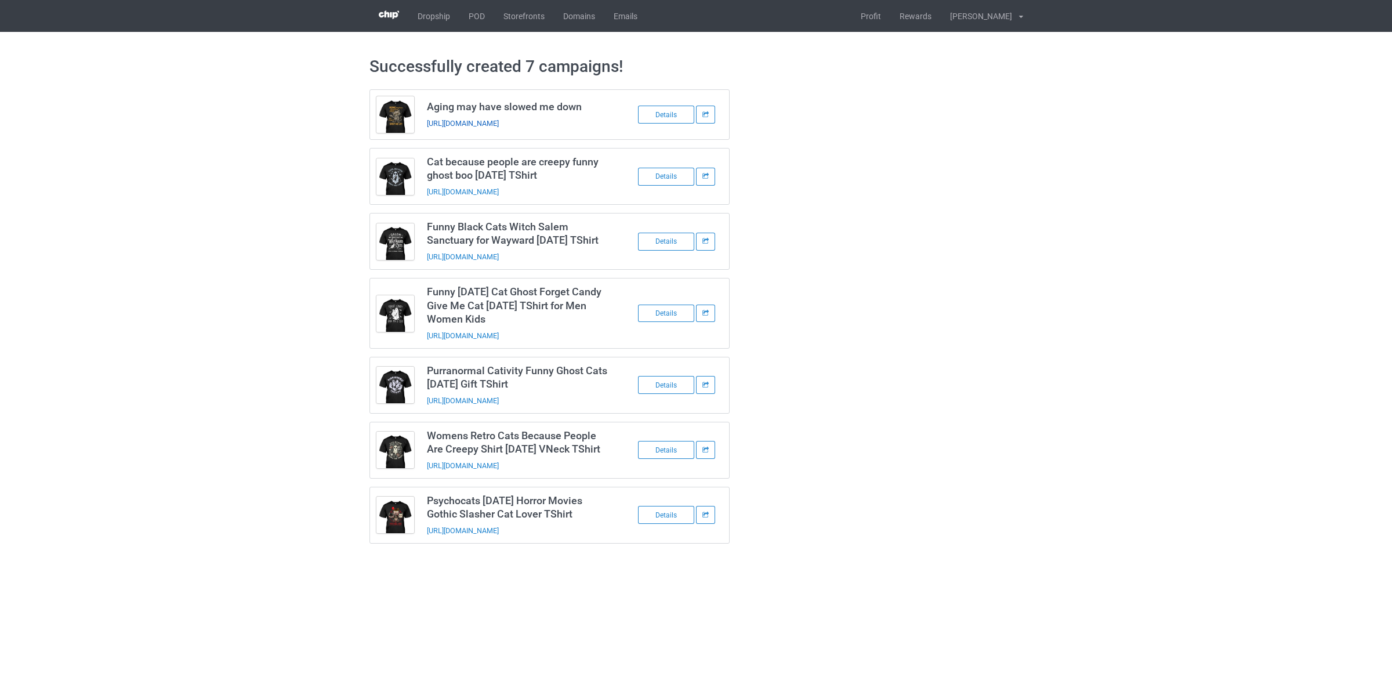
drag, startPoint x: 537, startPoint y: 129, endPoint x: 514, endPoint y: 123, distance: 24.1
click at [514, 123] on td "Aging may have slowed me down https://www.teewigo.com/cats-2508-aging-may-have-…" at bounding box center [519, 114] width 196 height 49
copy link "cats-2508"
